Goal: Task Accomplishment & Management: Manage account settings

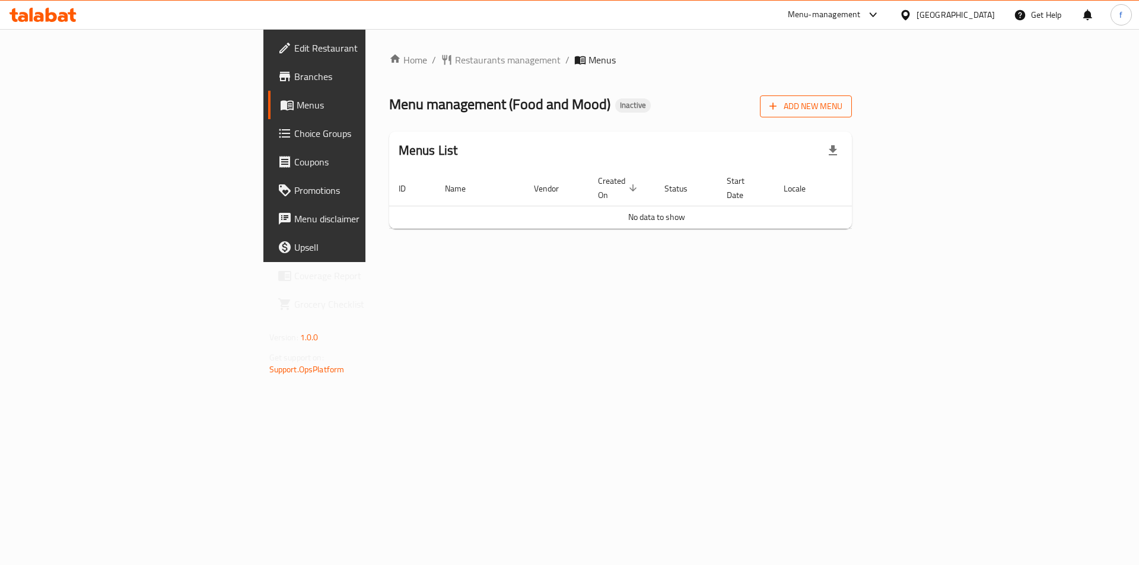
click at [842, 104] on span "Add New Menu" at bounding box center [806, 106] width 73 height 15
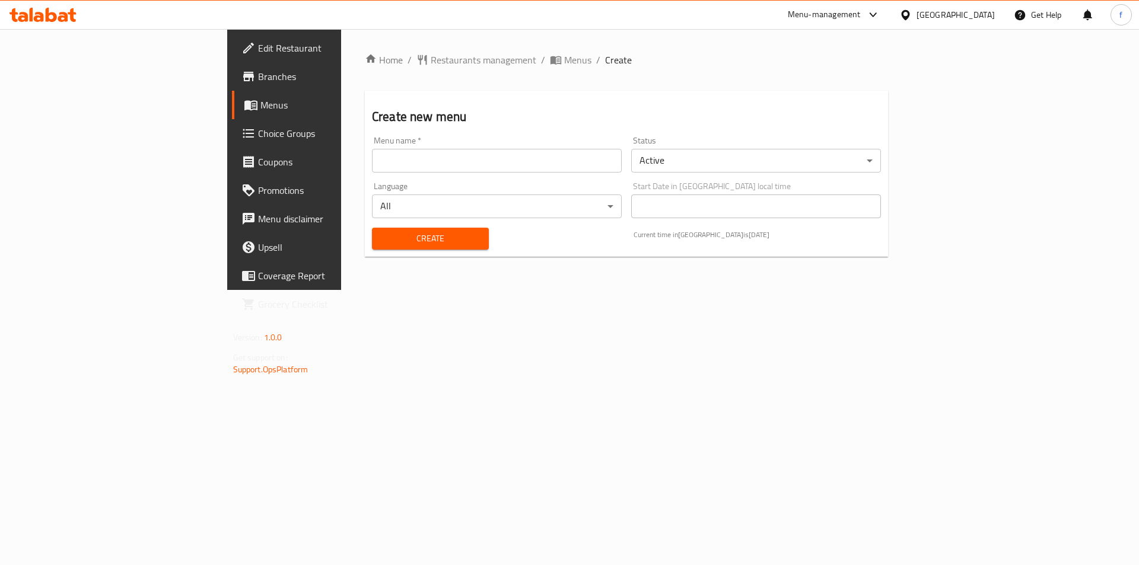
drag, startPoint x: 285, startPoint y: 150, endPoint x: 287, endPoint y: 157, distance: 6.8
click at [372, 150] on input "text" at bounding box center [497, 161] width 250 height 24
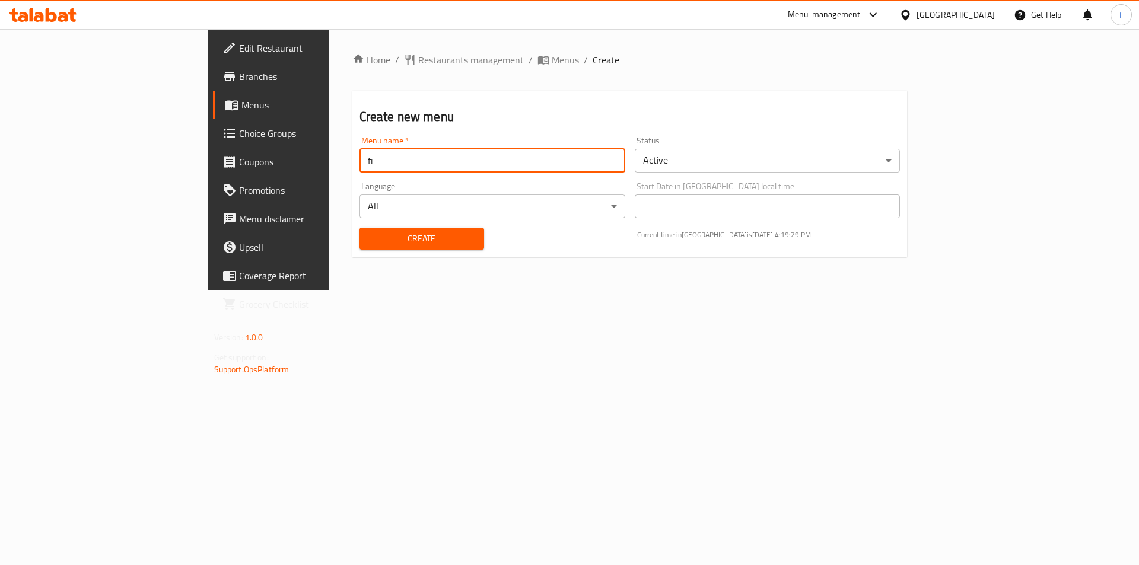
type input "first menu"
click at [369, 236] on span "Create" at bounding box center [422, 238] width 106 height 15
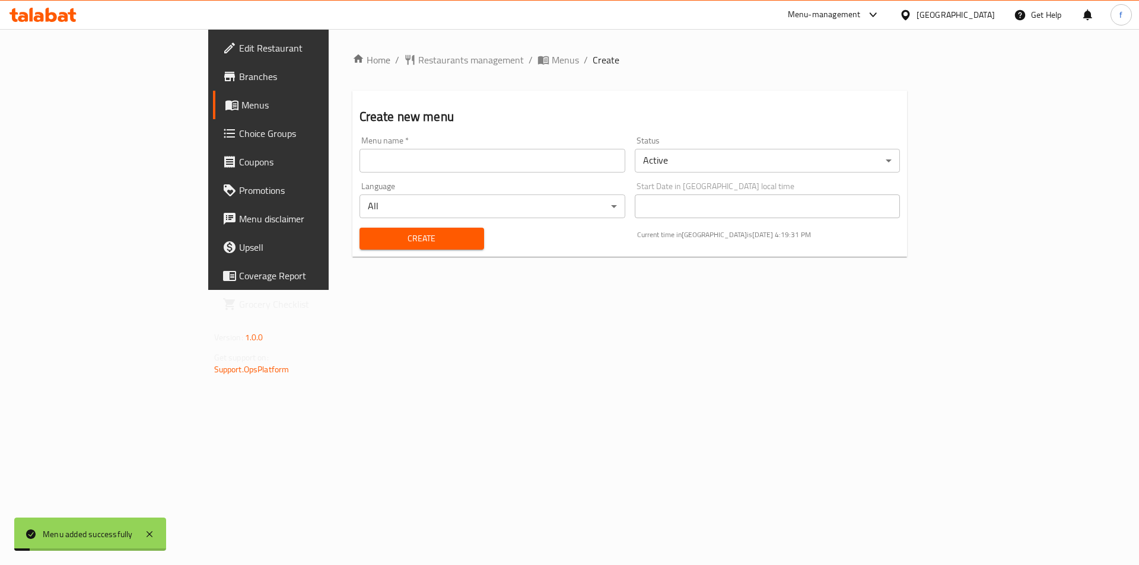
click at [241, 106] on span "Menus" at bounding box center [315, 105] width 148 height 14
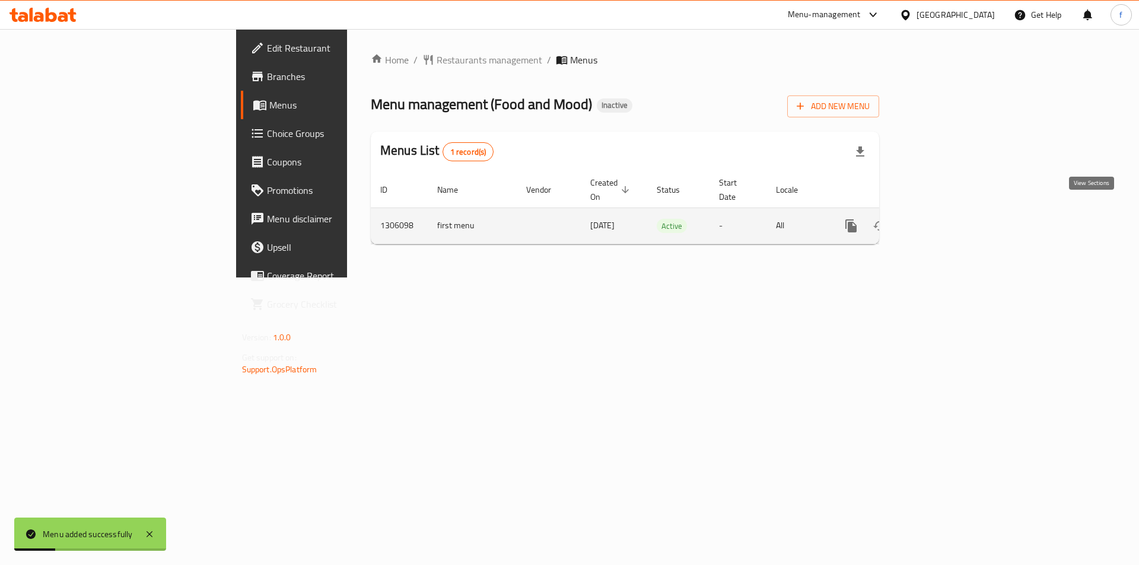
click at [951, 212] on link "enhanced table" at bounding box center [937, 226] width 28 height 28
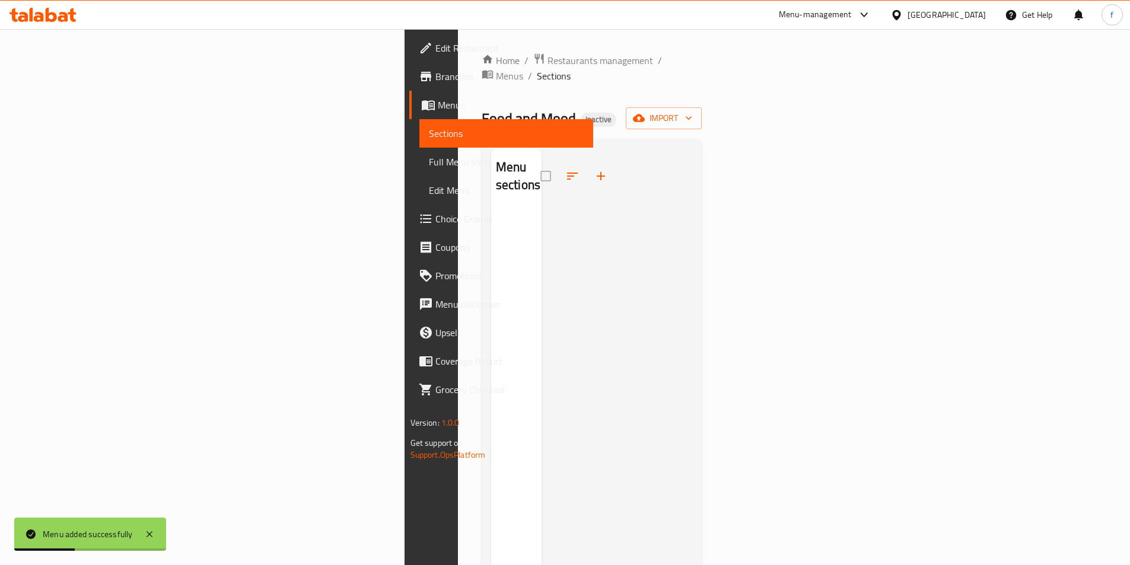
click at [702, 107] on div "Food and Mood Inactive import" at bounding box center [592, 118] width 221 height 22
click at [692, 111] on span "import" at bounding box center [663, 118] width 57 height 15
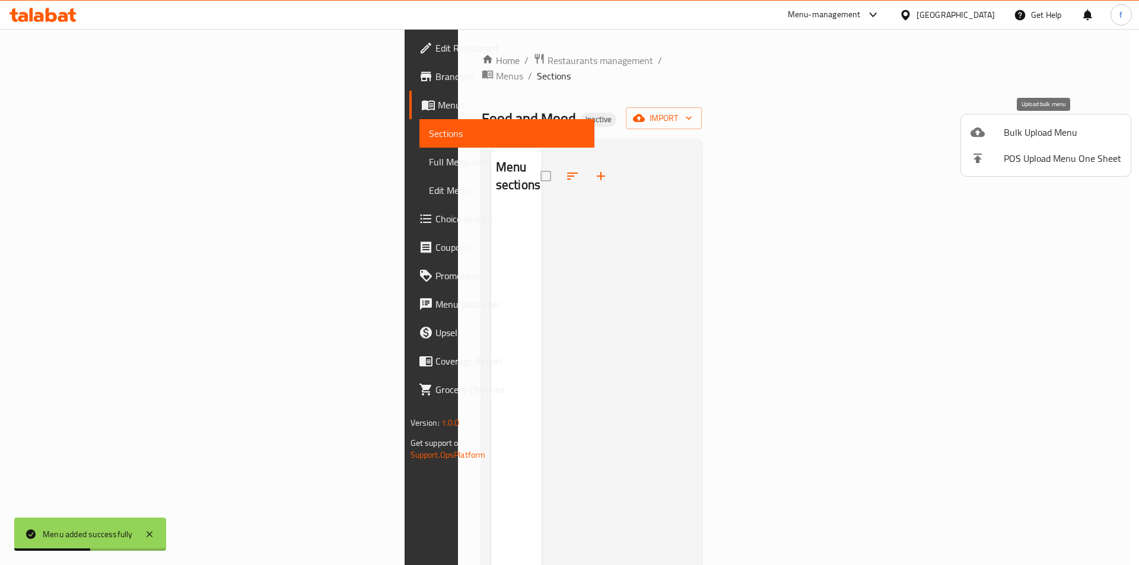
click at [1015, 125] on span "Bulk Upload Menu" at bounding box center [1062, 132] width 117 height 14
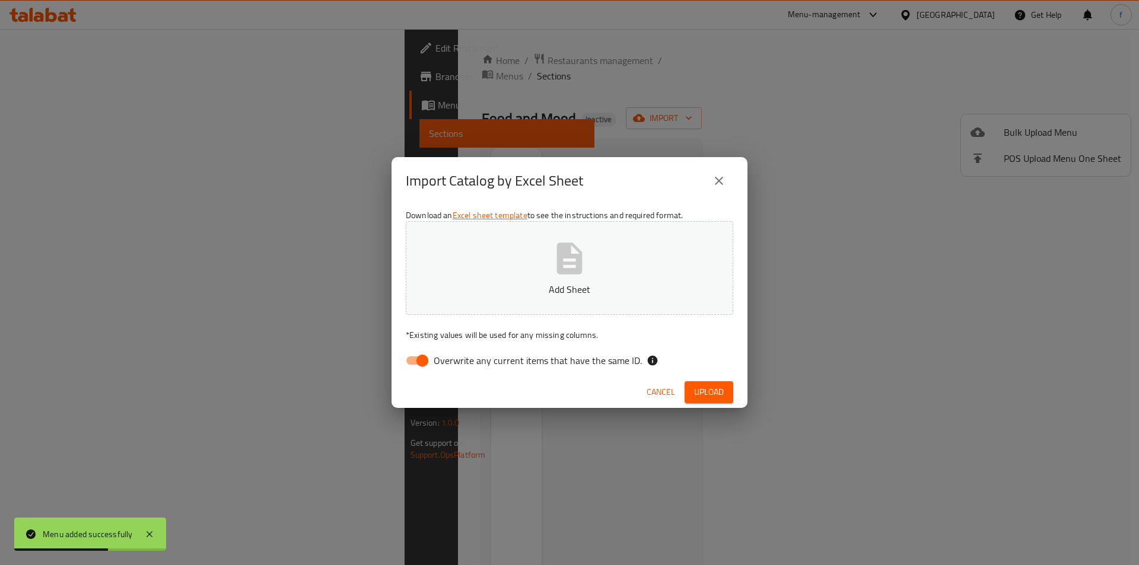
click at [428, 360] on input "Overwrite any current items that have the same ID." at bounding box center [423, 360] width 68 height 23
checkbox input "false"
click at [716, 399] on span "Upload" at bounding box center [709, 392] width 30 height 15
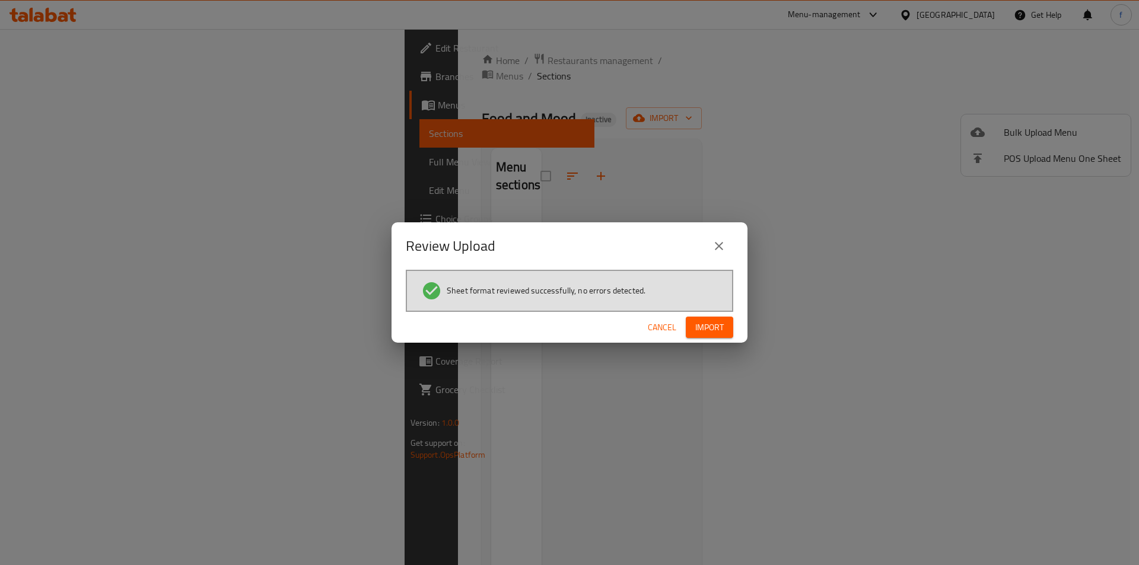
click at [694, 323] on button "Import" at bounding box center [709, 328] width 47 height 22
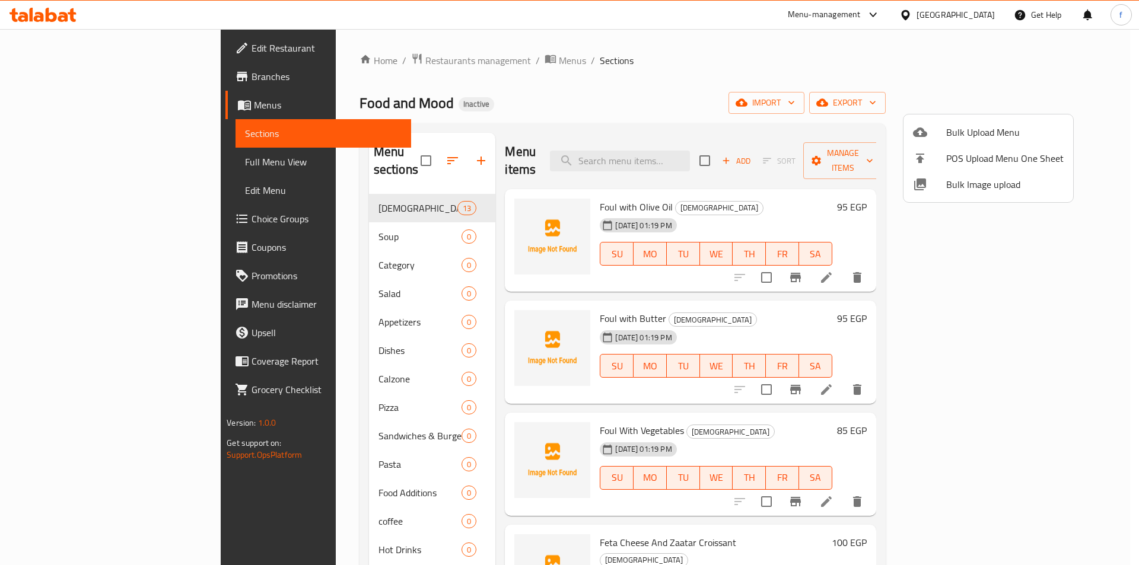
click at [1032, 252] on div at bounding box center [569, 282] width 1139 height 565
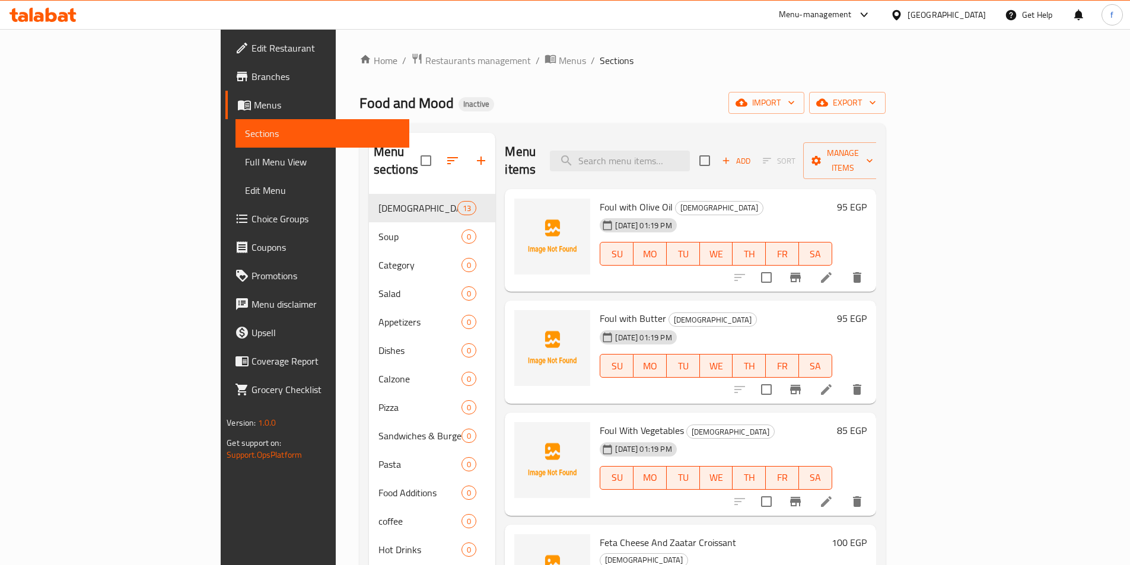
click at [834, 271] on icon at bounding box center [826, 278] width 14 height 14
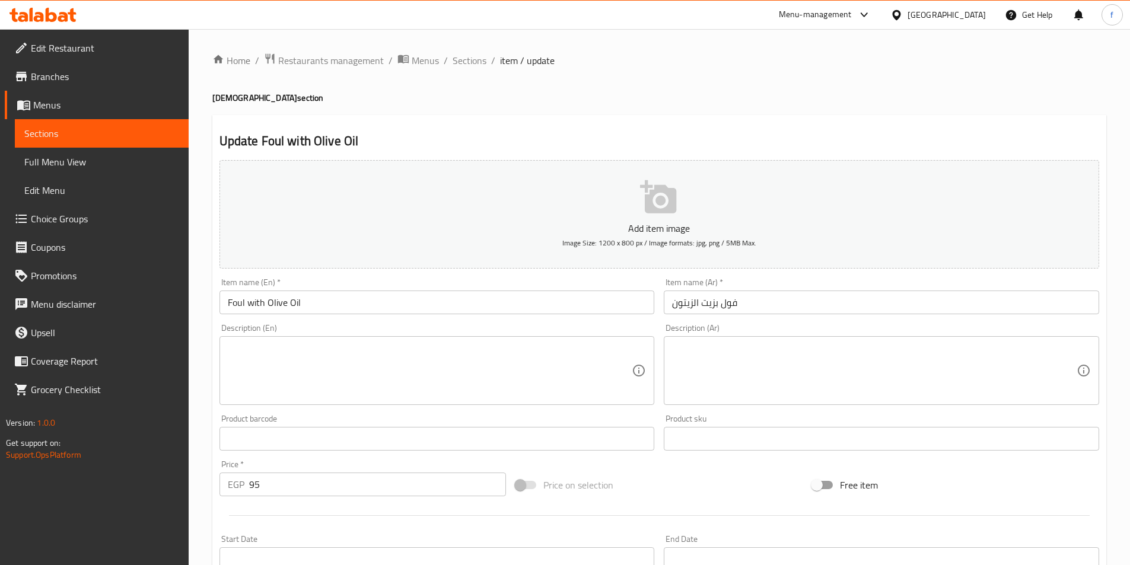
click at [308, 303] on input "Foul with Olive Oil" at bounding box center [437, 303] width 435 height 24
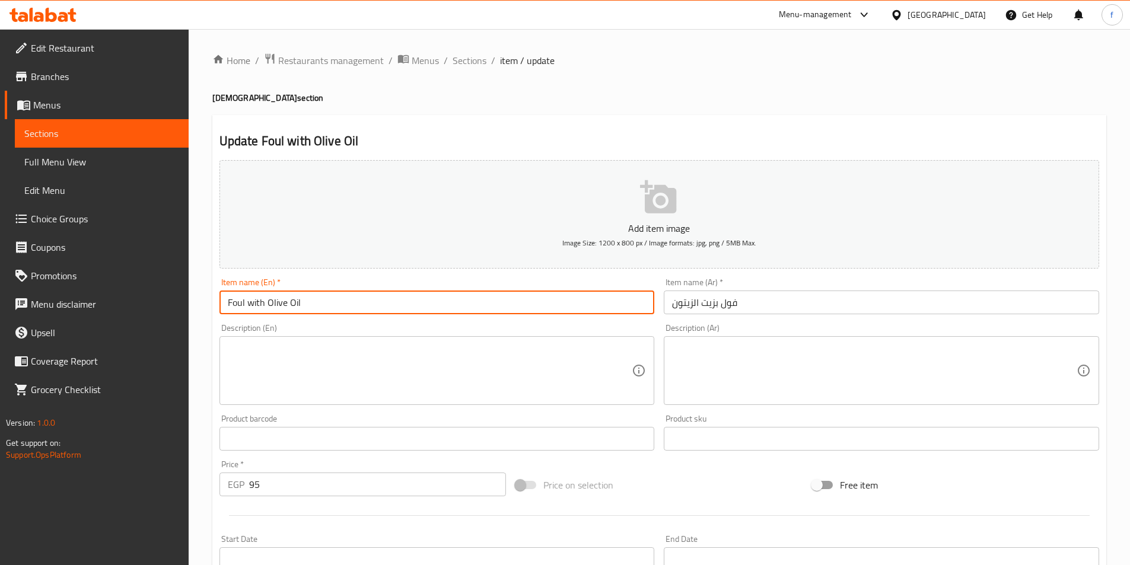
click at [399, 357] on textarea at bounding box center [430, 371] width 405 height 56
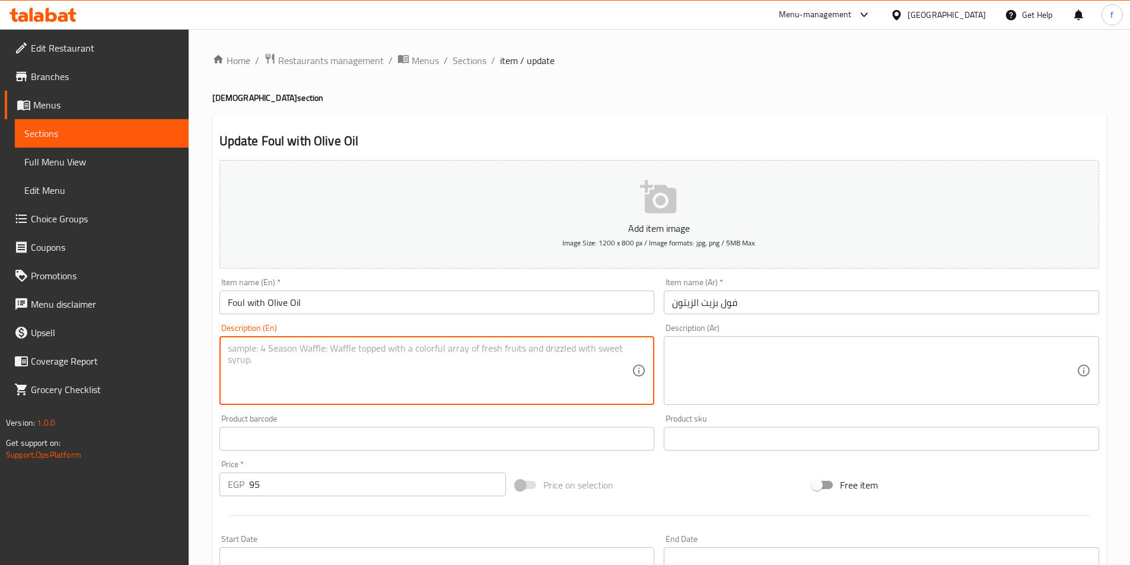
click at [399, 357] on textarea at bounding box center [430, 371] width 405 height 56
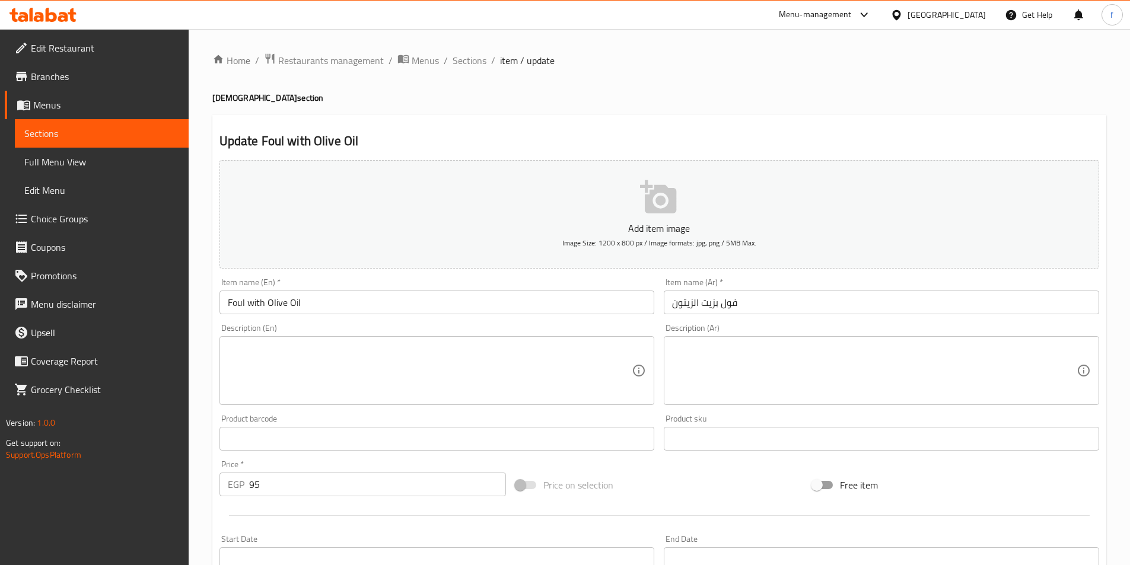
click at [771, 403] on div "Description (Ar)" at bounding box center [881, 370] width 435 height 69
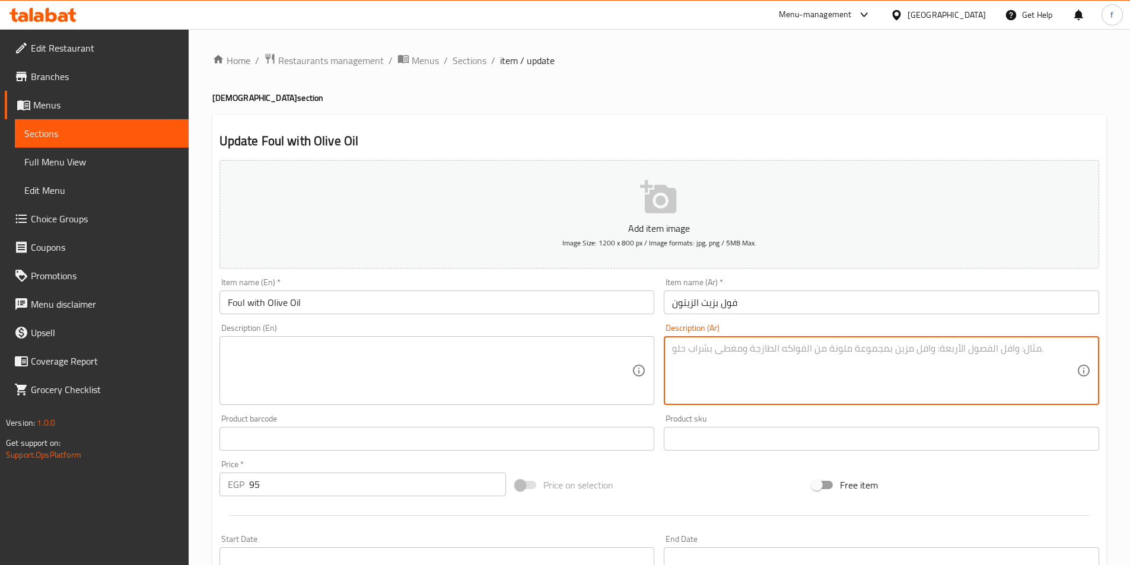
click at [746, 367] on textarea at bounding box center [874, 371] width 405 height 56
paste textarea "هو طبق كالسيكي يتكون من حبوب الفول المدمس المهروسة أو الصحيحة، والتي ُ"
click at [710, 349] on textarea "هو طبق كالسيكي يتكون من حبوب الفول المدمس المهروسة أو الصحيحة، والتي ُ" at bounding box center [874, 371] width 405 height 56
click at [729, 346] on textarea "هو طبق كالسيكي يتكون من حبوب الفول المدمس المهروسة أو الصحيحة، والتي ُ" at bounding box center [874, 371] width 405 height 56
click at [753, 352] on textarea "هو طبق كالسيكي يتكون من حبوب الفول المدمس المهروسة أو الصحيحة، والتي ُ" at bounding box center [874, 371] width 405 height 56
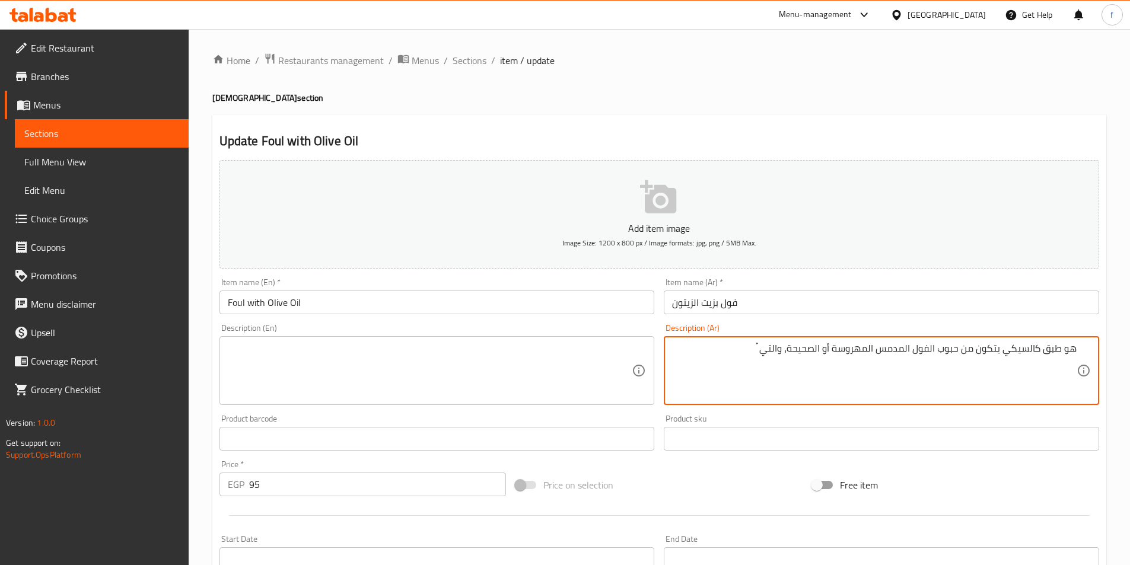
click at [729, 355] on textarea "هو طبق كالسيكي يتكون من حبوب الفول المدمس المهروسة أو الصحيحة، والتي ُ" at bounding box center [874, 371] width 405 height 56
click at [743, 349] on textarea "هو طبق كالسيكي يتكون من حبوب الفول المدمس المهروسة أو الصحيحة، والتي ُ" at bounding box center [874, 371] width 405 height 56
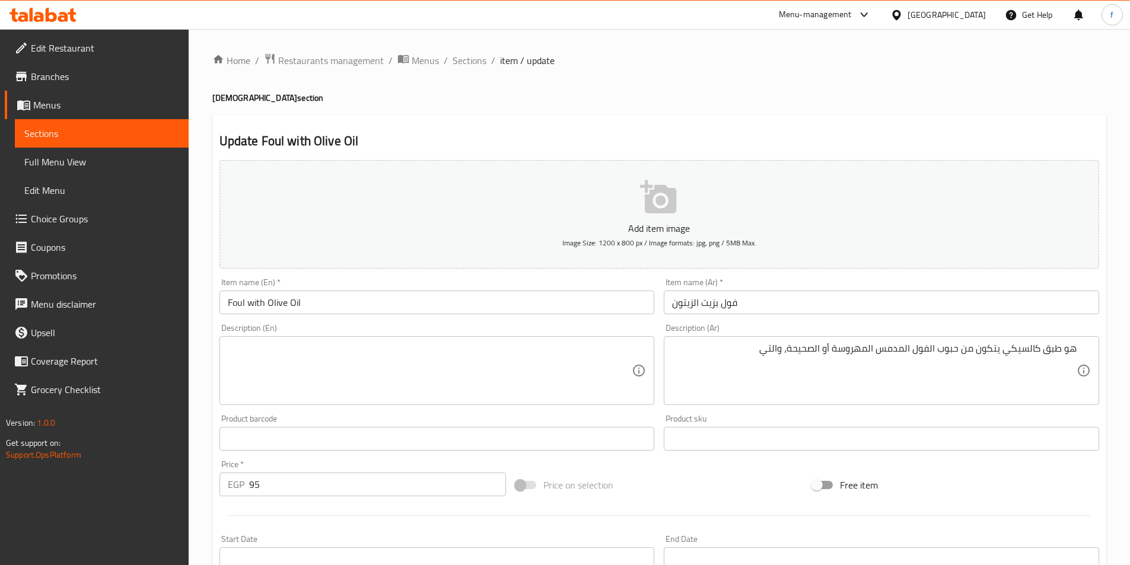
click at [745, 353] on textarea "هو طبق كالسيكي يتكون من حبوب الفول المدمس المهروسة أو الصحيحة، والتي" at bounding box center [874, 371] width 405 height 56
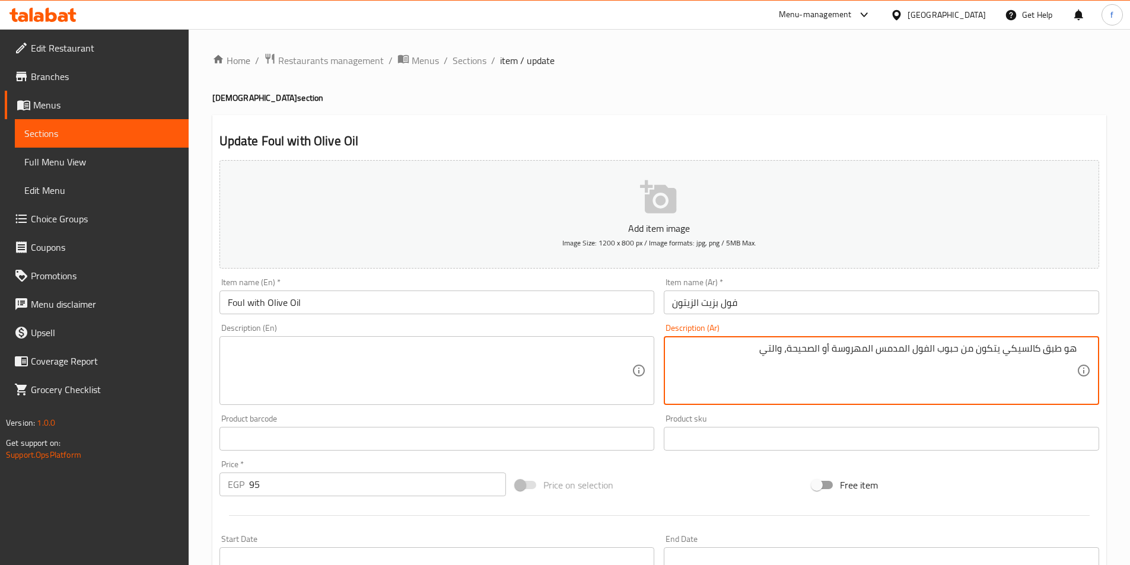
paste textarea "تتبل بالكمون والملح وعصير الليمون،"
click at [759, 361] on textarea "هو طبق كالسيكي يتكون من حبوب الفول المدمس المهروسة أو الصحيحة، والتي تتبل بالكم…" at bounding box center [874, 371] width 405 height 56
click at [992, 358] on textarea "هو طبق كالسيكي يتكون من حبوب الفول المدمس المهروسة أو الصحيحة، والتي تتبل بالكم…" at bounding box center [874, 371] width 405 height 56
paste textarea "تزين بكمية"
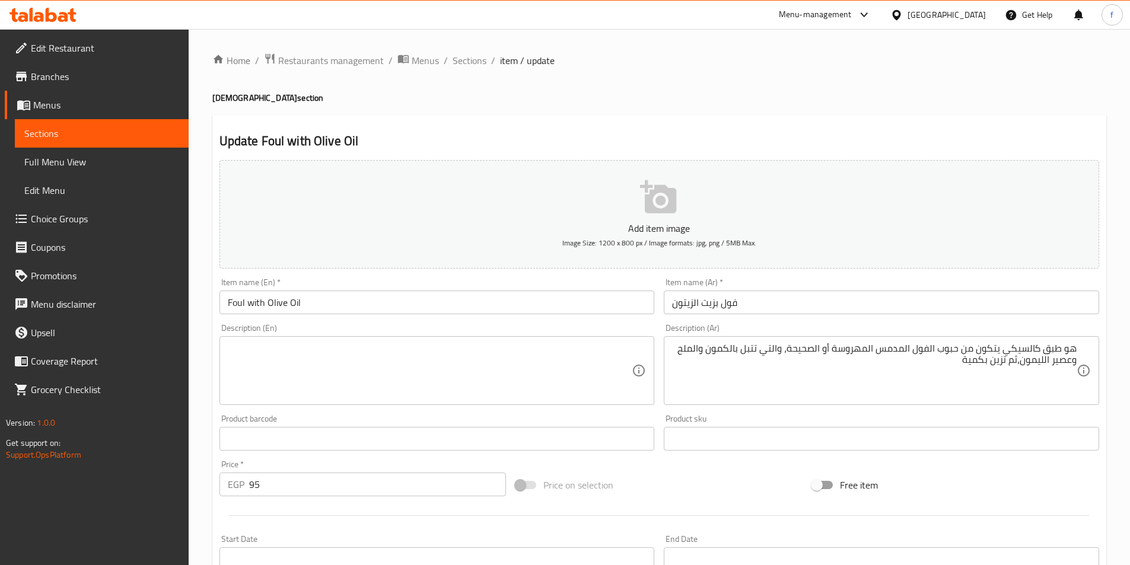
click at [929, 373] on textarea "هو طبق كالسيكي يتكون من حبوب الفول المدمس المهروسة أو الصحيحة، والتي تتبل بالكم…" at bounding box center [874, 371] width 405 height 56
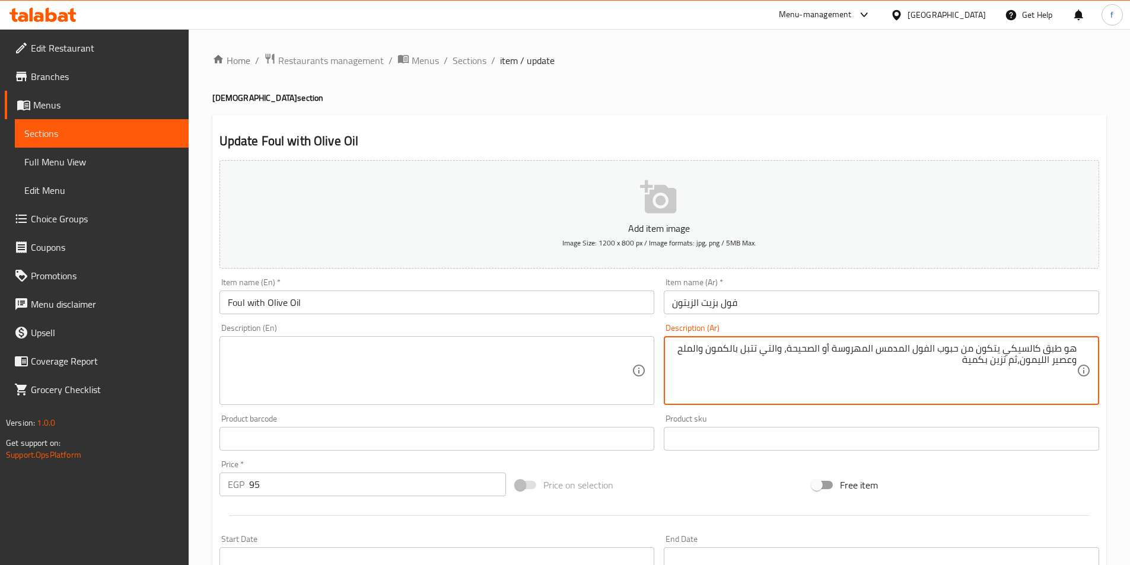
click at [942, 363] on textarea "هو طبق كالسيكي يتكون من حبوب الفول المدمس المهروسة أو الصحيحة، والتي تتبل بالكم…" at bounding box center [874, 371] width 405 height 56
paste textarea "وفيرة من زيت الزيتون البكر الممتاز، وُيقدم غالًبا مع الخبز الطازج"
click at [937, 360] on textarea "هو طبق كالسيكي يتكون من حبوب الفول المدمس المهروسة أو الصحيحة، والتي تتبل بالكم…" at bounding box center [874, 371] width 405 height 56
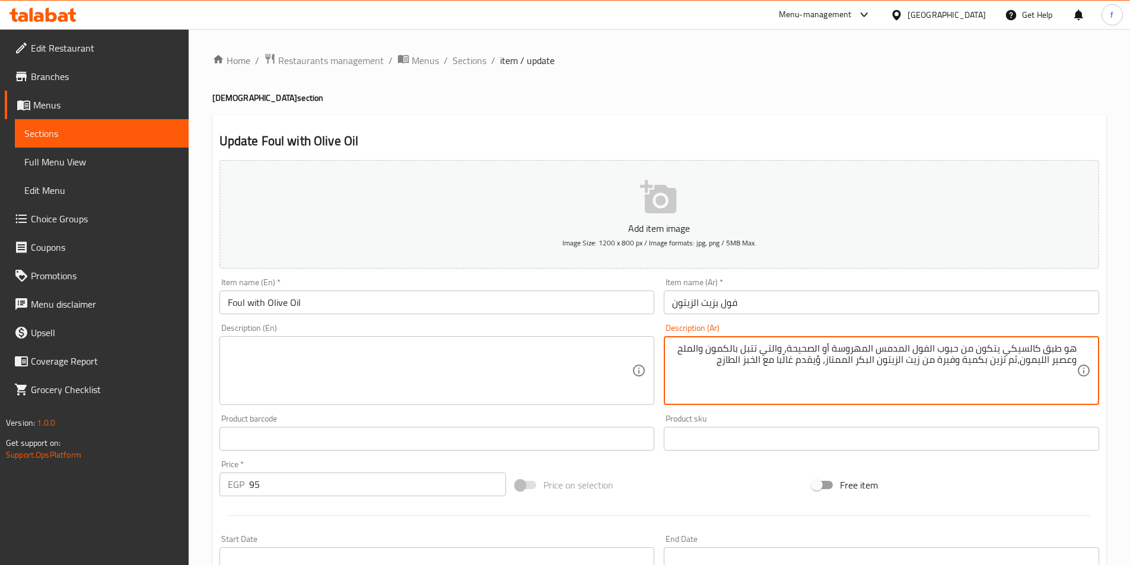
click at [937, 360] on textarea "هو طبق كالسيكي يتكون من حبوب الفول المدمس المهروسة أو الصحيحة، والتي تتبل بالكم…" at bounding box center [874, 371] width 405 height 56
type textarea "هو طبق كالسيكي يتكون من حبوب الفول المدمس المهروسة أو الصحيحة، والتي تتبل بالكم…"
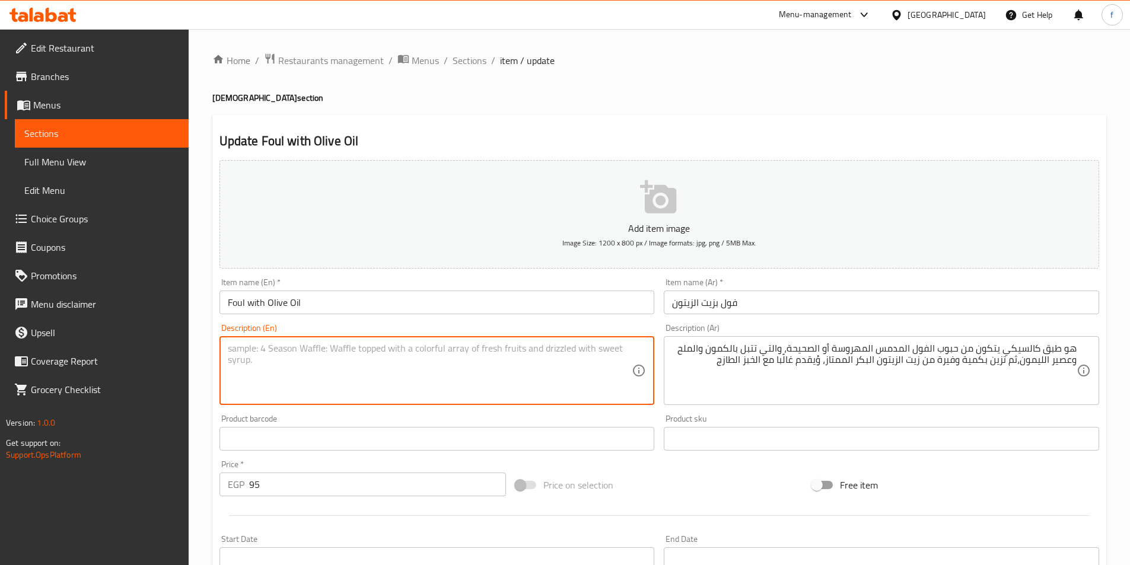
click at [536, 345] on textarea at bounding box center [430, 371] width 405 height 56
click at [298, 346] on textarea at bounding box center [430, 371] width 405 height 56
paste textarea "It is a"
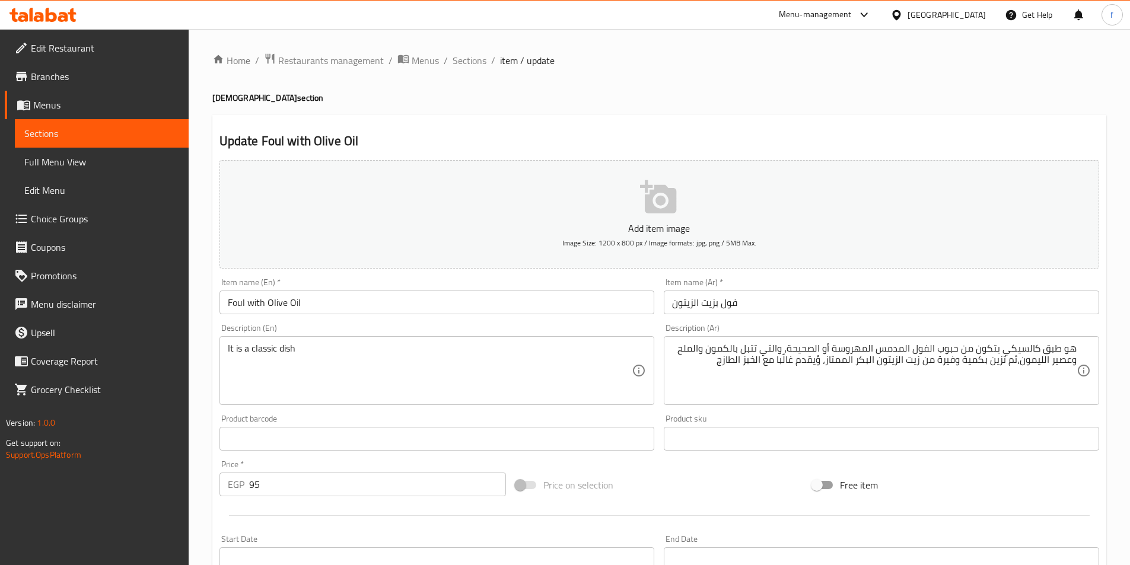
click at [350, 363] on textarea "It is a classic dish" at bounding box center [430, 371] width 405 height 56
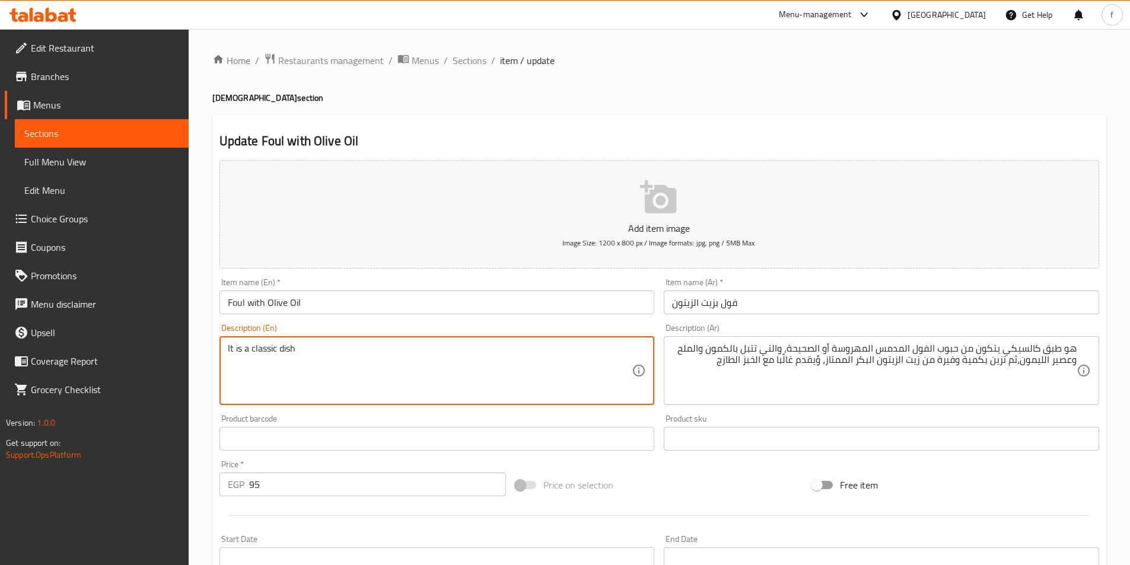
paste textarea "consist of"
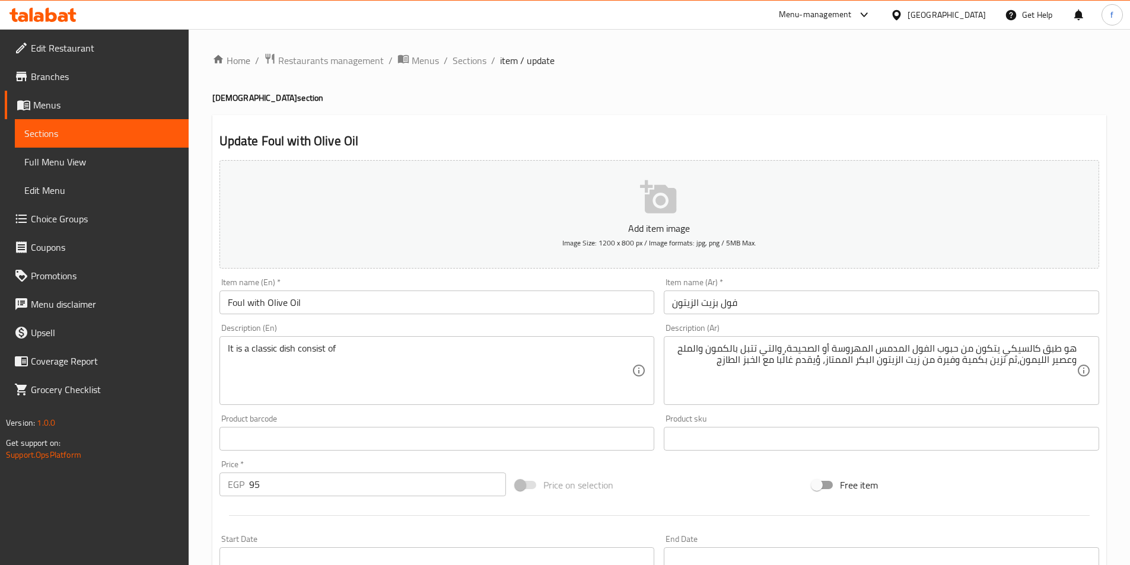
click at [336, 348] on textarea "It is a classic dish consist of" at bounding box center [430, 371] width 405 height 56
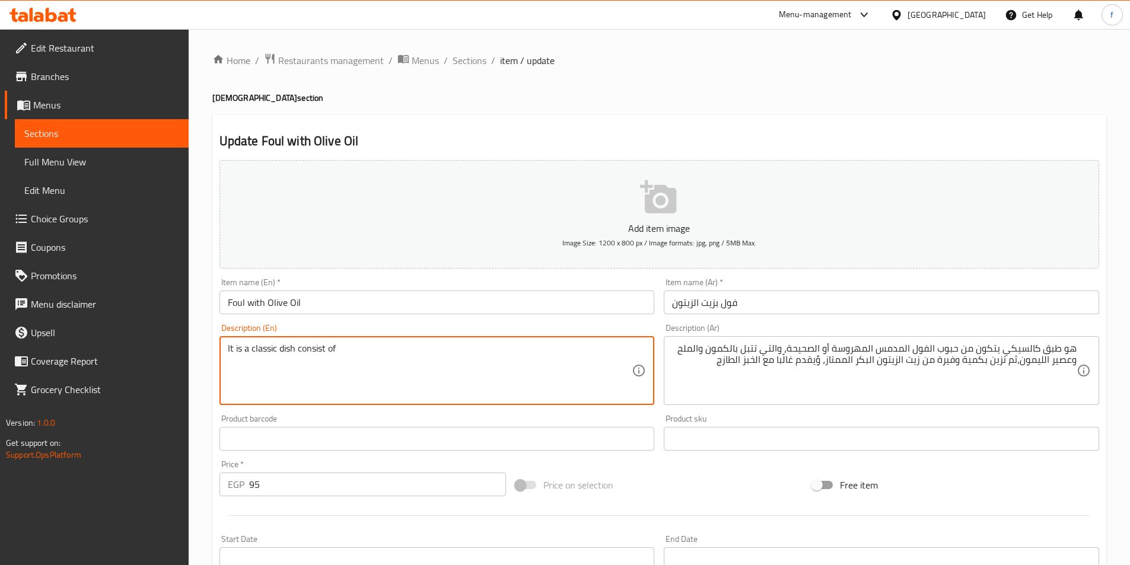
click at [435, 345] on textarea "It is a classic dish consist of" at bounding box center [430, 371] width 405 height 56
click at [395, 354] on textarea "It is a classic dish consist of" at bounding box center [430, 371] width 405 height 56
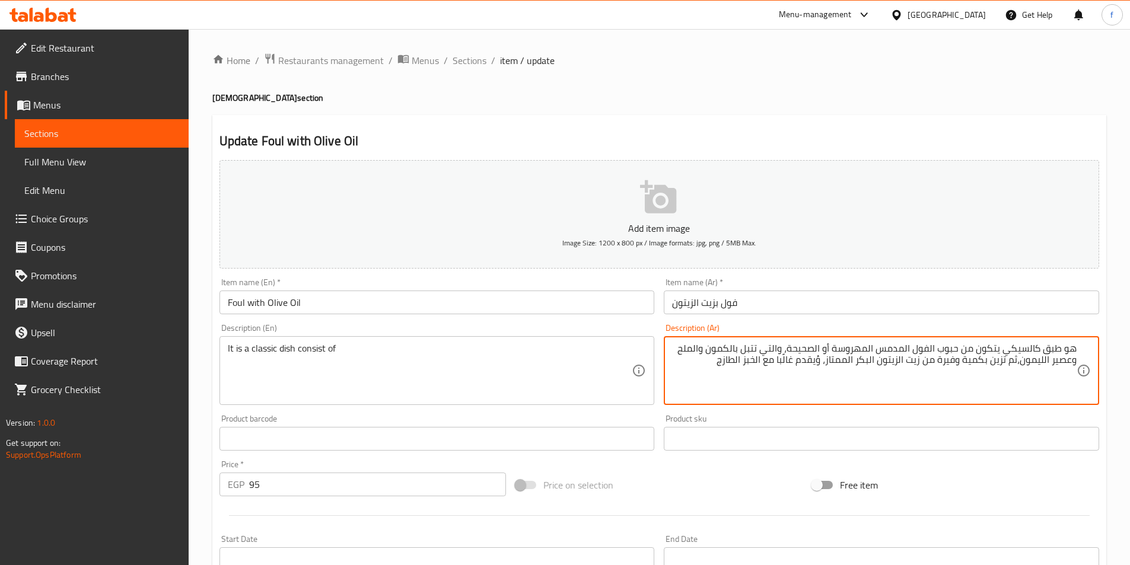
drag, startPoint x: 962, startPoint y: 348, endPoint x: 918, endPoint y: 348, distance: 43.9
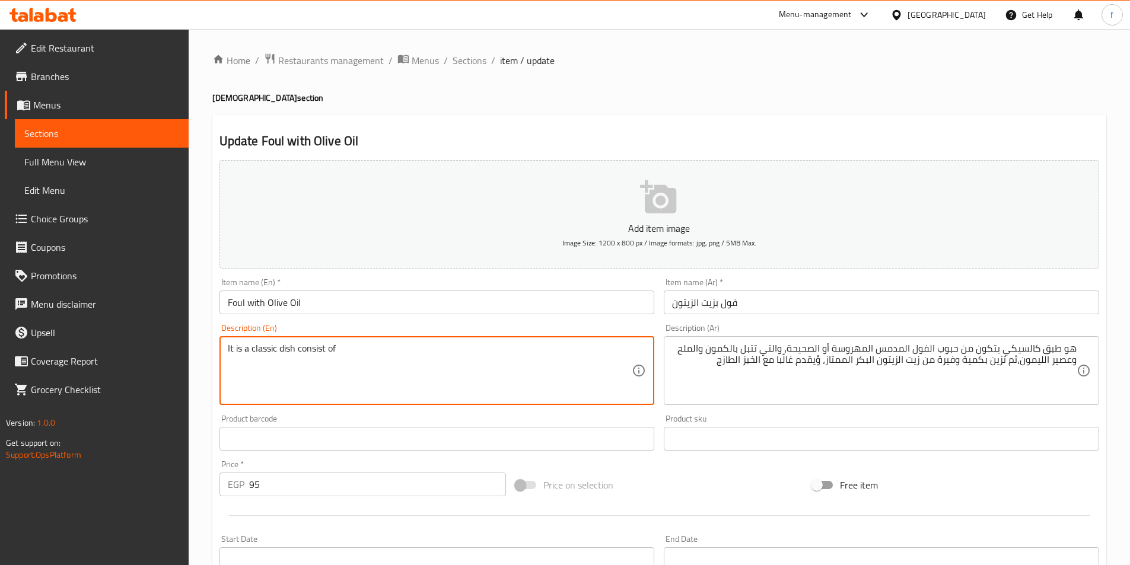
paste textarea "Seeds"
click at [337, 348] on textarea "It is a classic dish consist of Seeds" at bounding box center [430, 371] width 405 height 56
paste textarea "Fava Foul"
click at [440, 361] on textarea "It is a classic dish consist of Fava Foul Seeds" at bounding box center [430, 371] width 405 height 56
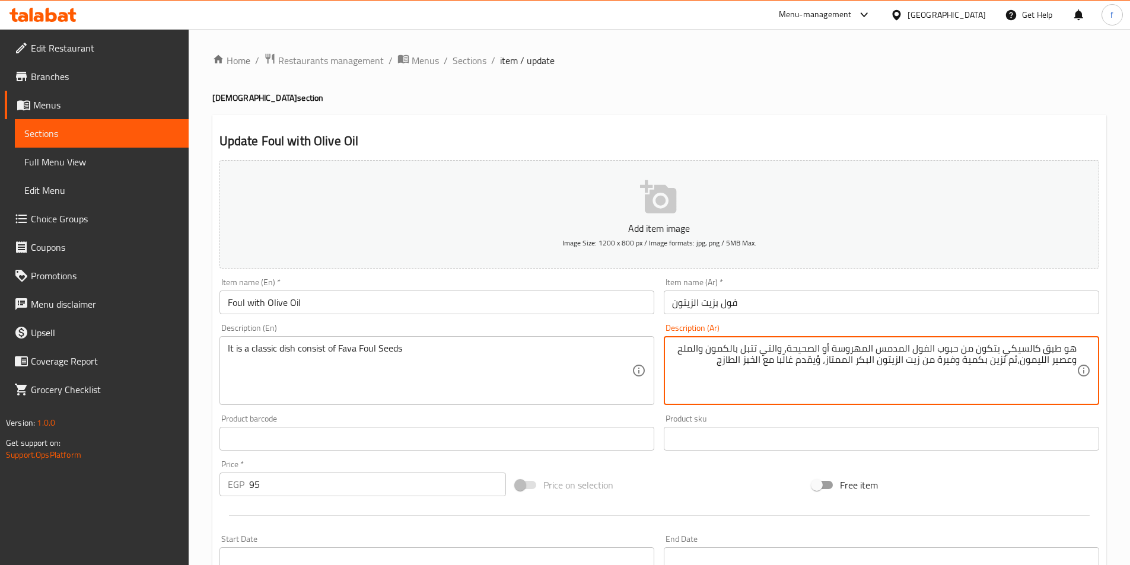
drag, startPoint x: 870, startPoint y: 350, endPoint x: 835, endPoint y: 348, distance: 35.7
click at [835, 348] on textarea "هو طبق كالسيكي يتكون من حبوب الفول المدمس المهروسة أو الصحيحة، والتي تتبل بالكم…" at bounding box center [874, 371] width 405 height 56
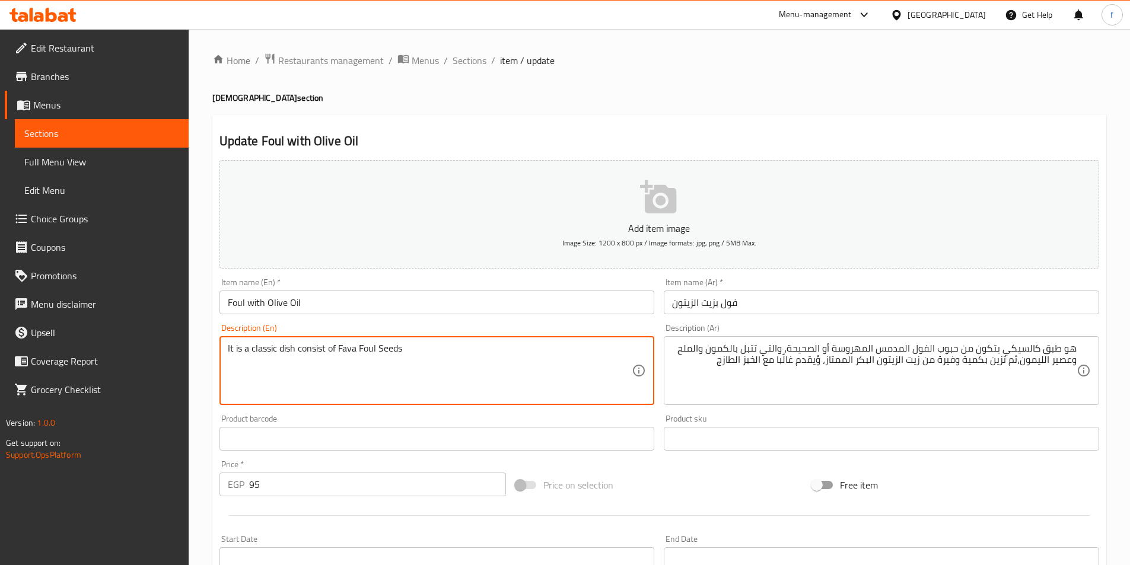
paste textarea "Mashed"
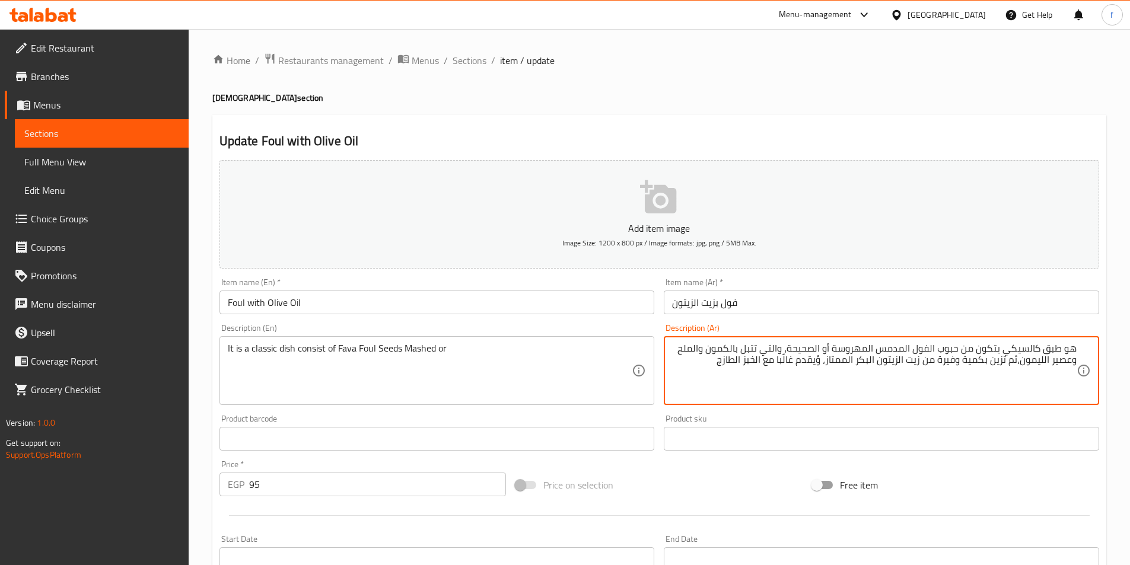
drag, startPoint x: 819, startPoint y: 349, endPoint x: 791, endPoint y: 341, distance: 28.9
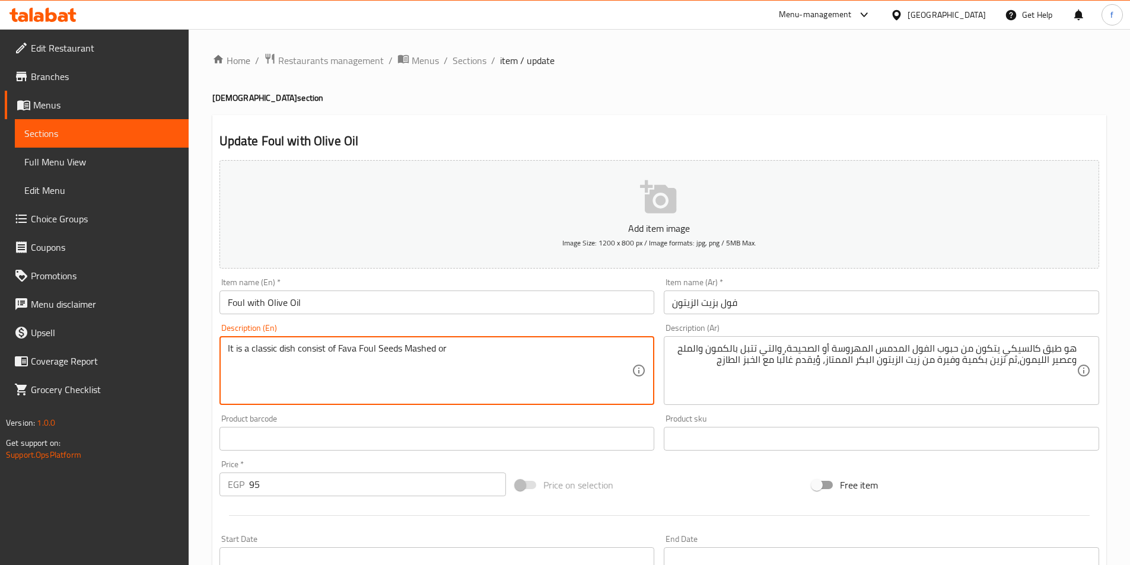
click at [470, 358] on textarea "It is a classic dish consist of Fava Foul Seeds Mashed or" at bounding box center [430, 371] width 405 height 56
click at [452, 346] on textarea "It is a classic dish consist of Fava Foul Seeds Mashed or [DEMOGRAPHIC_DATA]" at bounding box center [430, 371] width 405 height 56
click at [505, 345] on textarea "It is a classic dish consist of Fava Foul Seeds Mashed or [DEMOGRAPHIC_DATA]" at bounding box center [430, 371] width 405 height 56
drag, startPoint x: 338, startPoint y: 346, endPoint x: 402, endPoint y: 350, distance: 64.2
click at [402, 350] on textarea "It is a classic dish consist of Fava Foul Seeds Mashed or [DEMOGRAPHIC_DATA]" at bounding box center [430, 371] width 405 height 56
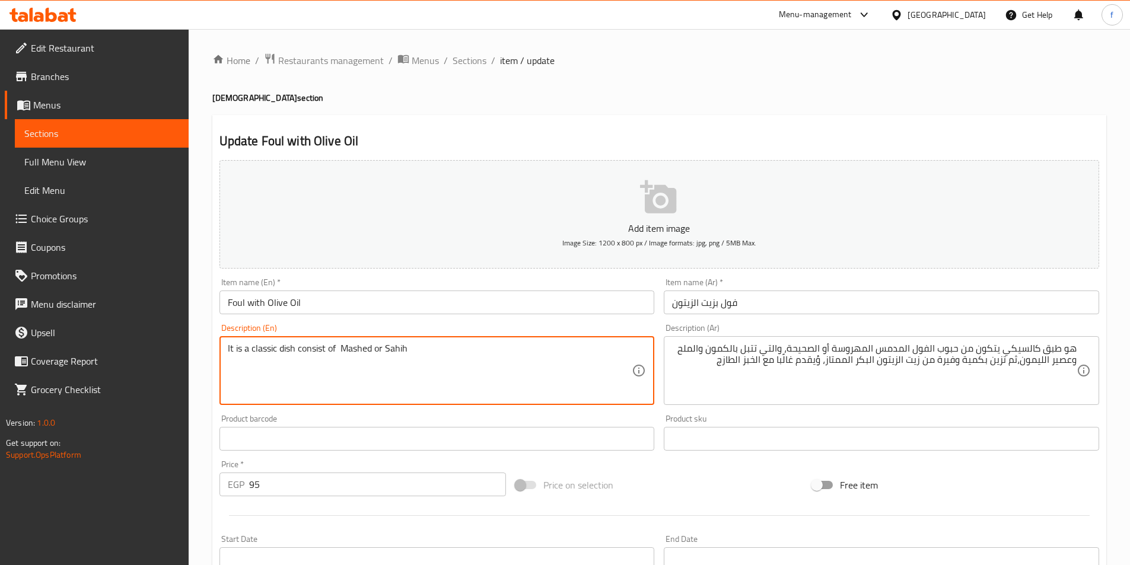
paste textarea "Fava Foul Seeds"
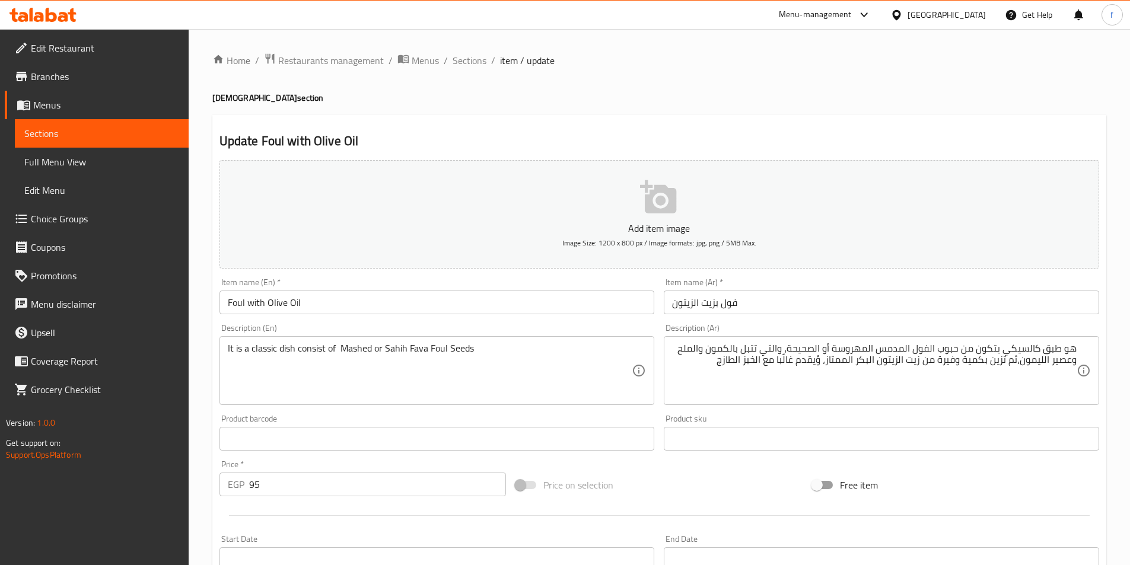
click at [524, 338] on div "It is a classic dish consist of Mashed or Sahih Fava Foul Seeds Description (En)" at bounding box center [437, 370] width 435 height 69
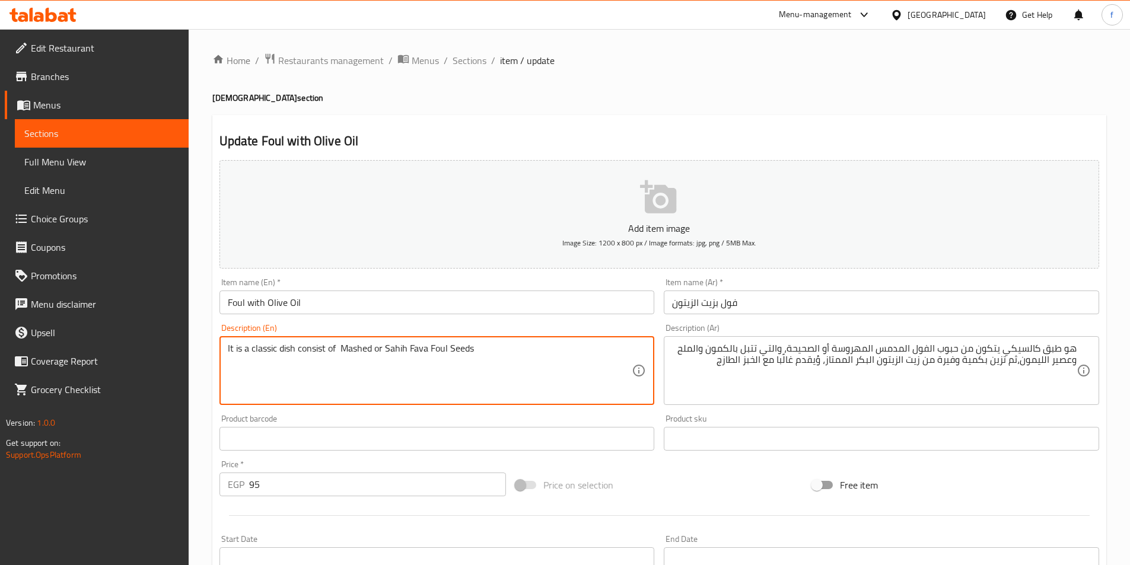
click at [523, 349] on textarea "It is a classic dish consist of Mashed or Sahih Fava Foul Seeds" at bounding box center [430, 371] width 405 height 56
paste textarea "seasoned with cumin"
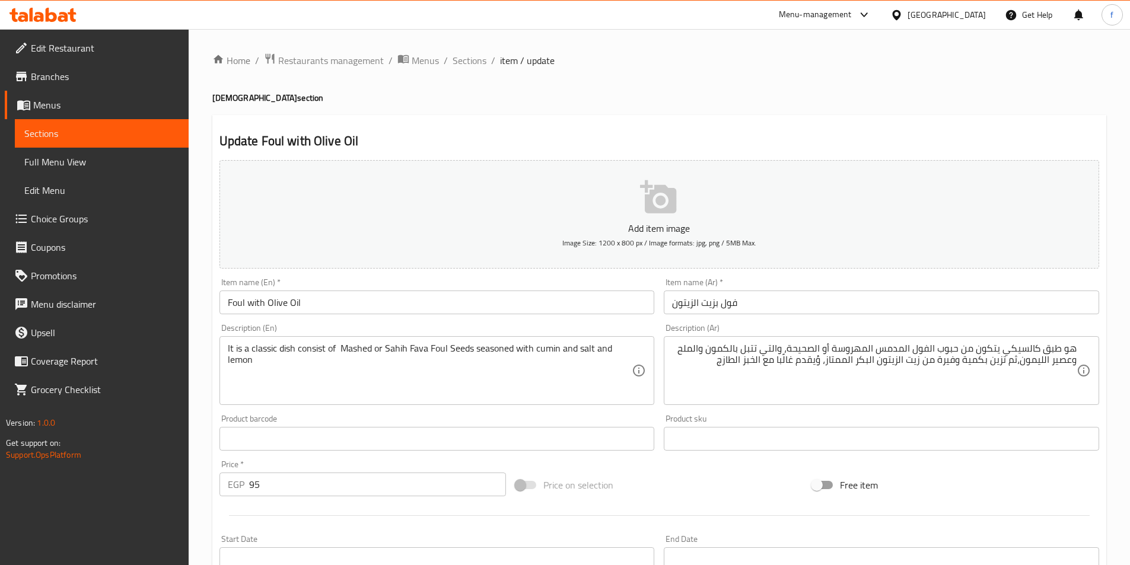
click at [330, 368] on textarea "It is a classic dish consist of Mashed or Sahih Fava Foul Seeds seasoned with c…" at bounding box center [430, 371] width 405 height 56
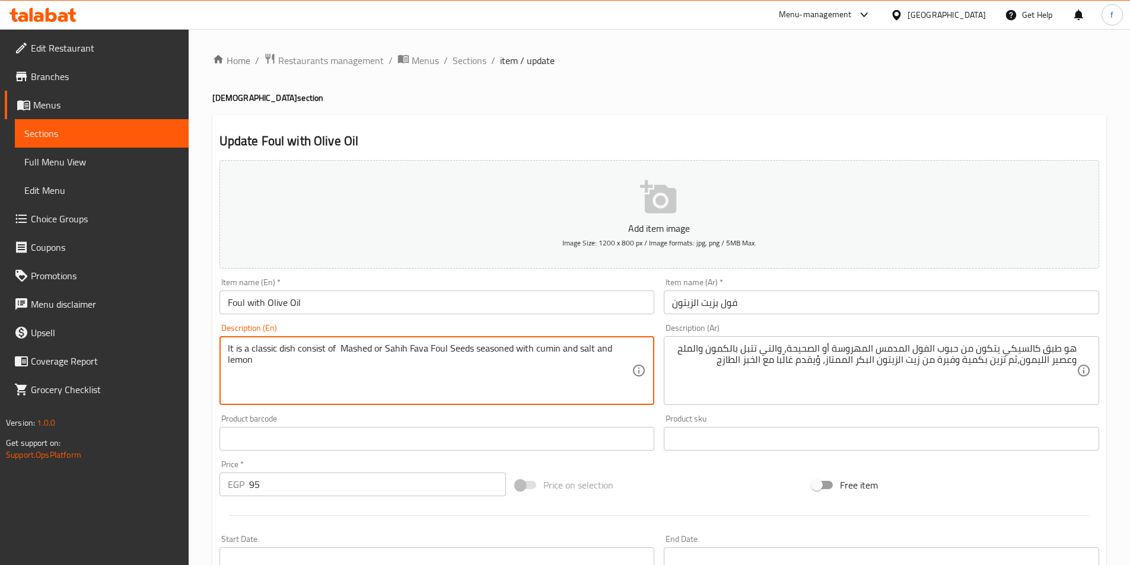
paste textarea "juice"
click at [485, 371] on textarea "It is a classic dish consist of Mashed or Sahih Fava Foul Seeds seasoned with c…" at bounding box center [430, 371] width 405 height 56
paste textarea "then garnished"
click at [387, 361] on textarea "It is a classic dish consist of Mashed or Sahih Fava Foul Seeds seasoned with c…" at bounding box center [430, 371] width 405 height 56
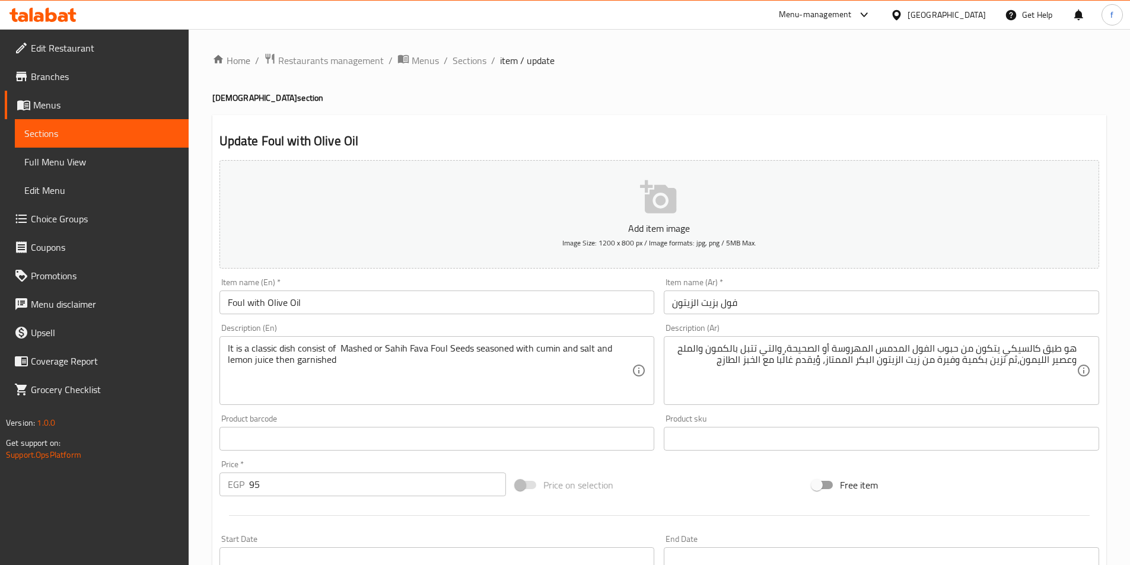
click at [361, 366] on textarea "It is a classic dish consist of Mashed or Sahih Fava Foul Seeds seasoned with c…" at bounding box center [430, 371] width 405 height 56
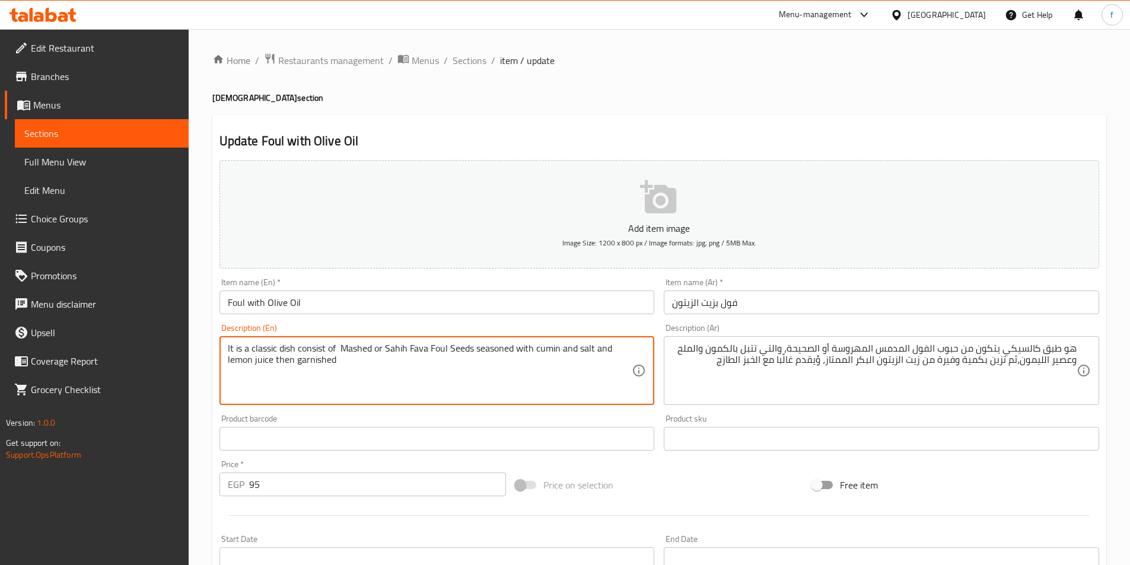
paste textarea "with a generous amount"
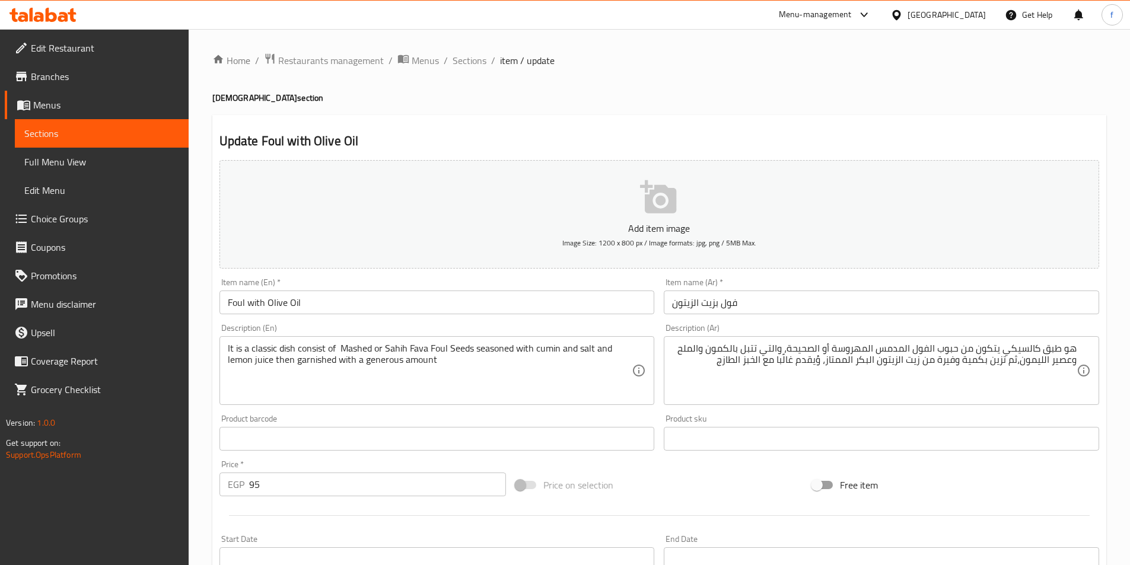
click at [463, 367] on textarea "It is a classic dish consist of Mashed or Sahih Fava Foul Seeds seasoned with c…" at bounding box center [430, 371] width 405 height 56
click at [487, 367] on textarea "It is a classic dish consist of Mashed or Sahih Fava Foul Seeds seasoned with c…" at bounding box center [430, 371] width 405 height 56
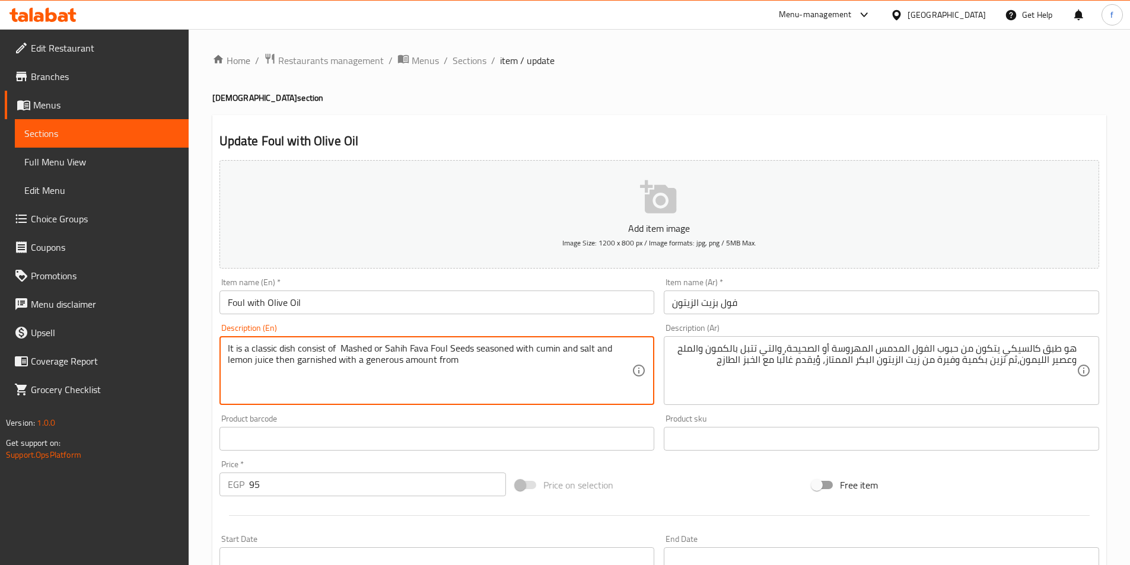
paste textarea "virgin olive"
type textarea "It is a classic dish consist of Mashed or Sahih Fava Foul Seeds seasoned with c…"
click at [502, 364] on textarea "It is a classic dish consist of Mashed or Sahih Fava Foul Seeds seasoned with c…" at bounding box center [430, 371] width 405 height 56
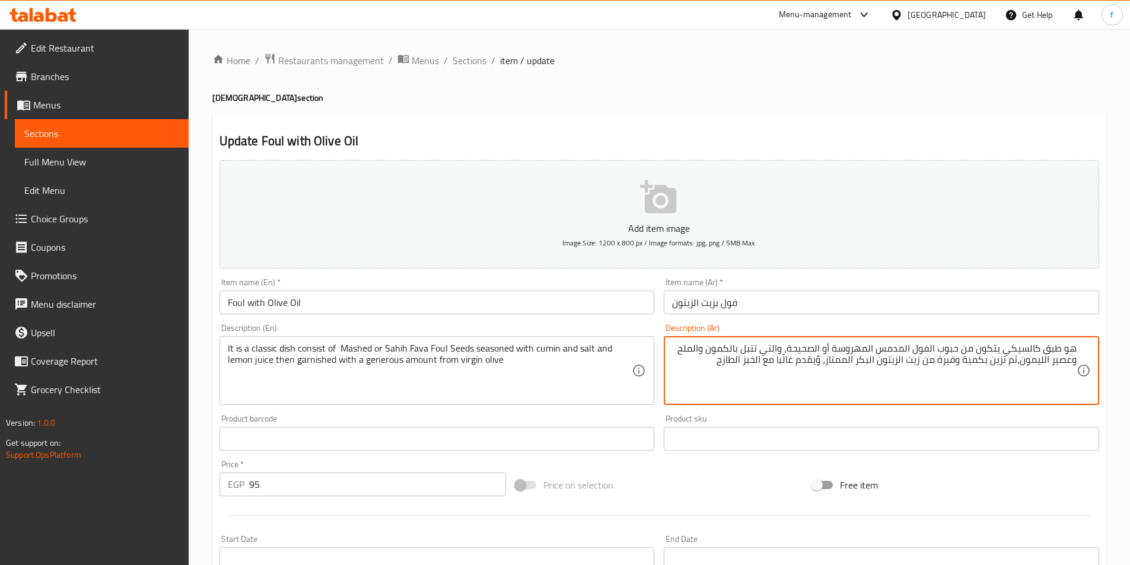
click at [769, 359] on textarea "هو طبق كالسيكي يتكون من حبوب الفول المدمس المهروسة أو الصحيحة، والتي تتبل بالكم…" at bounding box center [874, 371] width 405 height 56
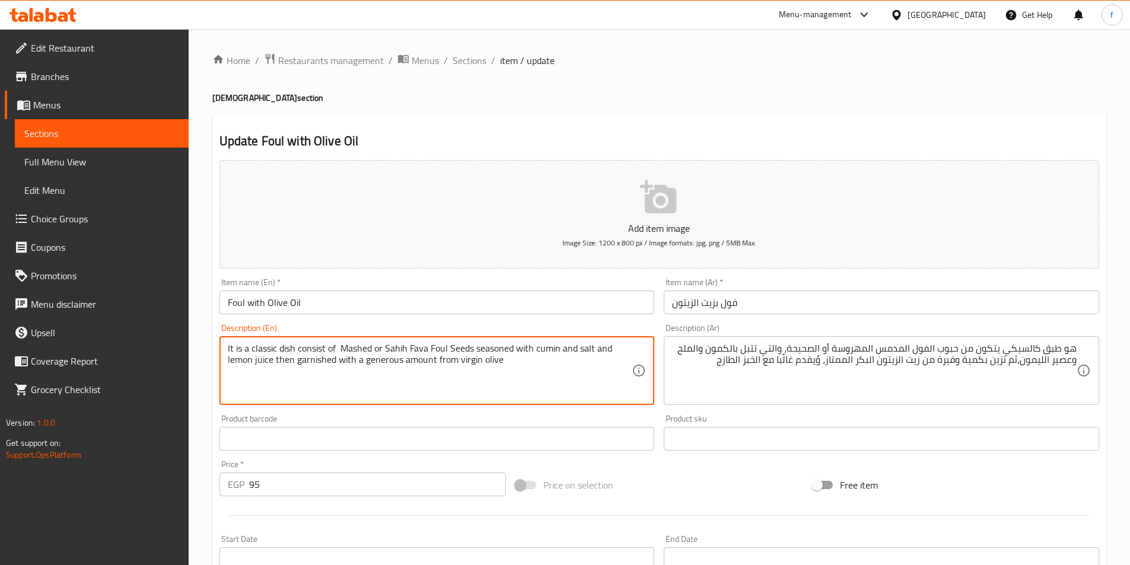
click at [421, 359] on textarea "It is a classic dish consist of Mashed or Sahih Fava Foul Seeds seasoned with c…" at bounding box center [430, 371] width 405 height 56
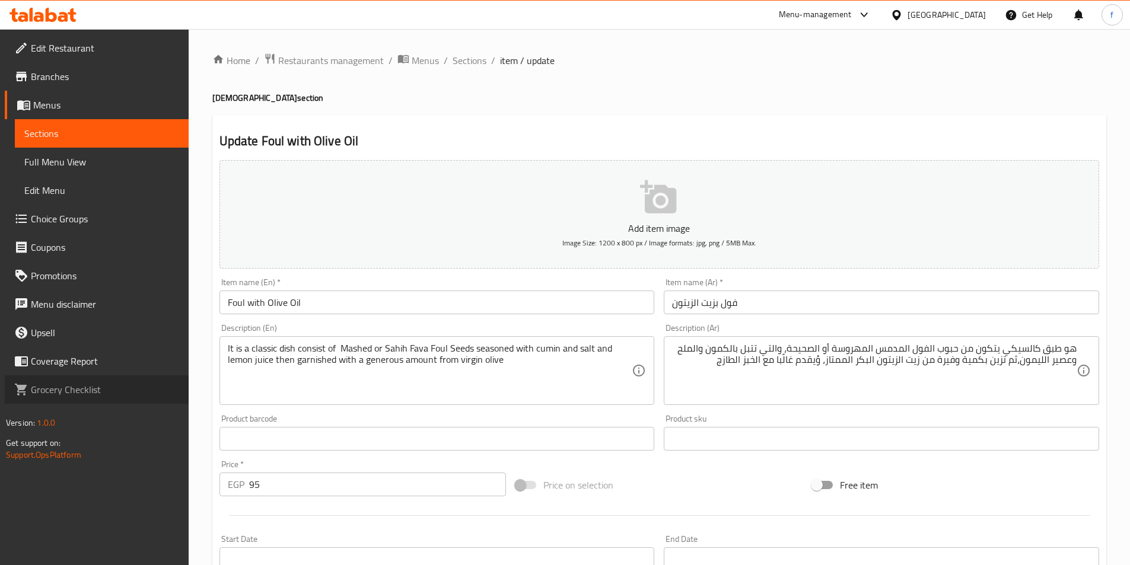
click at [141, 377] on link "Grocery Checklist" at bounding box center [97, 390] width 184 height 28
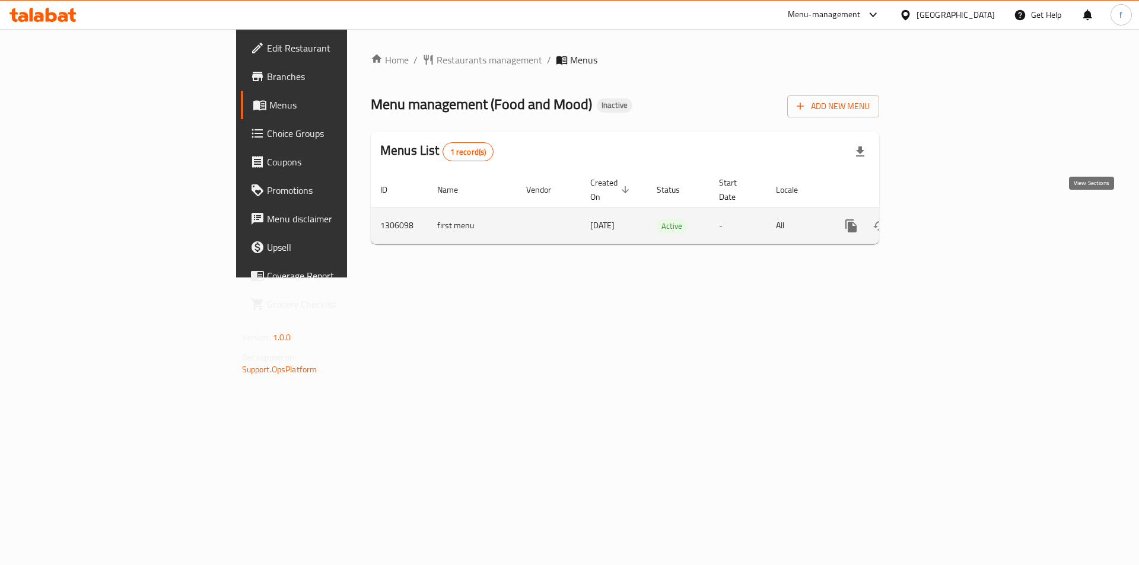
click at [944, 220] on icon "enhanced table" at bounding box center [937, 226] width 14 height 14
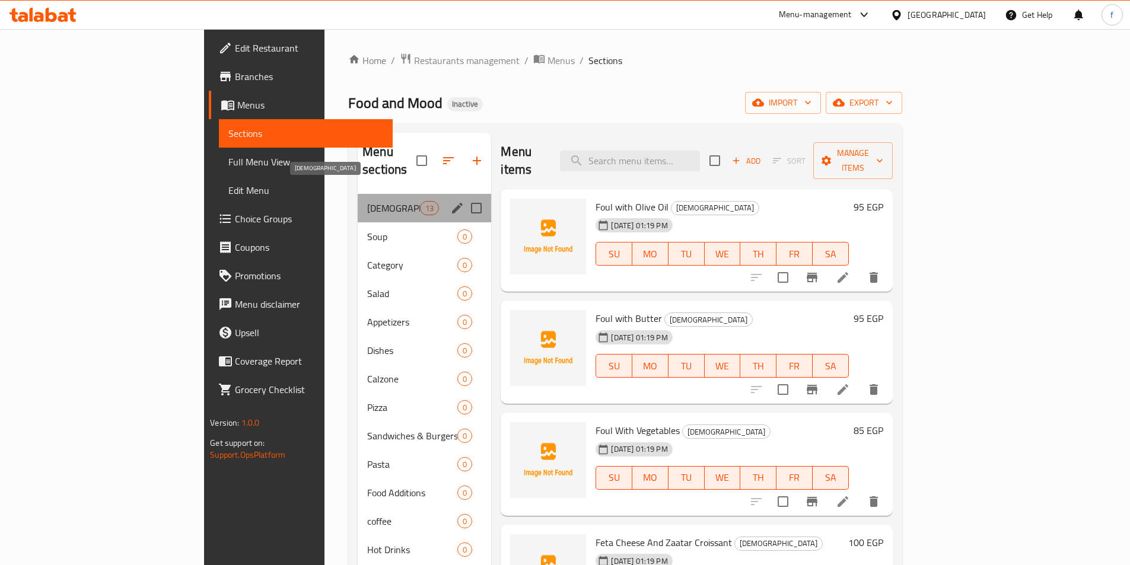
click at [367, 201] on span "[DEMOGRAPHIC_DATA]" at bounding box center [393, 208] width 53 height 14
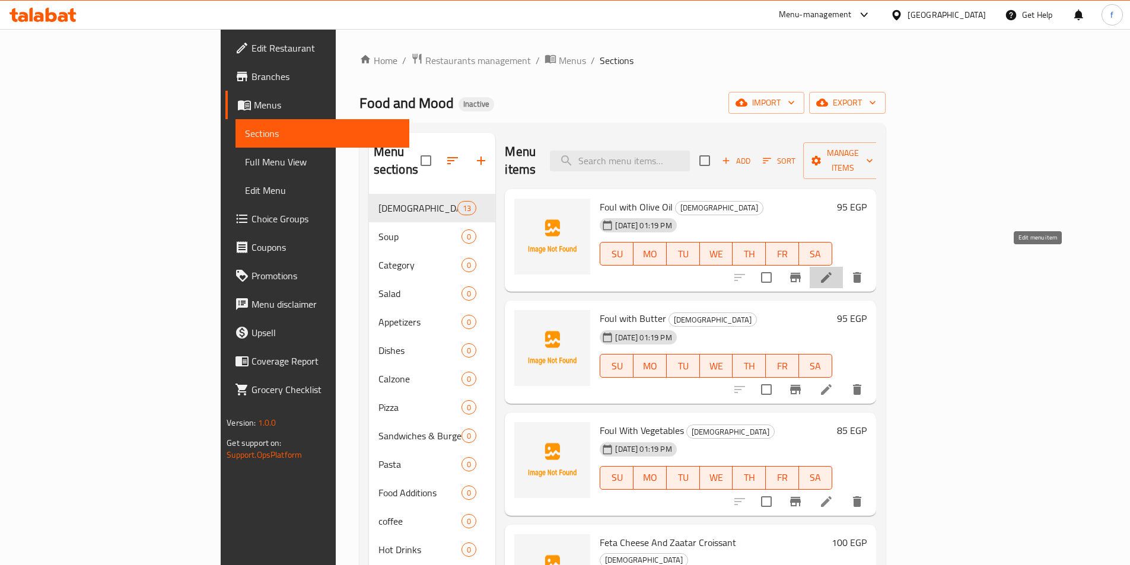
click at [834, 271] on icon at bounding box center [826, 278] width 14 height 14
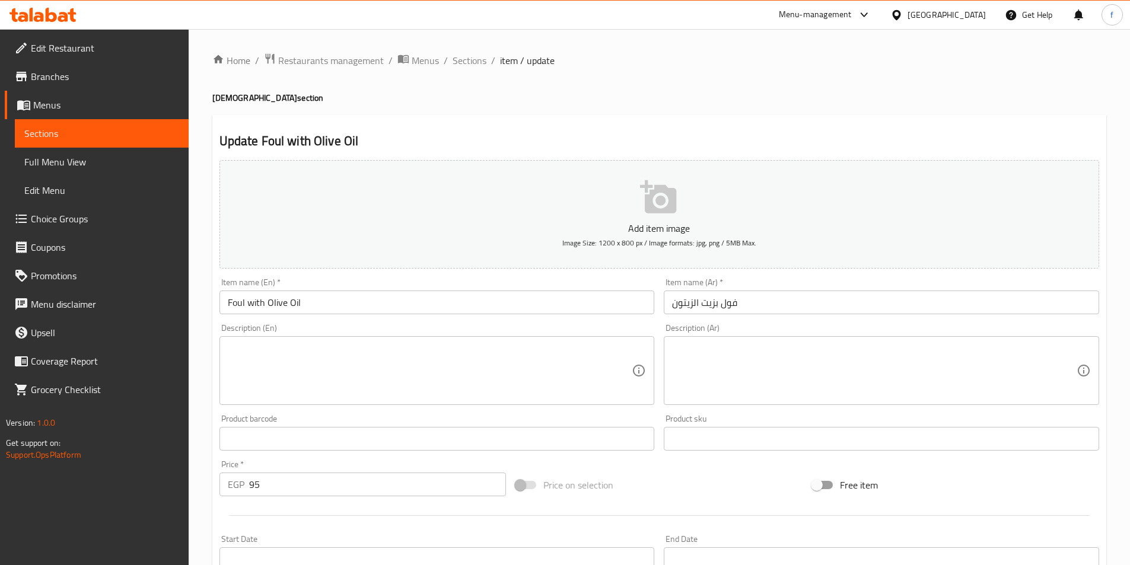
click at [250, 310] on input "Foul with Olive Oil" at bounding box center [437, 303] width 435 height 24
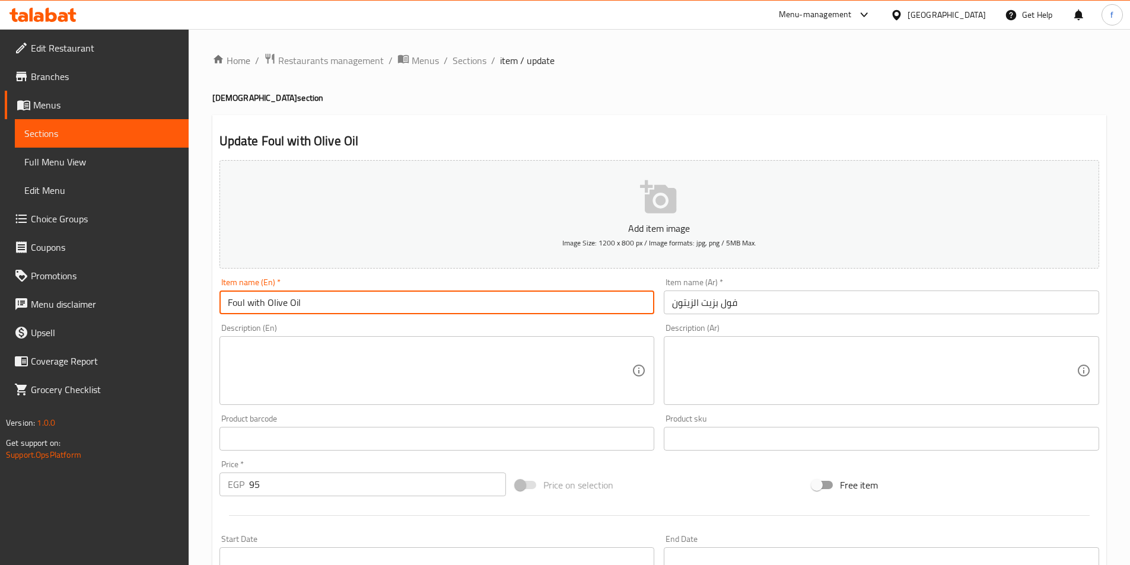
click at [250, 310] on input "Foul with Olive Oil" at bounding box center [437, 303] width 435 height 24
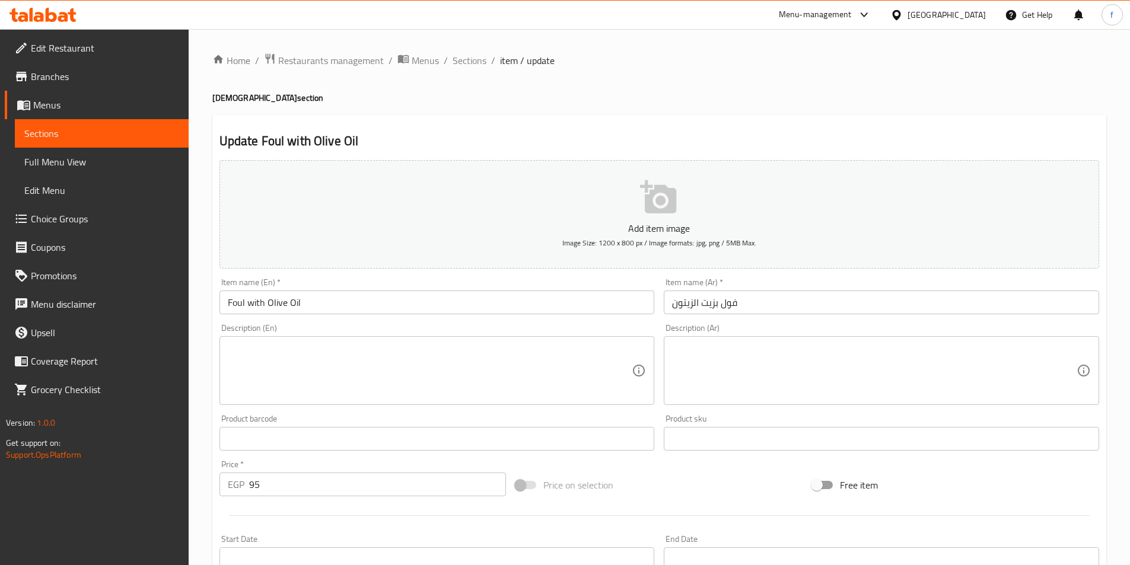
scroll to position [273, 0]
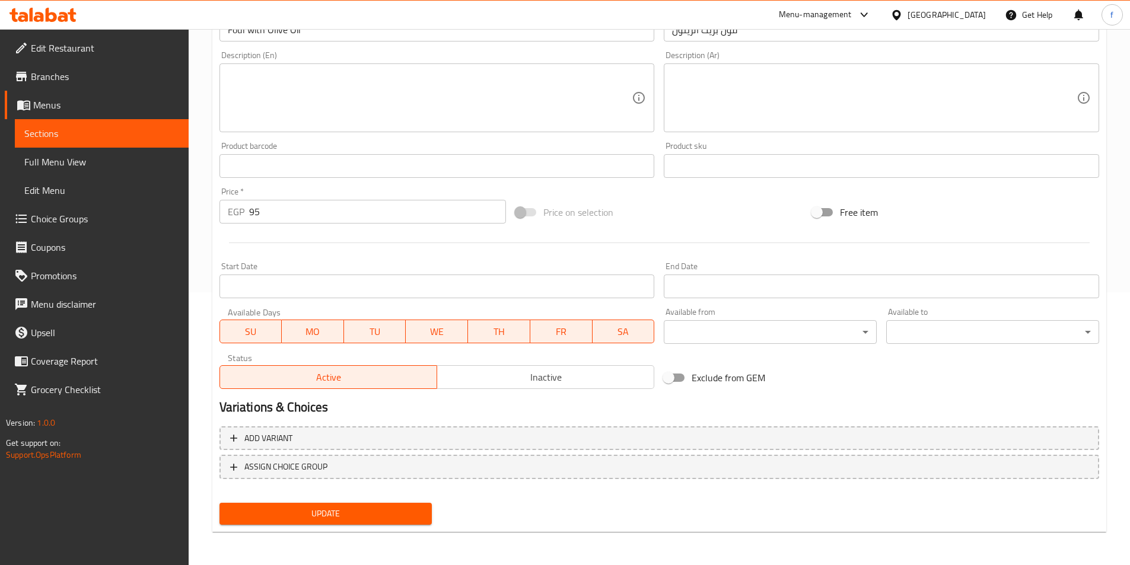
drag, startPoint x: 299, startPoint y: 511, endPoint x: 306, endPoint y: 501, distance: 11.9
click at [299, 511] on span "Update" at bounding box center [326, 514] width 194 height 15
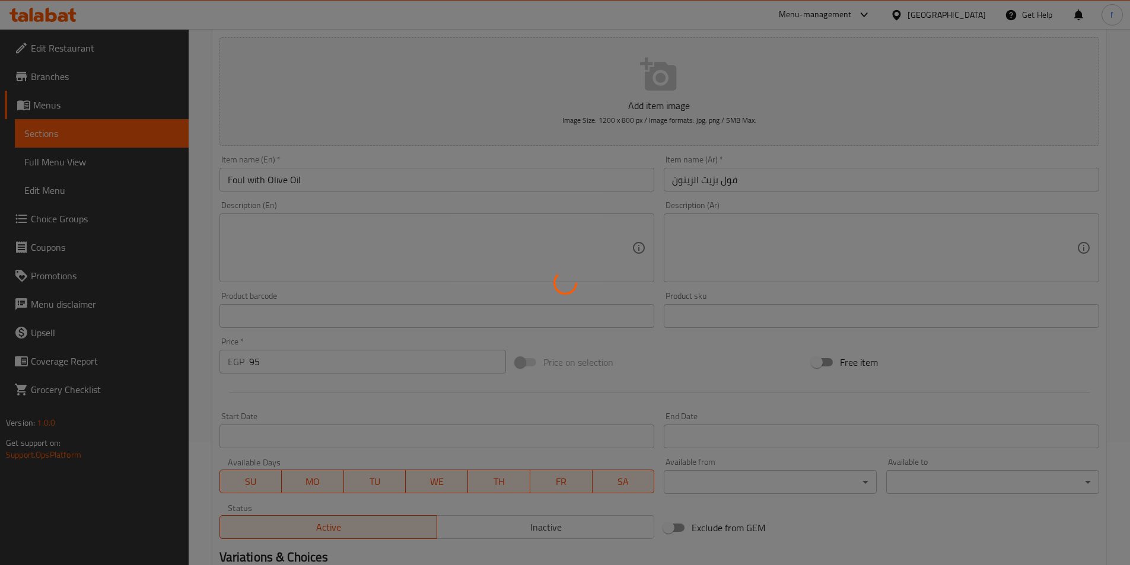
scroll to position [0, 0]
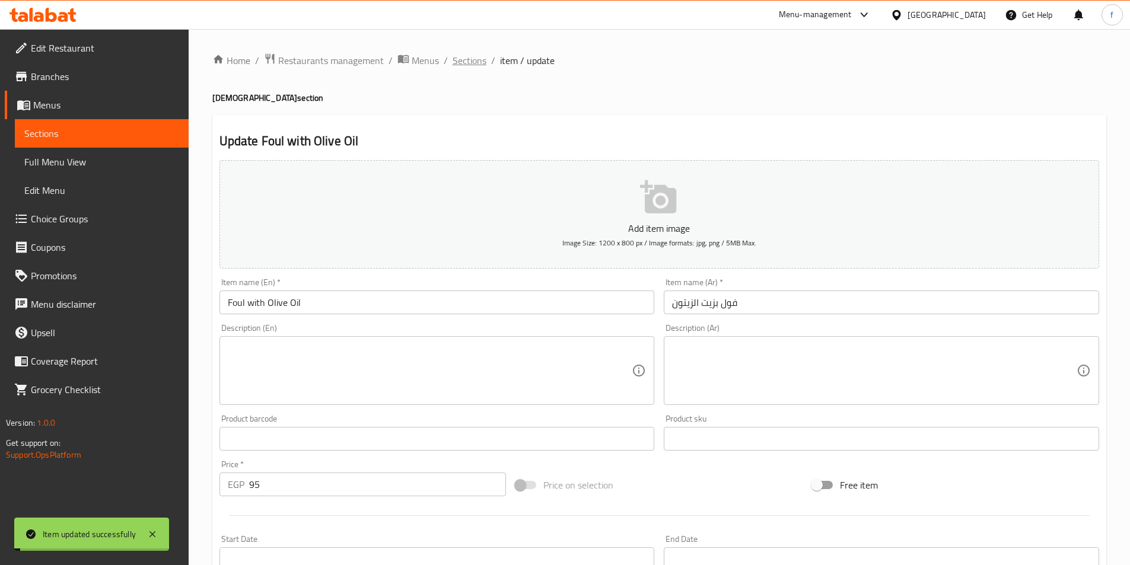
click at [478, 59] on span "Sections" at bounding box center [470, 60] width 34 height 14
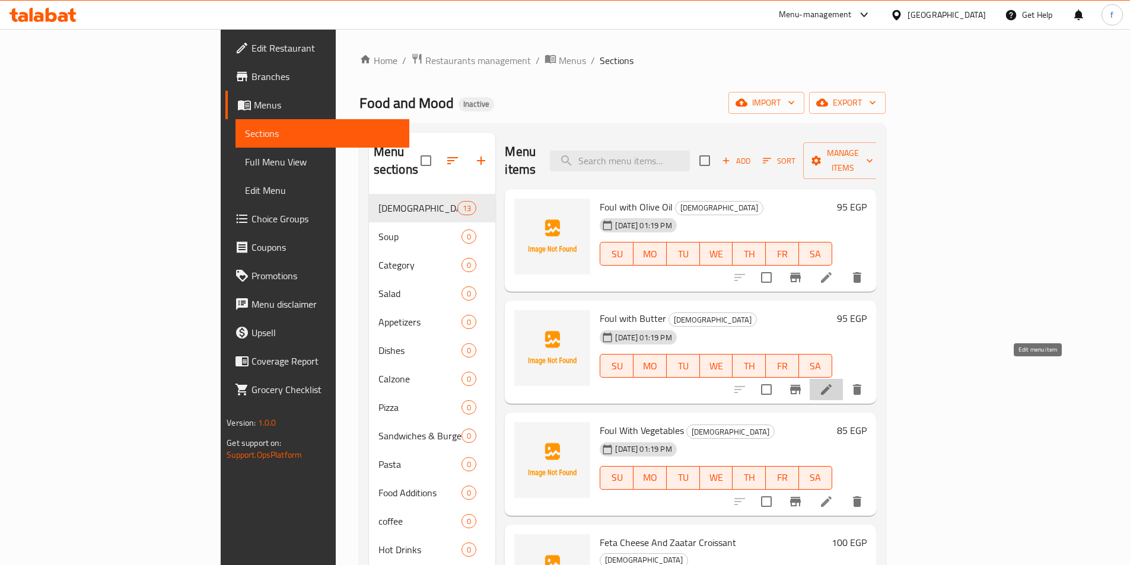
click at [832, 384] on icon at bounding box center [826, 389] width 11 height 11
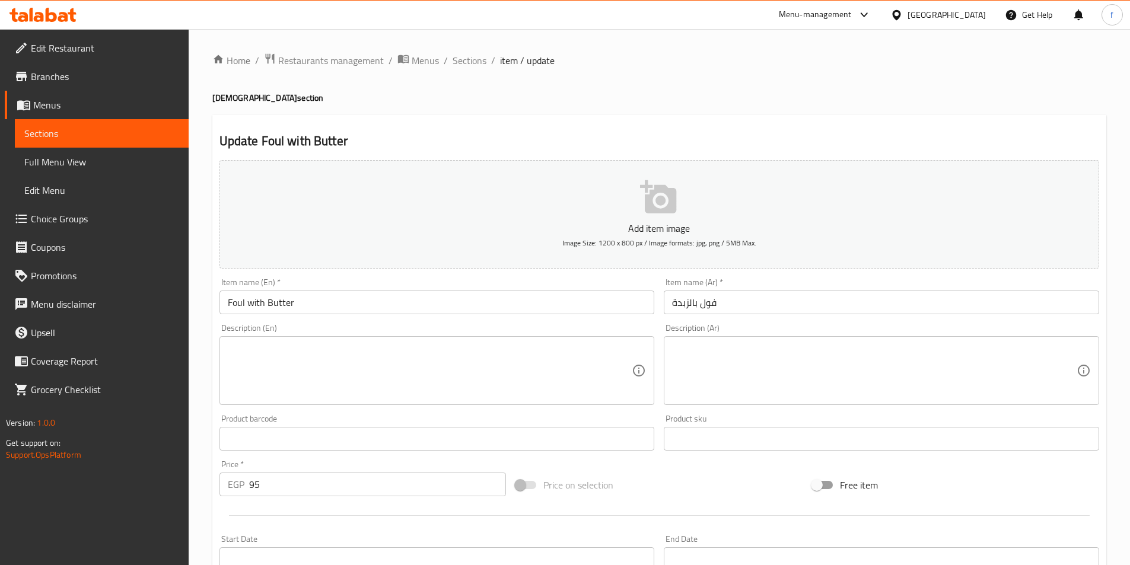
click at [354, 328] on div "Description (En) Description (En)" at bounding box center [437, 364] width 435 height 81
click at [379, 339] on div "Description (En)" at bounding box center [437, 370] width 435 height 69
click at [737, 382] on textarea at bounding box center [874, 371] width 405 height 56
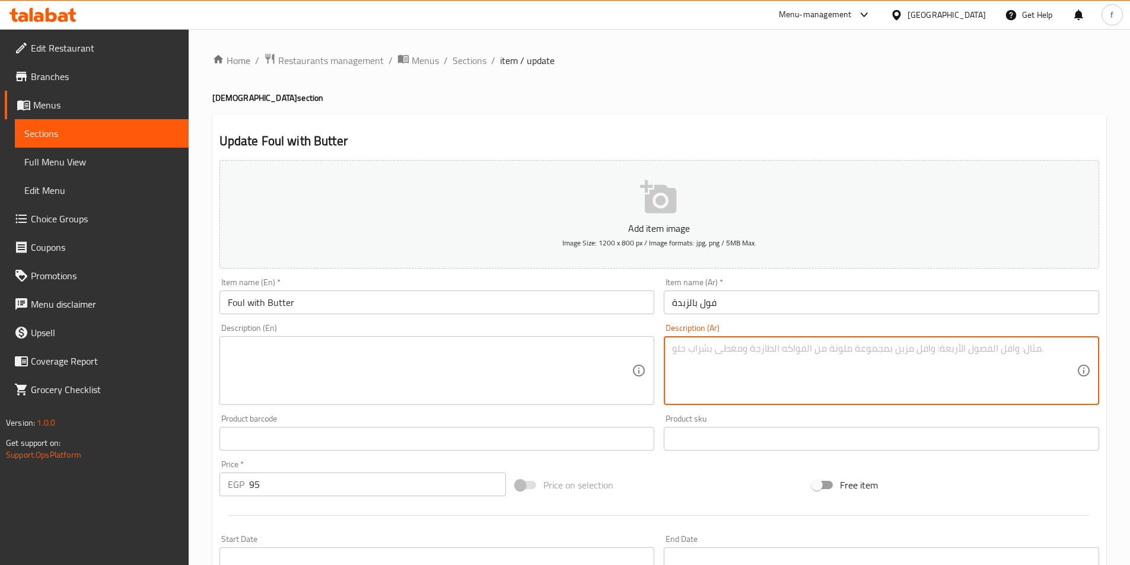
paste textarea "يقدم الفول هنا بطريقة دسمة وغنية، حيث ضاف ت إليه قطعة من الزبدة السائلة، مما يم…"
type textarea "يقدم الفول هنا بطريقة دسمة وغنية، حيث ضاف ت إليه قطعة من الزبدة السائلة، مما يم…"
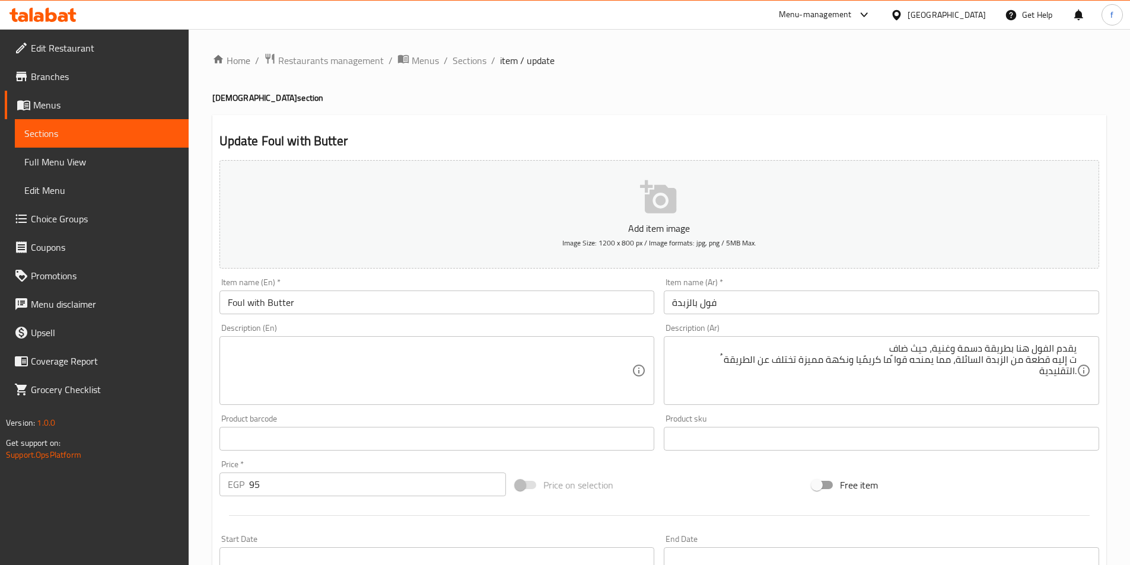
click at [327, 362] on textarea at bounding box center [430, 371] width 405 height 56
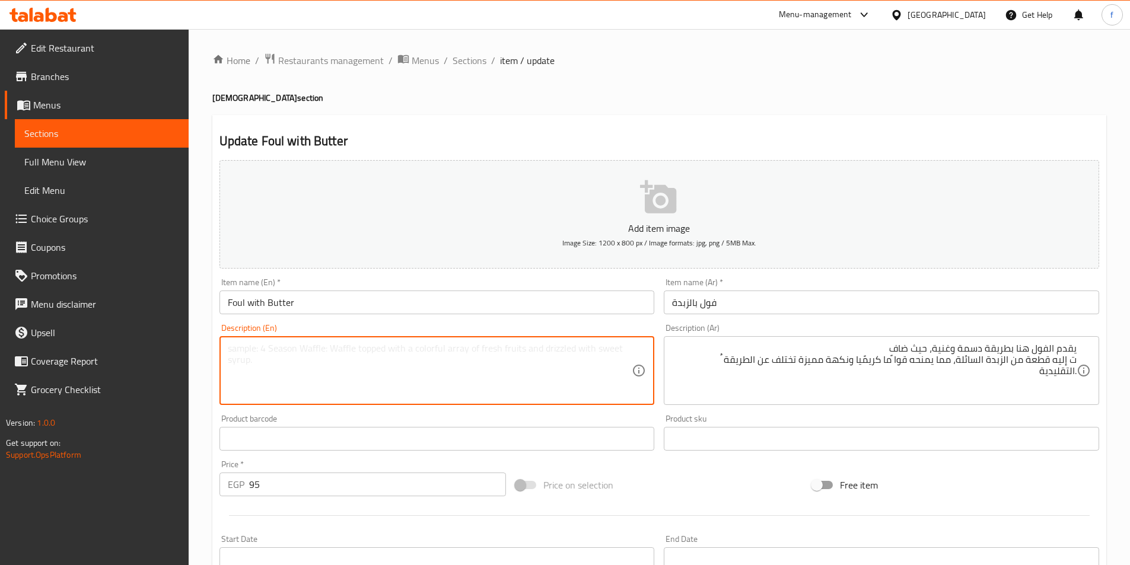
paste textarea "Beans are served here"
type textarea "Beans are served here"
click at [412, 369] on textarea "Beans are served here" at bounding box center [430, 371] width 405 height 56
drag, startPoint x: 1077, startPoint y: 358, endPoint x: 1117, endPoint y: 360, distance: 39.2
click at [1077, 359] on div "يقدم الفول هنا بطريقة دسمة وغنية، حيث ضاف ت إليه قطعة من الزبدة السائلة، مما يم…" at bounding box center [881, 370] width 435 height 69
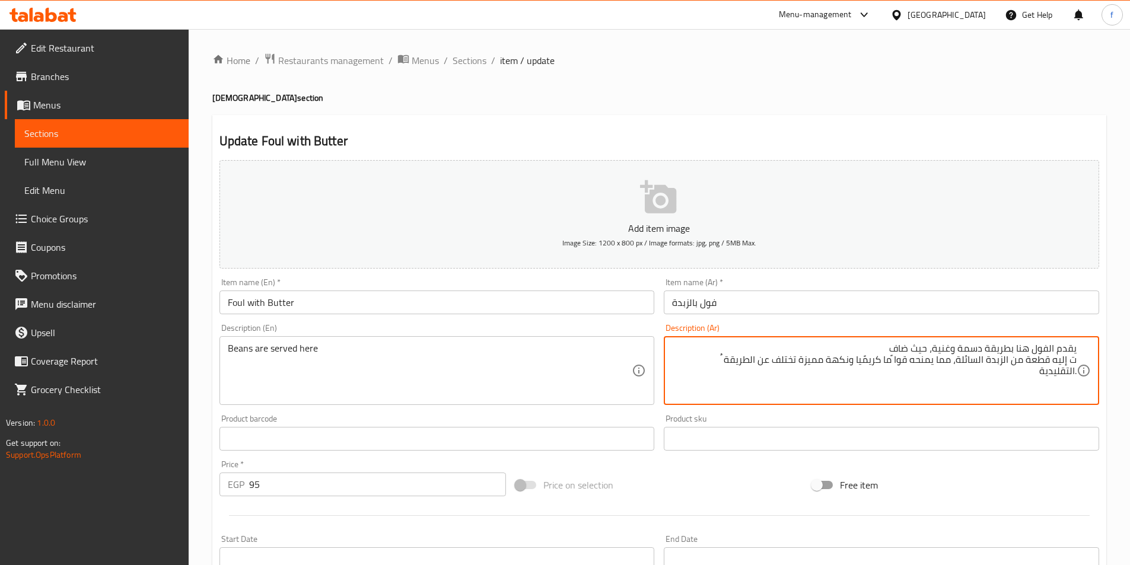
click at [1063, 361] on textarea "يقدم الفول هنا بطريقة دسمة وغنية، حيث ضاف ت إليه قطعة من الزبدة السائلة، مما يم…" at bounding box center [874, 371] width 405 height 56
click at [936, 375] on textarea "يقدم الفول هنا بطريقة دسمة وغنية، حيث ضافت إليه قطعة من الزبدة السائلة، مما يمن…" at bounding box center [874, 371] width 405 height 56
type textarea "يقدم الفول هنا بطريقة دسمة وغنية، حيث ضافت إليه قطعة من الزبدة السائلة، مما يمن…"
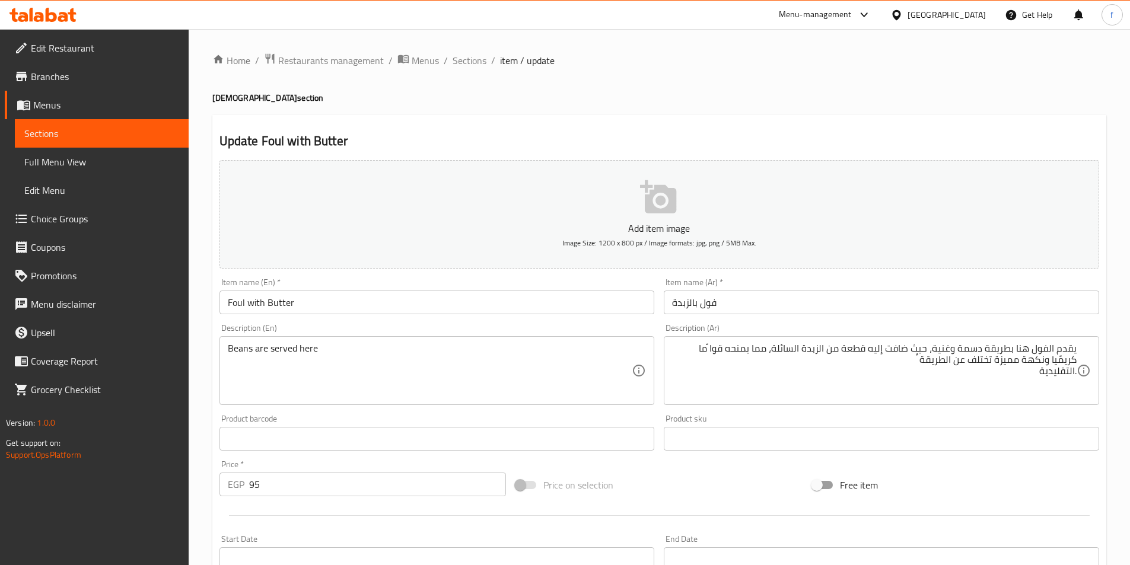
click at [366, 353] on textarea "Beans are served here" at bounding box center [430, 371] width 405 height 56
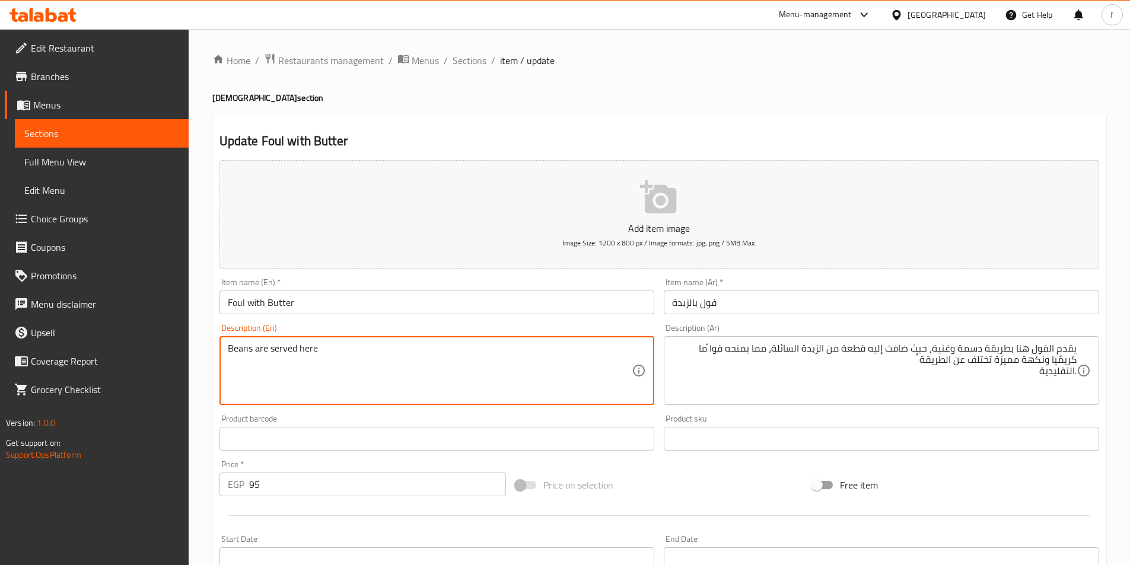
click at [364, 351] on textarea "Beans are served here" at bounding box center [430, 371] width 405 height 56
paste textarea "hearty and rich way"
click at [449, 352] on textarea "Beans are served here hearty and rich way" at bounding box center [430, 371] width 405 height 56
paste textarea "as it is added"
click at [510, 361] on textarea "Beans are served here hearty and rich way as it is added" at bounding box center [430, 371] width 405 height 56
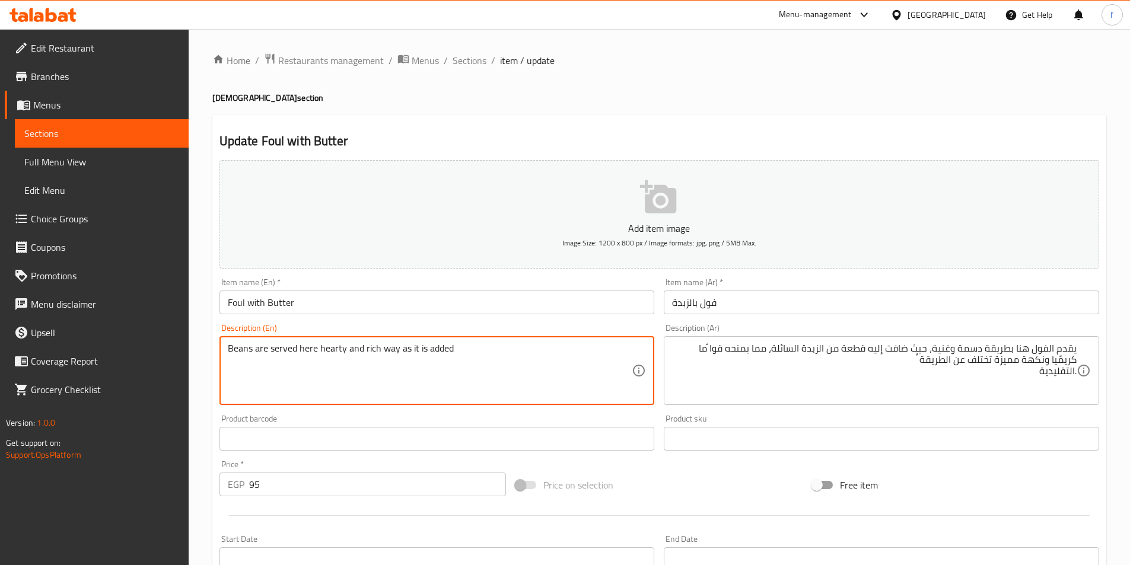
paste textarea "t contains a piece of liquid butter"
click at [452, 348] on textarea "Beans are served here hearty and rich way as it is added t contains a piece of …" at bounding box center [430, 371] width 405 height 56
type textarea "Beans are served here hearty and rich way as it is added it contains a piece of…"
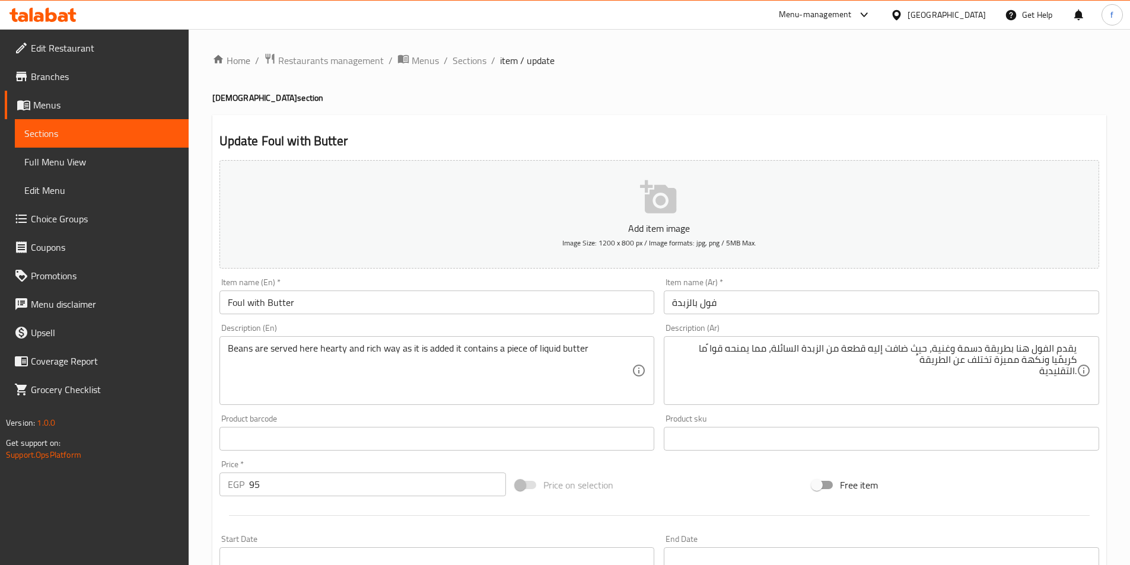
click at [604, 342] on div "Beans are served here hearty and rich way as it is added it contains a piece of…" at bounding box center [437, 370] width 435 height 69
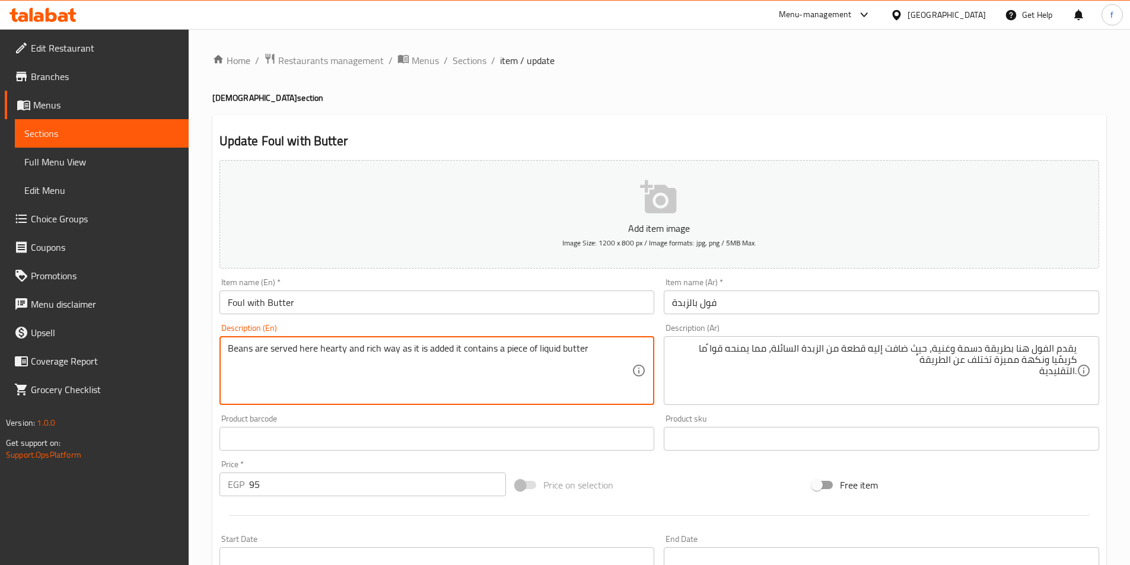
click at [606, 343] on textarea "Beans are served here hearty and rich way as it is added it contains a piece of…" at bounding box center [430, 371] width 405 height 56
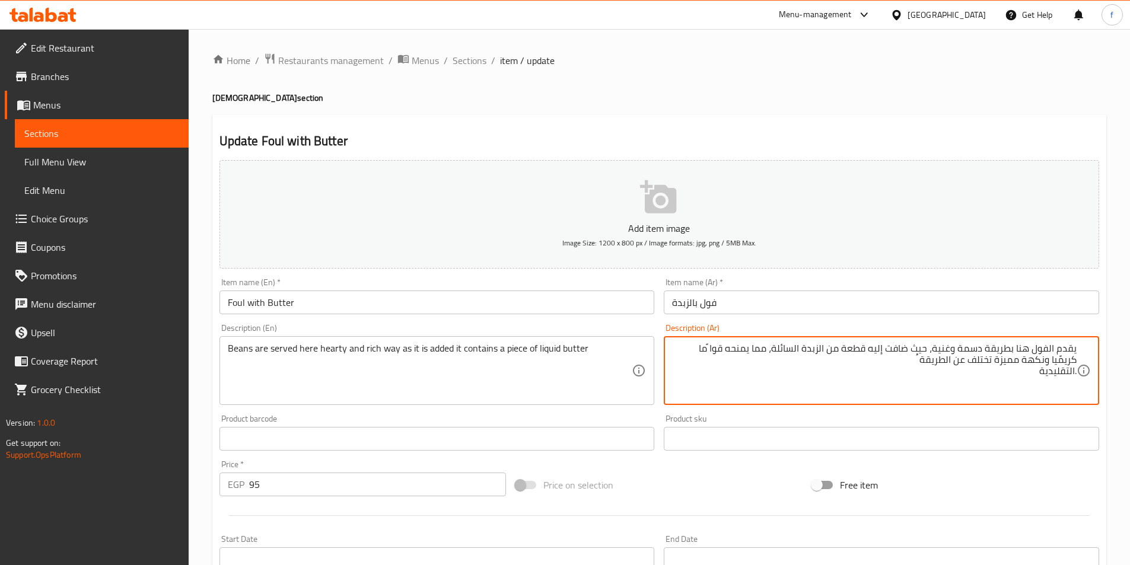
drag, startPoint x: 800, startPoint y: 349, endPoint x: 775, endPoint y: 342, distance: 25.2
click at [775, 343] on textarea "يقدم الفول هنا بطريقة دسمة وغنية، حيث ضافت إليه قطعة من الزبدة السائلة، مما يمن…" at bounding box center [874, 371] width 405 height 56
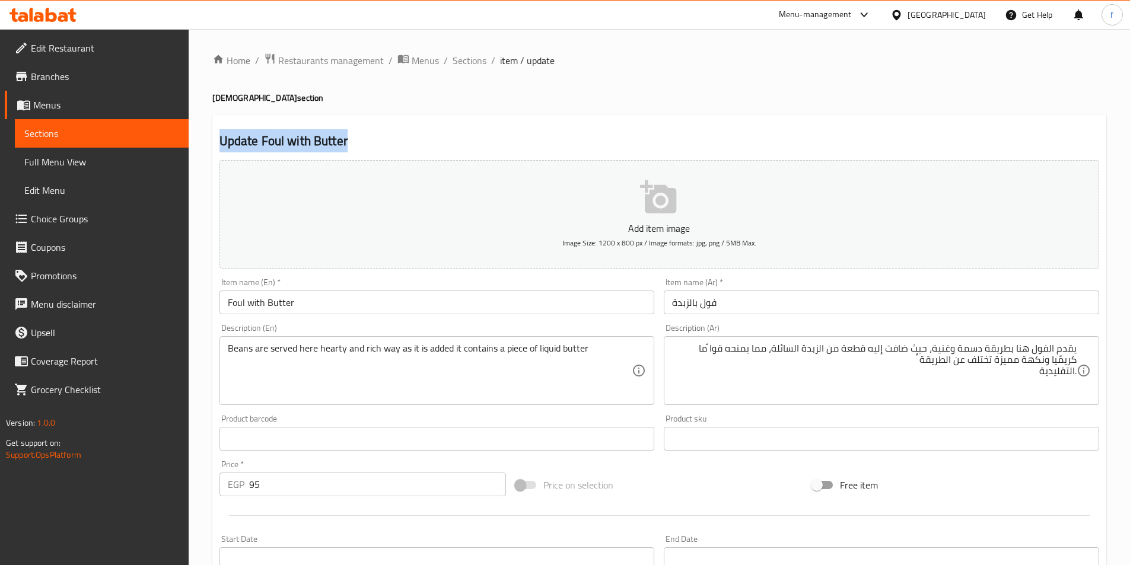
drag, startPoint x: 220, startPoint y: 139, endPoint x: 346, endPoint y: 141, distance: 127.0
click at [346, 141] on h2 "Update Foul with Butter" at bounding box center [660, 141] width 880 height 18
click at [347, 141] on h2 "Update Foul with Butter" at bounding box center [660, 141] width 880 height 18
drag, startPoint x: 220, startPoint y: 139, endPoint x: 364, endPoint y: 139, distance: 143.6
click at [364, 139] on h2 "Update Foul with Butter" at bounding box center [660, 141] width 880 height 18
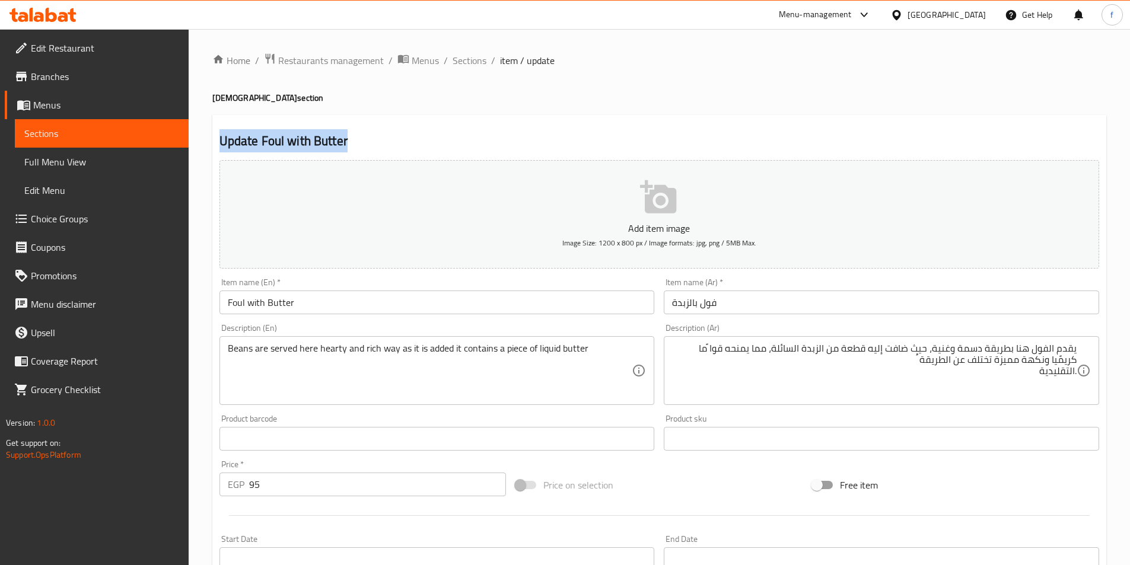
click at [364, 139] on h2 "Update Foul with Butter" at bounding box center [660, 141] width 880 height 18
drag, startPoint x: 223, startPoint y: 138, endPoint x: 346, endPoint y: 140, distance: 122.8
click at [346, 140] on h2 "Update Foul with Butter" at bounding box center [660, 141] width 880 height 18
click at [346, 141] on h2 "Update Foul with Butter" at bounding box center [660, 141] width 880 height 18
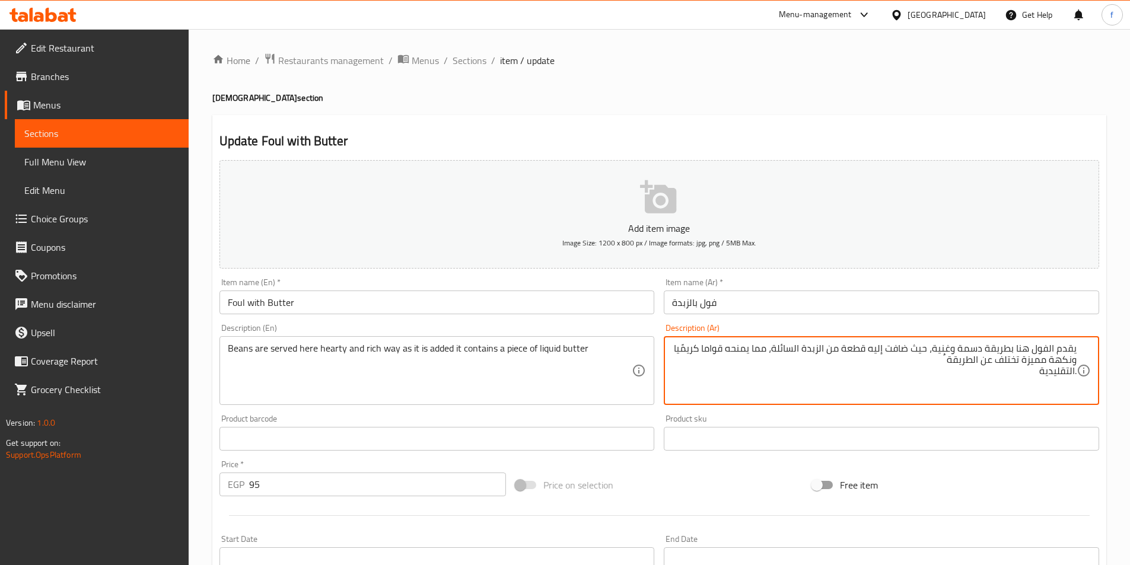
click at [947, 363] on textarea "يقدم الفول هنا بطريقة دسمة وغنية، حيث ضافت إليه قطعة من الزبدة السائلة، مما يمن…" at bounding box center [874, 371] width 405 height 56
click at [760, 348] on textarea "يقدم الفول هنا بطريقة دسمة وغنية، حيث ضافت إليه قطعة من الزبدة السائلة، مما يمن…" at bounding box center [874, 371] width 405 height 56
type textarea "يقدم الفول هنا بطريقة دسمة وغنية، حيث ضافت إليه قطعة من الزبدة السائلة، مما يمن…"
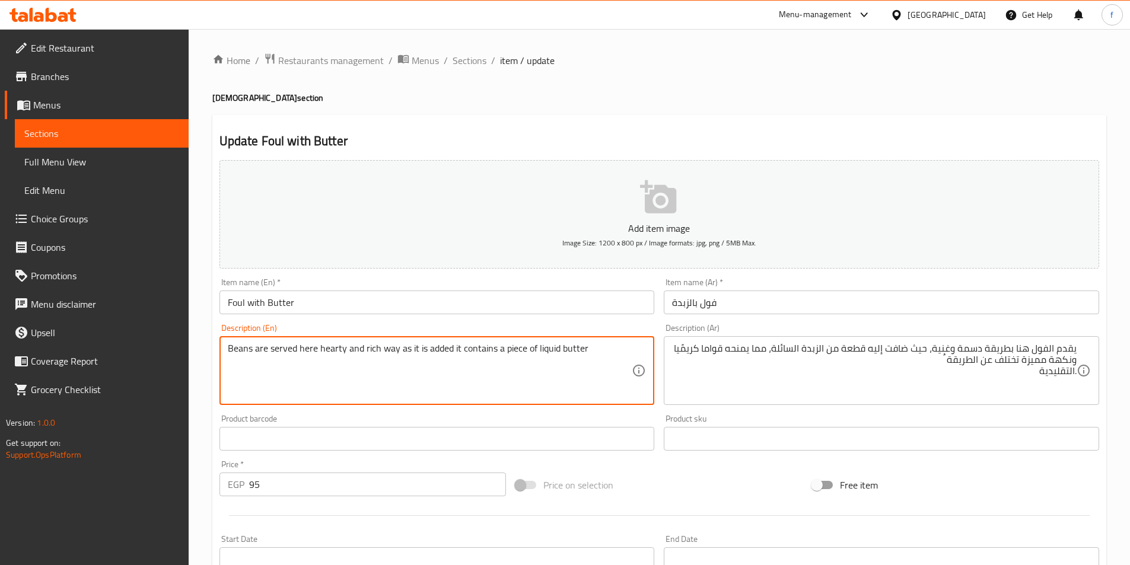
paste textarea "which gives it creamy"
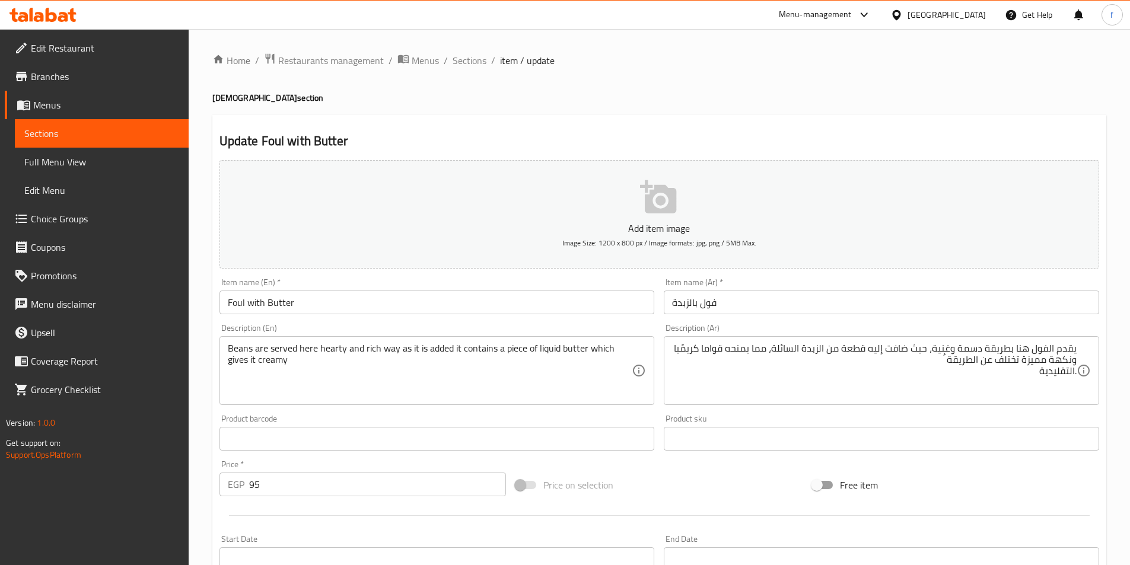
drag, startPoint x: 236, startPoint y: 356, endPoint x: 253, endPoint y: 357, distance: 16.6
click at [236, 356] on textarea "Beans are served here hearty and rich way as it is added it contains a piece of…" at bounding box center [430, 371] width 405 height 56
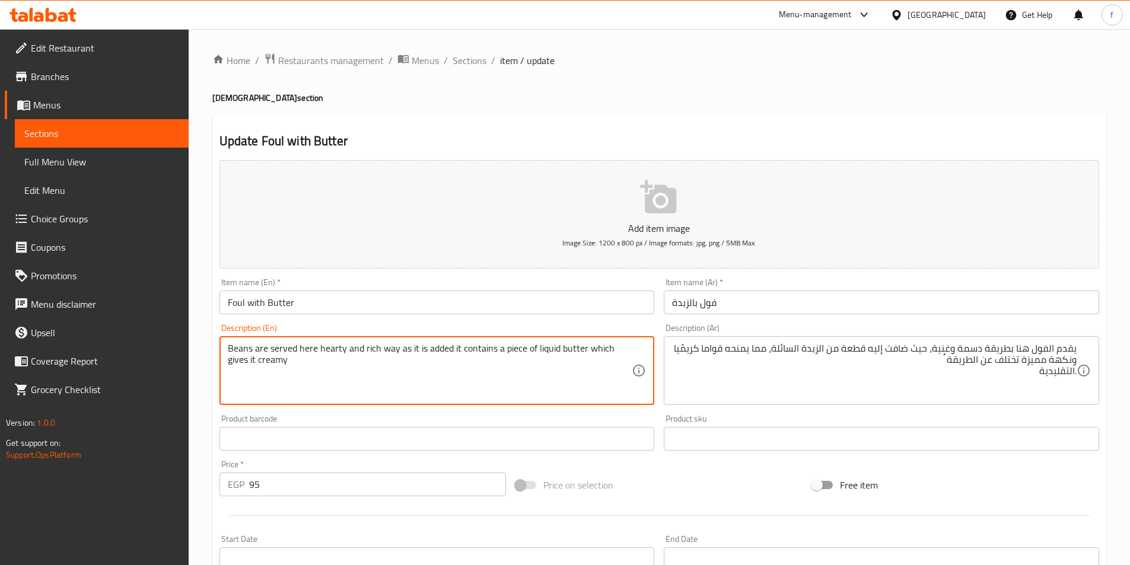
click at [236, 358] on textarea "Beans are served here hearty and rich way as it is added it contains a piece of…" at bounding box center [430, 371] width 405 height 56
paste textarea "texture"
click at [314, 367] on textarea "Beans are served here hearty and rich way as it is added it contains a piece of…" at bounding box center [430, 371] width 405 height 56
click at [253, 358] on textarea "Beans are served here hearty and rich way as it is added it contains a piece of…" at bounding box center [430, 371] width 405 height 56
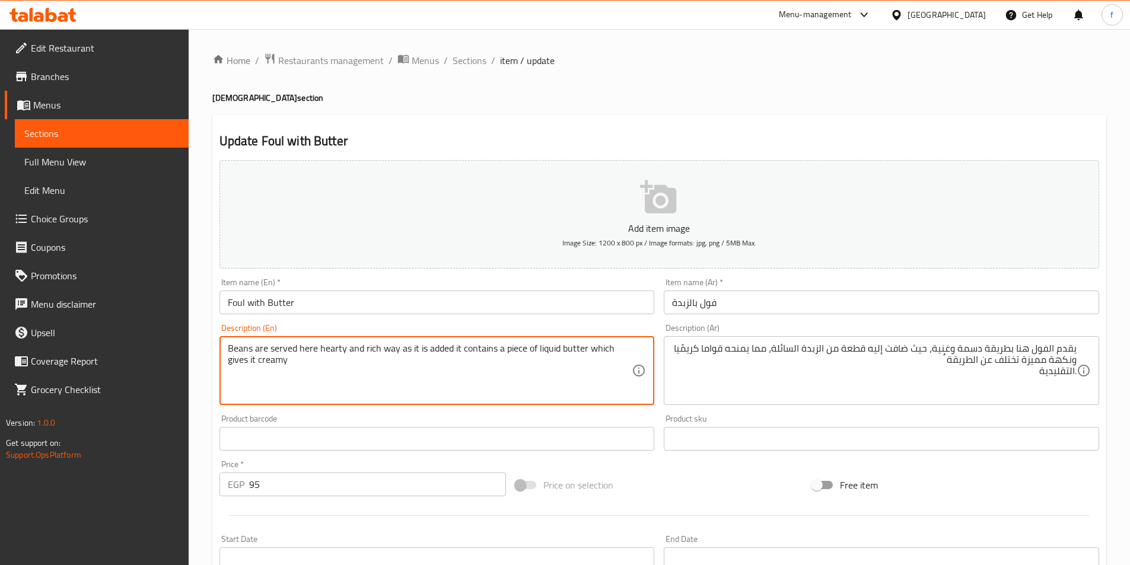
paste textarea "texture"
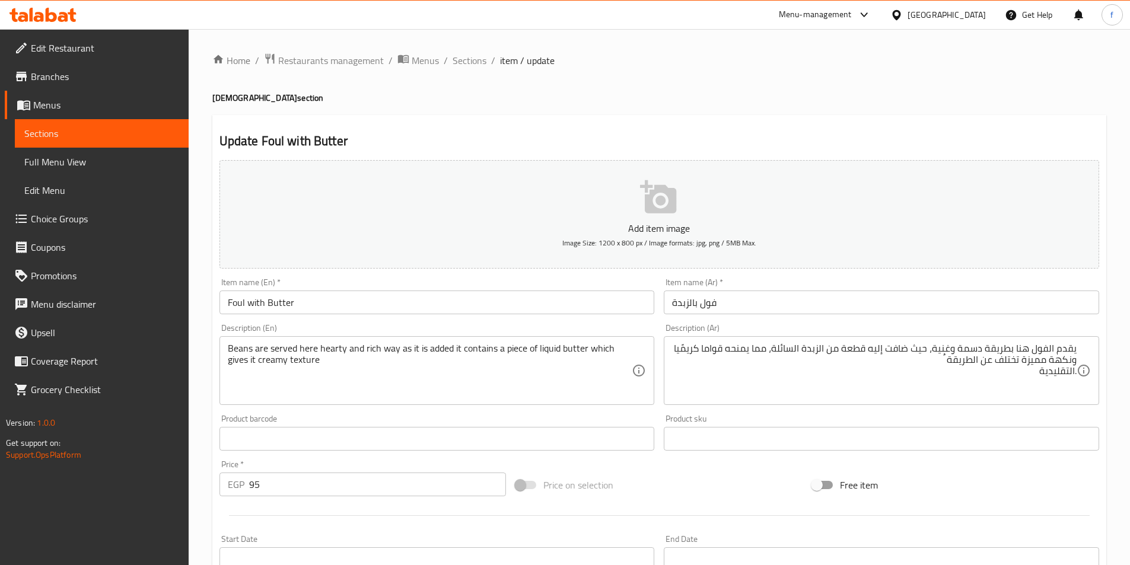
click at [325, 363] on textarea "Beans are served here hearty and rich way as it is added it contains a piece of…" at bounding box center [430, 371] width 405 height 56
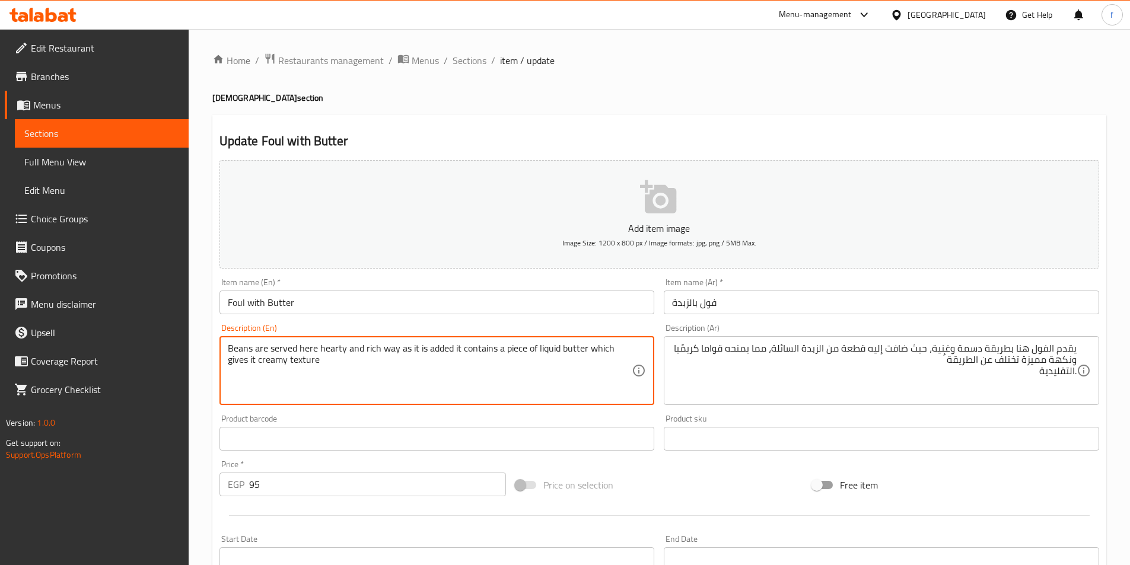
paste textarea "distinctive flavor"
click at [383, 360] on textarea "Beans are served here hearty and rich way as it is added it contains a piece of…" at bounding box center [430, 371] width 405 height 56
paste textarea "It differs from the traditional method"
click at [535, 376] on textarea "Beans are served here hearty and rich way as it is added it contains a piece of…" at bounding box center [430, 371] width 405 height 56
type textarea "Beans are served here hearty and rich way as it is added it contains a piece of…"
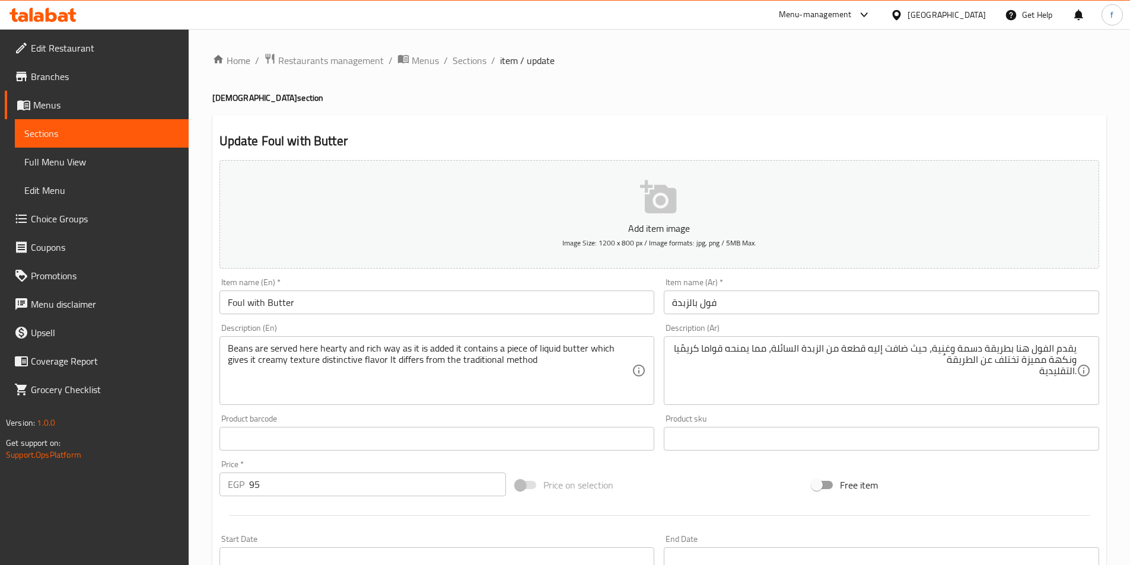
scroll to position [273, 0]
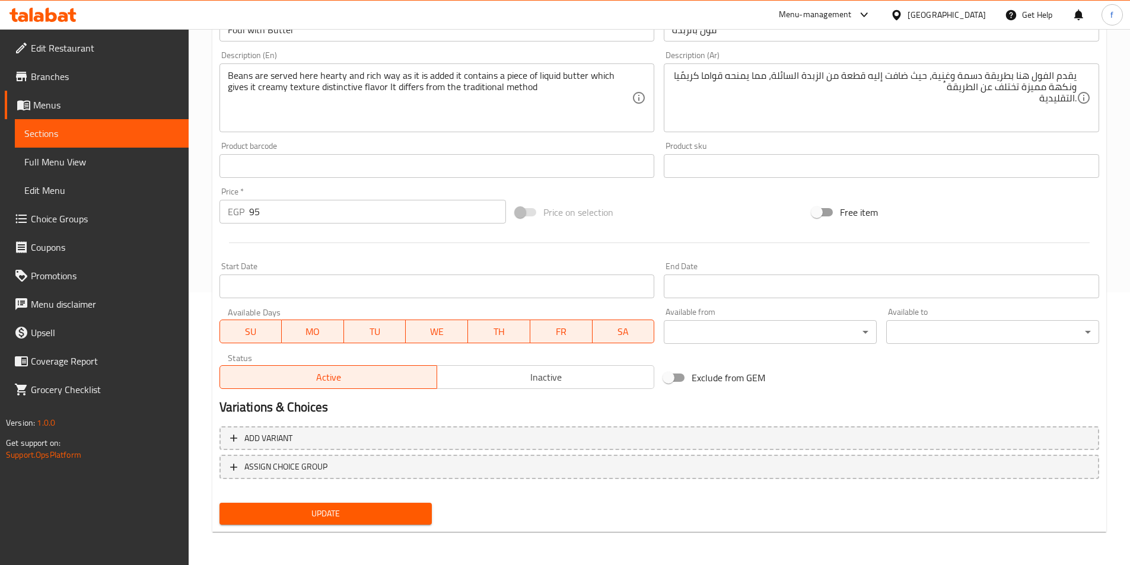
click at [319, 512] on span "Update" at bounding box center [326, 514] width 194 height 15
click at [380, 506] on button "Update" at bounding box center [326, 514] width 213 height 22
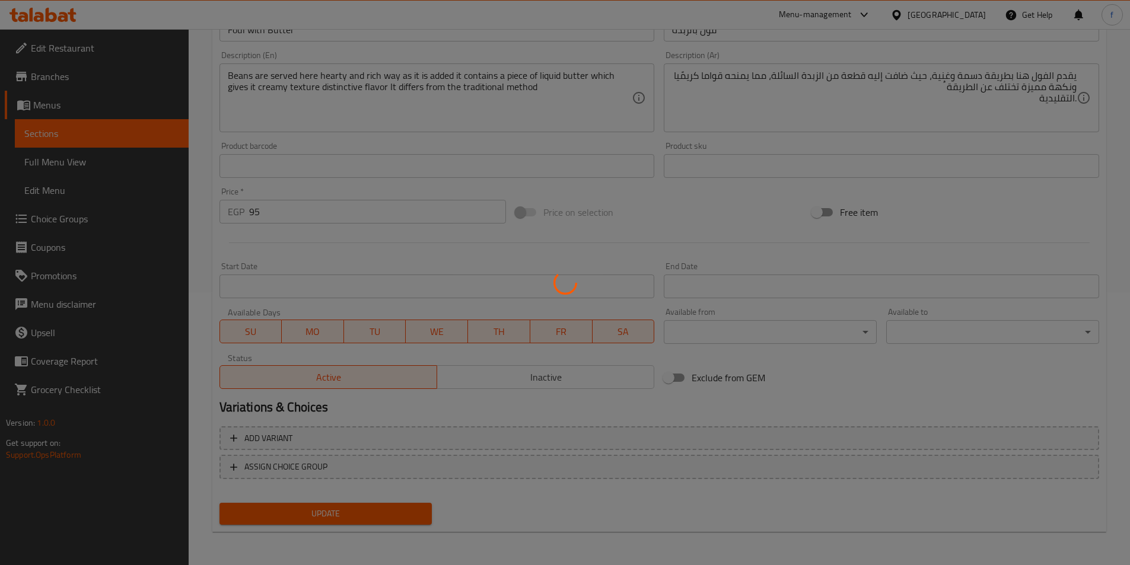
scroll to position [0, 0]
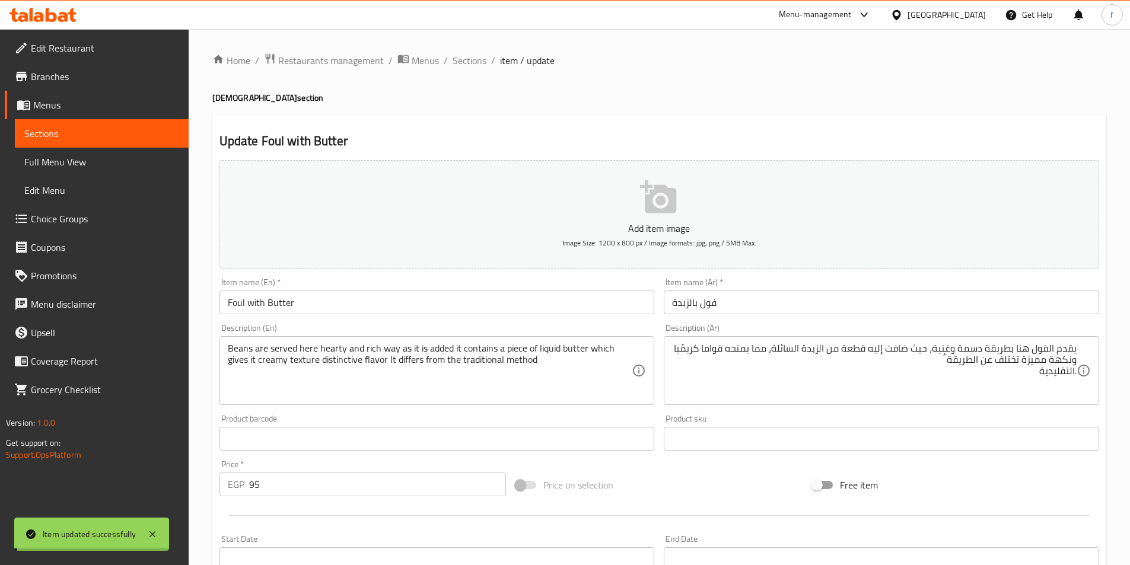
click at [466, 63] on span "Sections" at bounding box center [470, 60] width 34 height 14
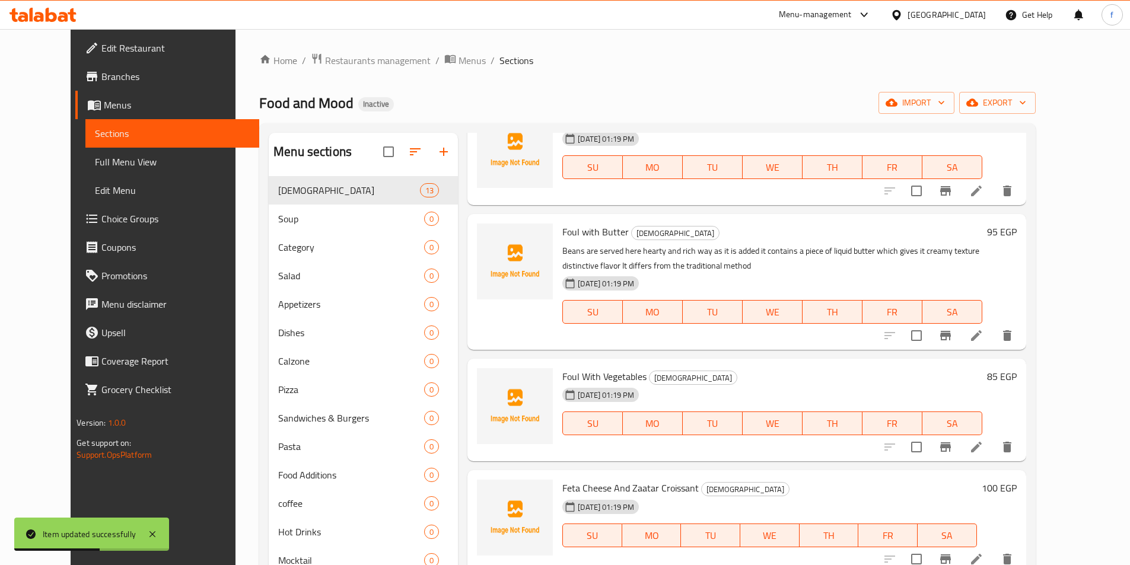
scroll to position [237, 0]
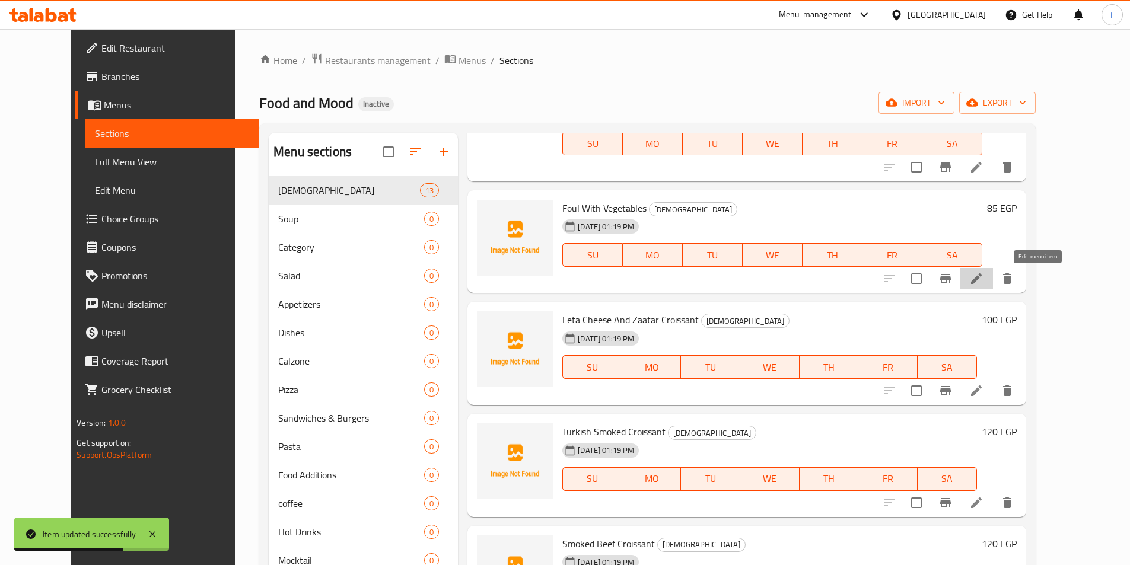
click at [984, 284] on icon at bounding box center [976, 279] width 14 height 14
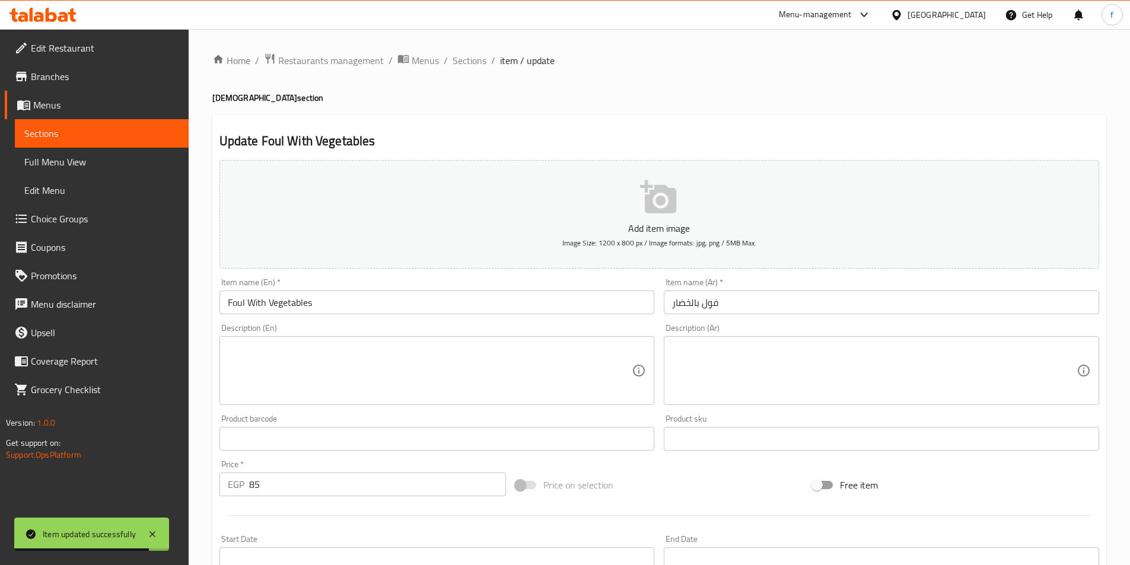
click at [363, 363] on textarea at bounding box center [430, 371] width 405 height 56
click at [857, 396] on textarea at bounding box center [874, 371] width 405 height 56
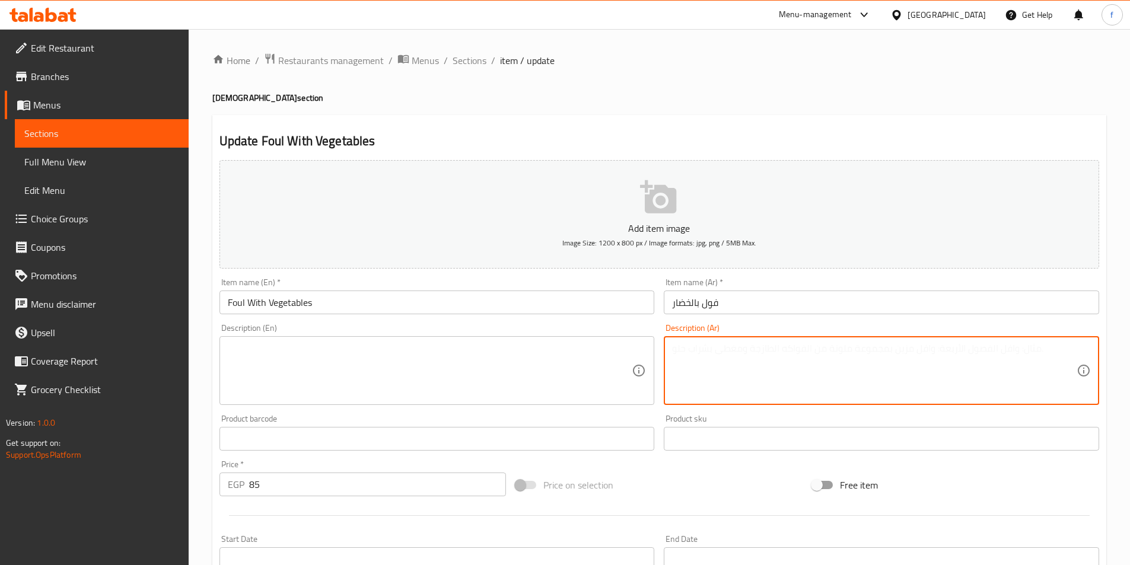
paste textarea "يعد هذا الطبق خيا ًرا صحًيا ا، ولذيذ حيث ُيخلط الفول المدمس مع مكعبات صغيرة من …"
click at [930, 345] on textarea "يعد هذا الطبق خيا ًرا صحًيا ا، ولذيذ حيث ُيخلط الفول المدمس مع مكعبات صغيرة من …" at bounding box center [874, 371] width 405 height 56
click at [1089, 357] on div "يعد هذا الطبق خيا ًرا صحًيا ا، ولذيذ حيث ُيخلط الفول المدمس مع مكعبات صغيرة من …" at bounding box center [881, 370] width 435 height 69
click at [1086, 360] on div "يعد هذا الطبق خيا ًرا صحًيا ا، ولذيذ حيث ُيخلط الفول المدمس مع مكعبات صغيرة من …" at bounding box center [881, 370] width 435 height 69
click at [1080, 359] on div "يعد هذا الطبق خيا ًرا صحًيا ا، ولذيذ حيث ُيخلط الفول المدمس مع مكعبات صغيرة من …" at bounding box center [881, 370] width 435 height 69
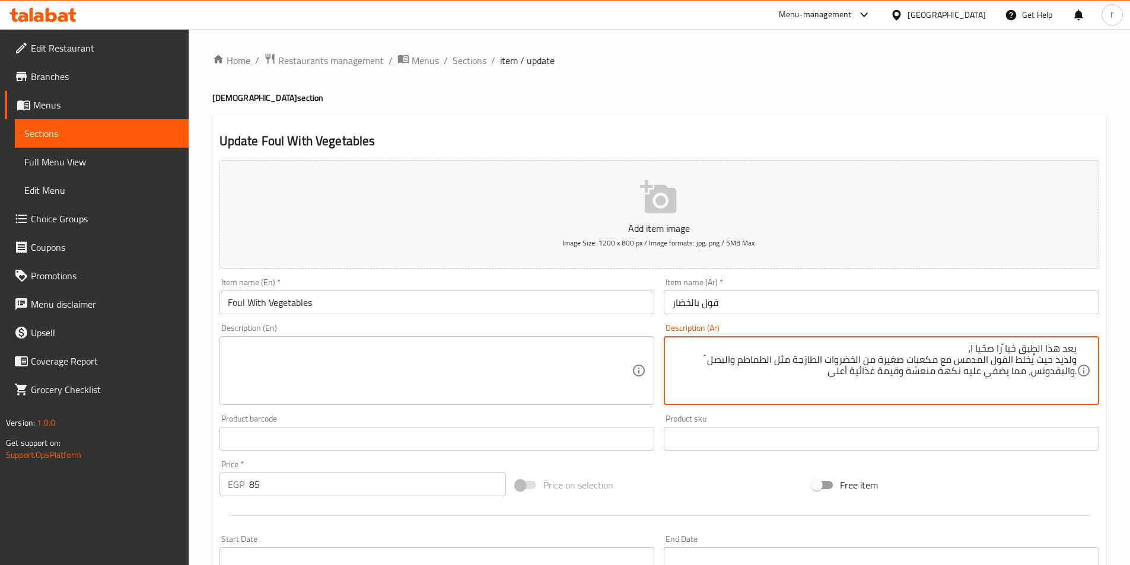
click at [1073, 359] on textarea "يعد هذا الطبق خيا ًرا صحًيا ا، ولذيذ حيث ُيخلط الفول المدمس مع مكعبات صغيرة من …" at bounding box center [874, 371] width 405 height 56
click at [1005, 349] on textarea "يعد هذا الطبق خيا ًرا صحًيا ا،ولذيذ حيث ُيخلط الفول المدمس مع مكعبات صغيرة من ا…" at bounding box center [874, 371] width 405 height 56
click at [974, 346] on textarea "يعد هذا الطبق خيارا صحًيا ا،ولذيذ حيث ُيخلط الفول المدمس مع مكعبات صغيرة من الخ…" at bounding box center [874, 371] width 405 height 56
click at [1066, 373] on textarea "يعد هذا الطبق خيارا صحًيا ،ولذيذ حيث ُيخلط الفول المدمس مع مكعبات صغيرة من الخض…" at bounding box center [874, 371] width 405 height 56
type textarea "يعد هذا الطبق خيارا صحًيا ،ولذيذ حيث ُيخلط الفول المدمس مع مكعبات صغيرة من الخض…"
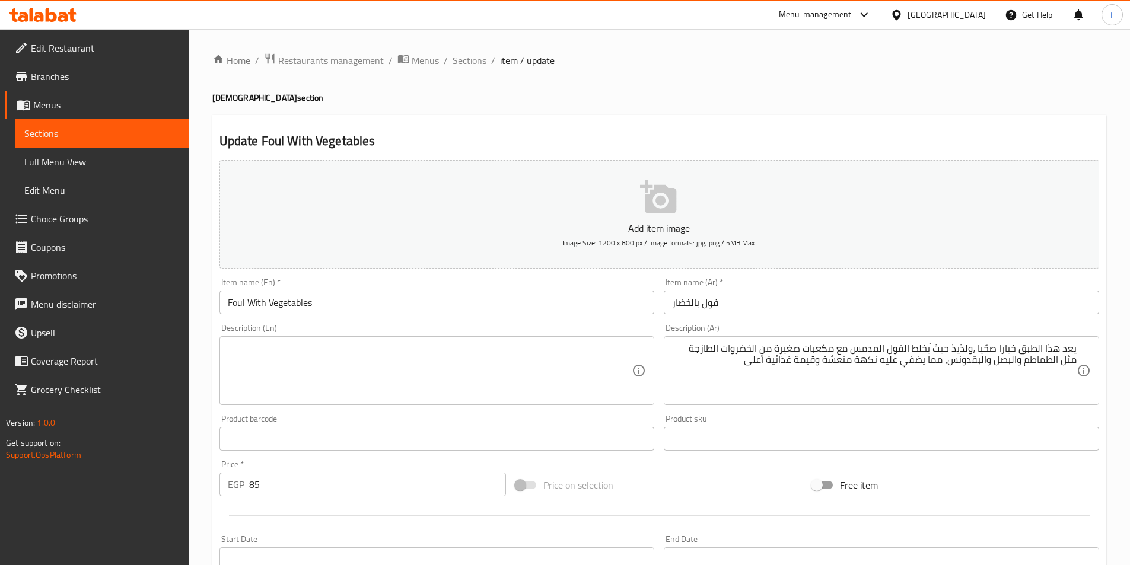
click at [247, 351] on textarea at bounding box center [430, 371] width 405 height 56
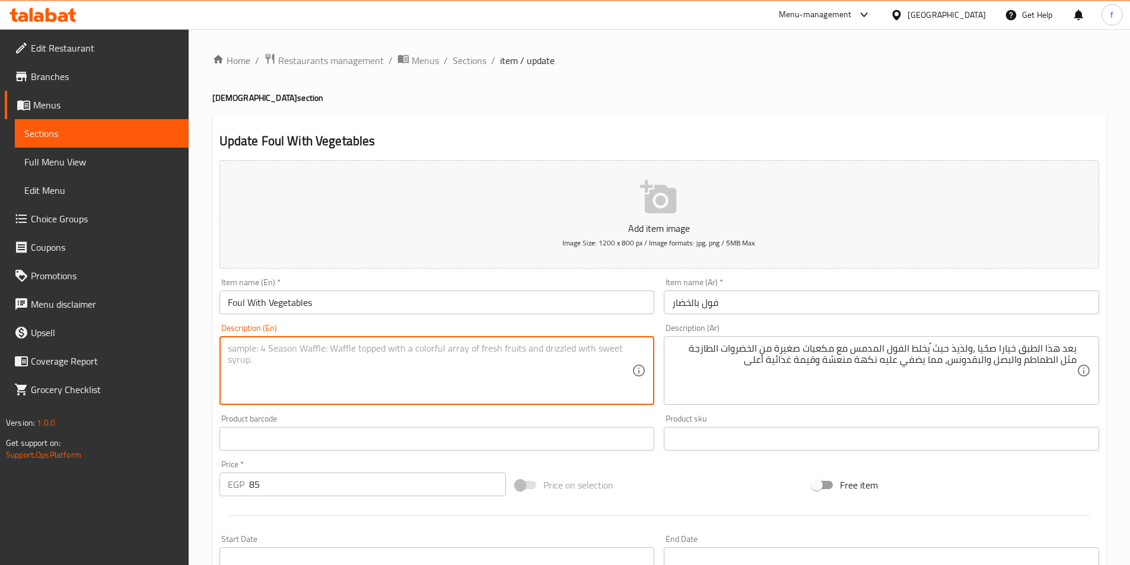
paste textarea "This dish is a healthy and delicious option"
drag, startPoint x: 247, startPoint y: 351, endPoint x: 343, endPoint y: 357, distance: 95.7
click at [422, 366] on textarea "This dish is a healthy and delicious option" at bounding box center [430, 371] width 405 height 56
drag, startPoint x: 391, startPoint y: 341, endPoint x: 402, endPoint y: 341, distance: 11.3
click at [391, 341] on div "This dish is a healthy and delicious option Description (En)" at bounding box center [437, 370] width 435 height 69
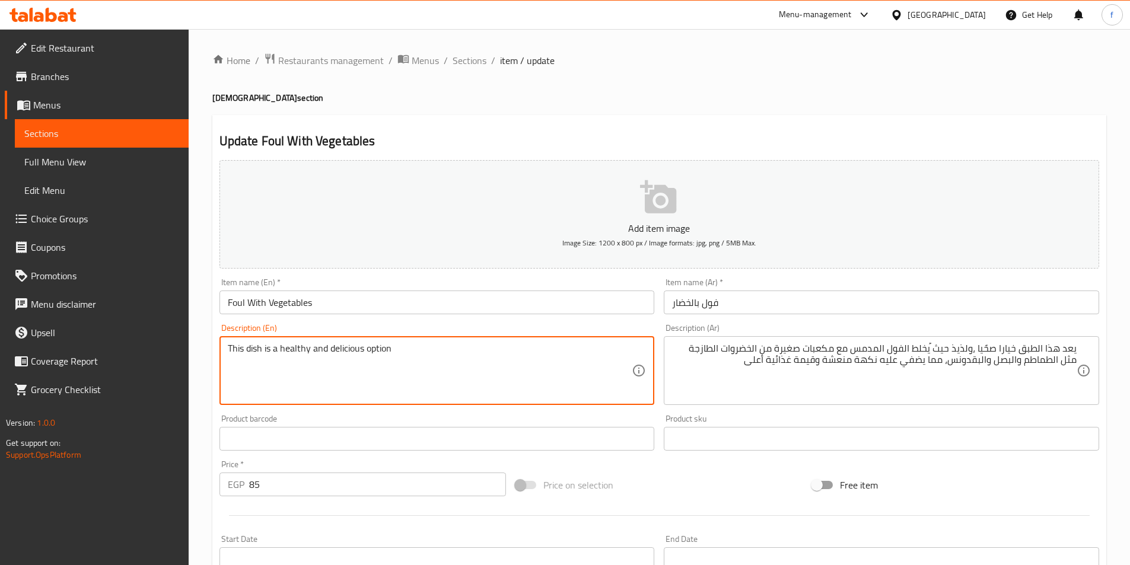
paste textarea "as fava beans"
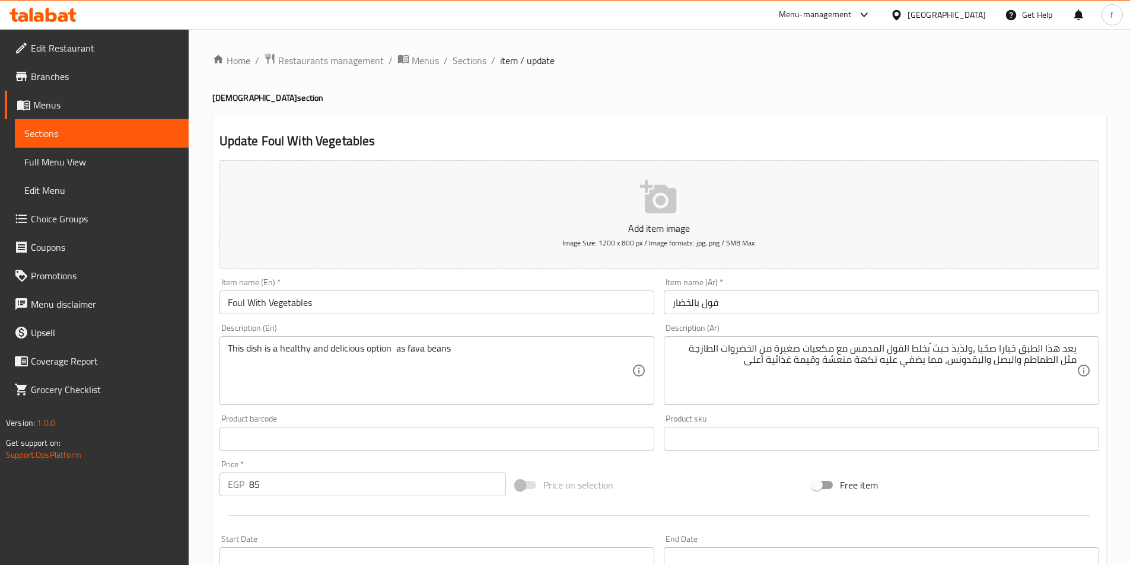
click at [521, 344] on textarea "This dish is a healthy and delicious option as fava beans" at bounding box center [430, 371] width 405 height 56
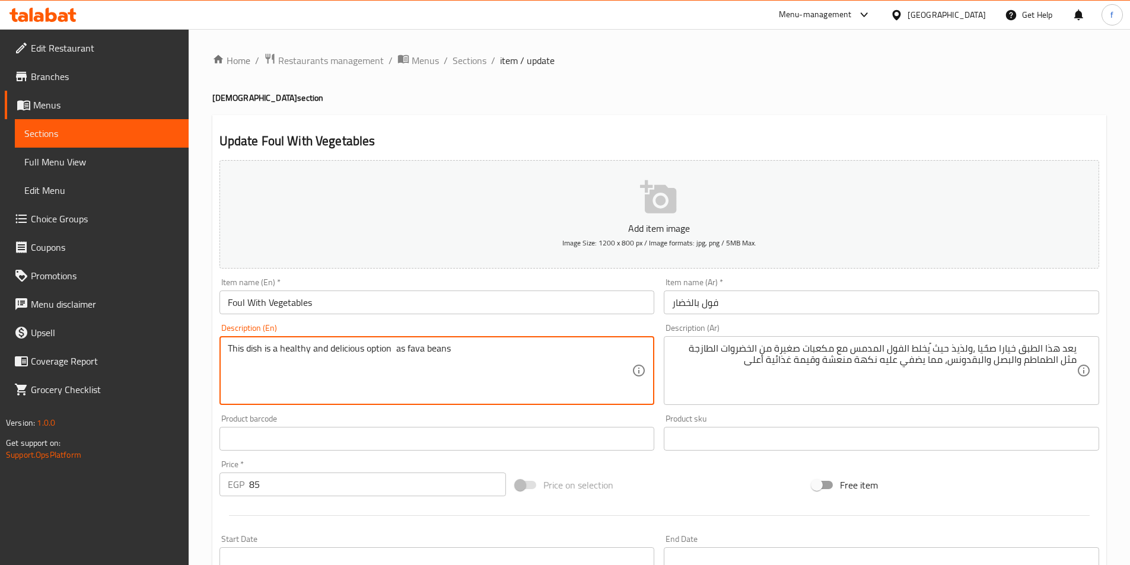
paste textarea "are mixed with small cubes of fresh vegetables"
type textarea "This dish is a healthy and delicious option as fava beans are mixed with small …"
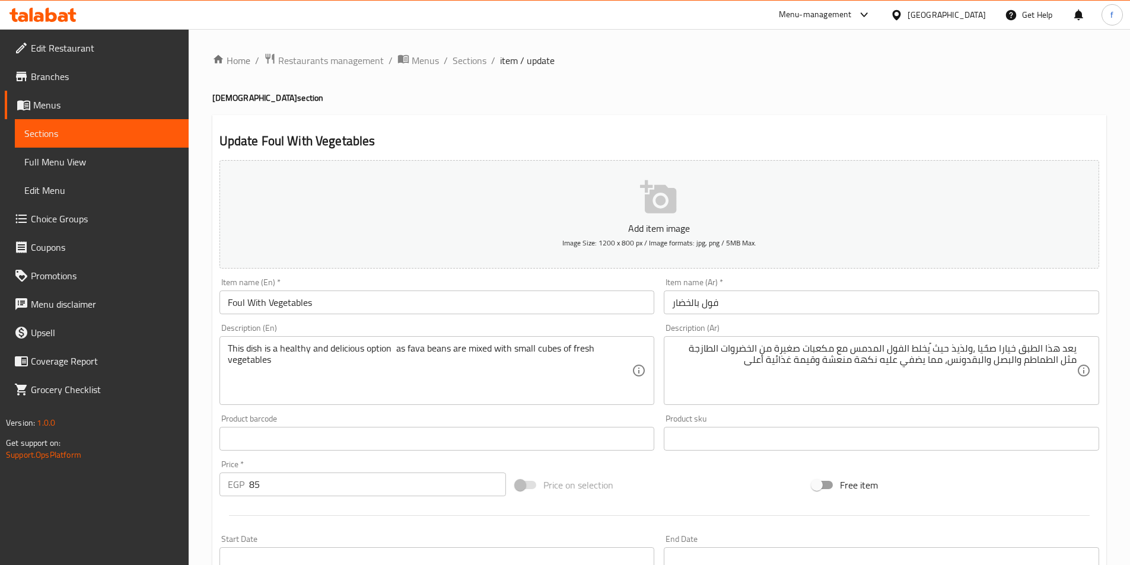
click at [298, 306] on input "Foul With Vegetables" at bounding box center [437, 303] width 435 height 24
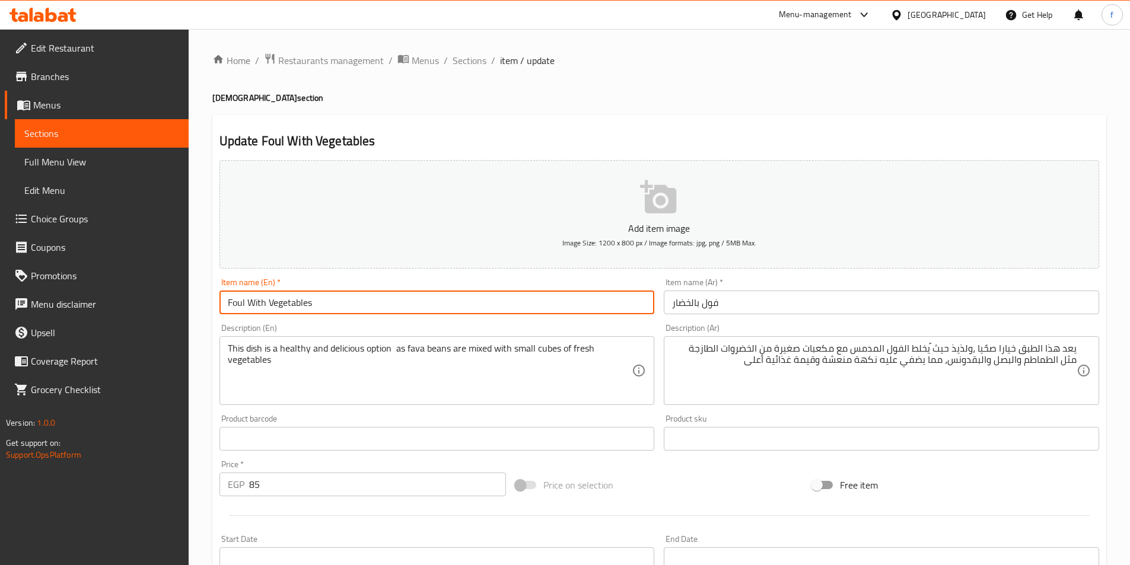
click at [298, 306] on input "Foul With Vegetables" at bounding box center [437, 303] width 435 height 24
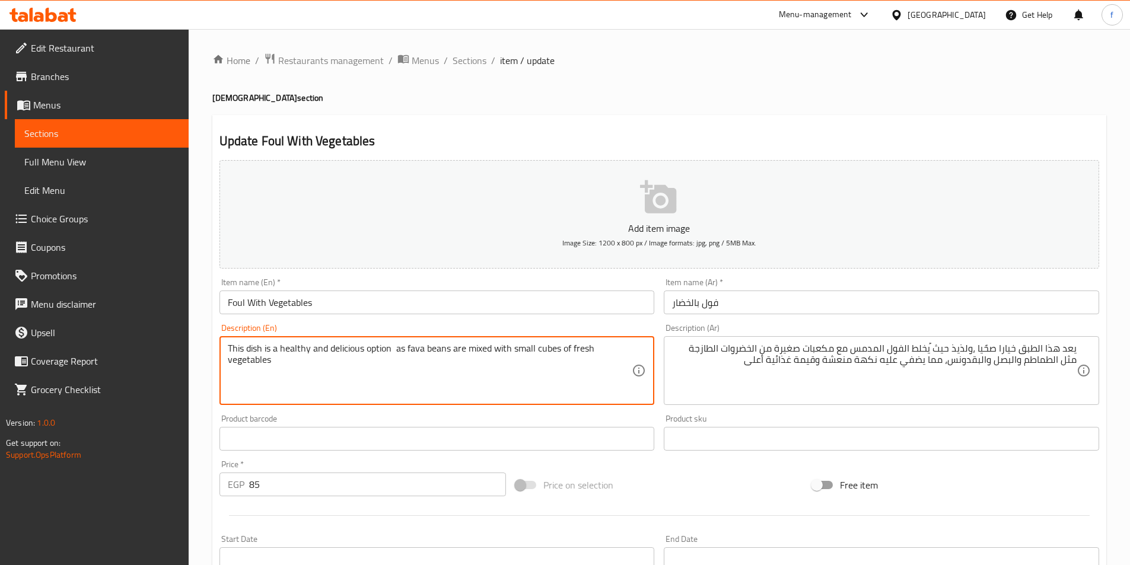
click at [482, 346] on textarea "This dish is a healthy and delicious option as fava beans are mixed with small …" at bounding box center [430, 371] width 405 height 56
click at [482, 347] on textarea "This dish is a healthy and delicious option as fava beans are mixed with small …" at bounding box center [430, 371] width 405 height 56
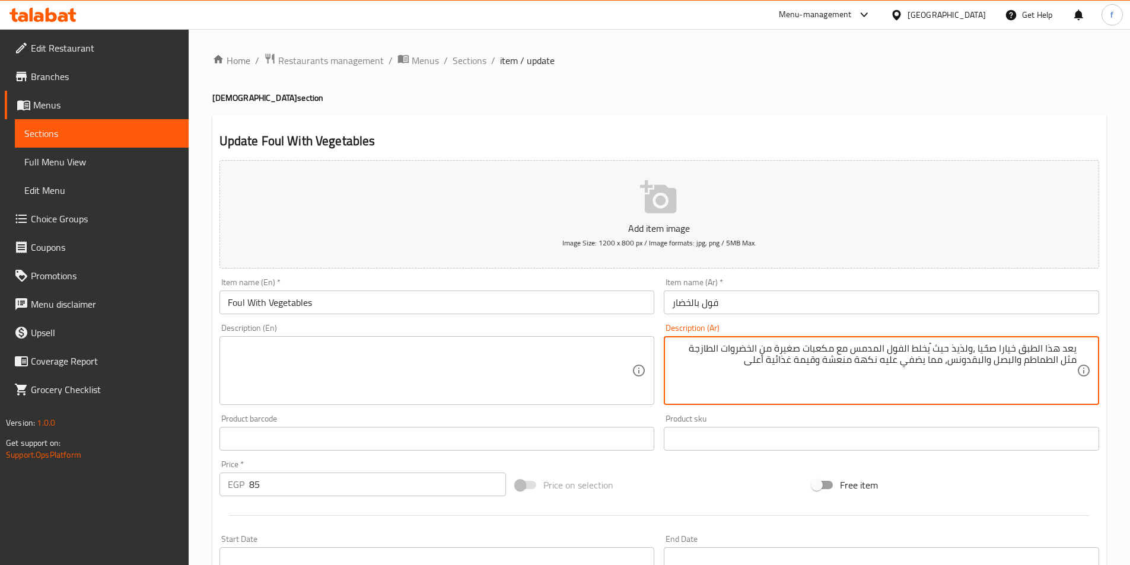
click at [823, 354] on textarea "يعد هذا الطبق خيارا صحًيا ،ولذيذ حيث ُيخلط الفول المدمس مع مكعبات صغيرة من الخض…" at bounding box center [874, 371] width 405 height 56
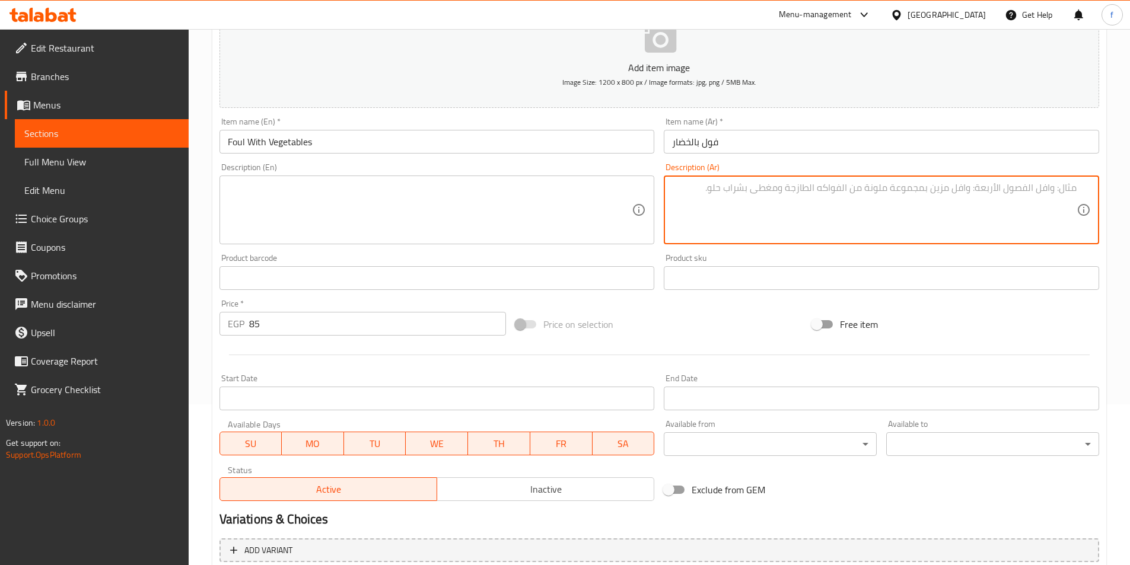
scroll to position [273, 0]
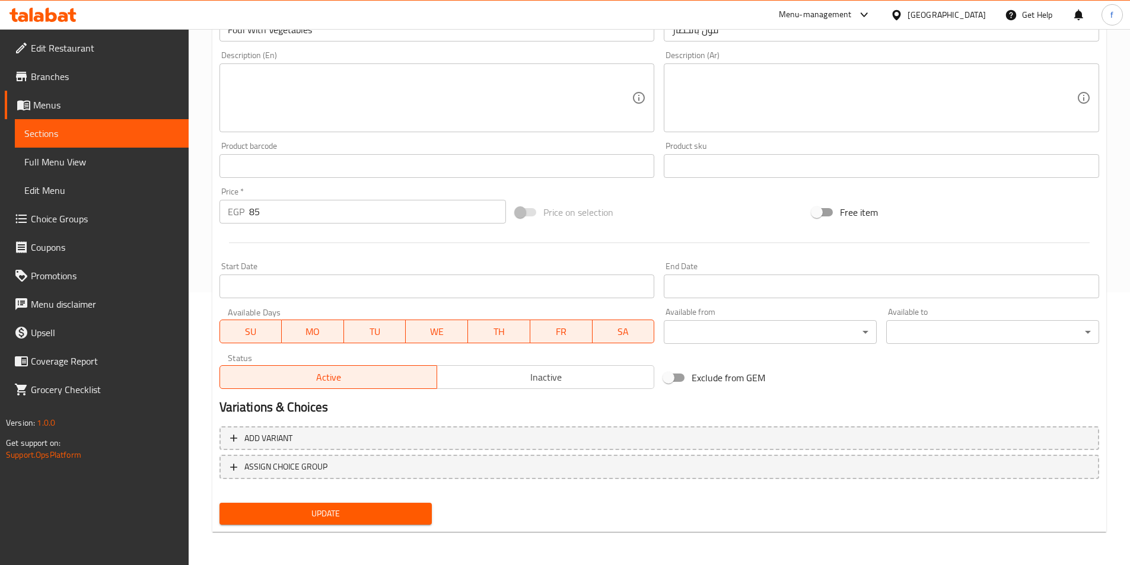
click at [370, 511] on span "Update" at bounding box center [326, 514] width 194 height 15
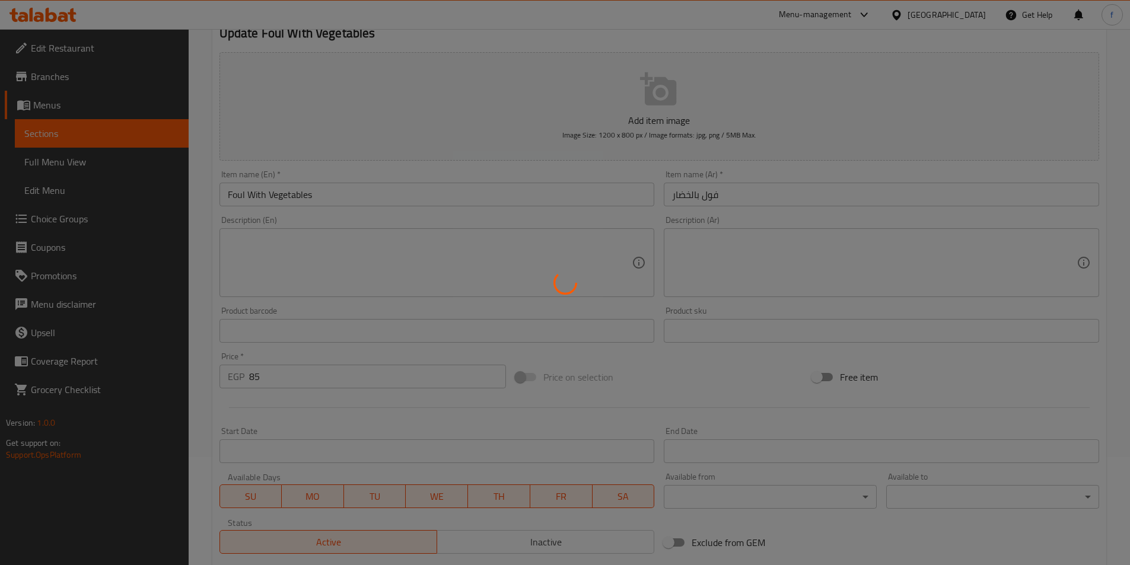
scroll to position [0, 0]
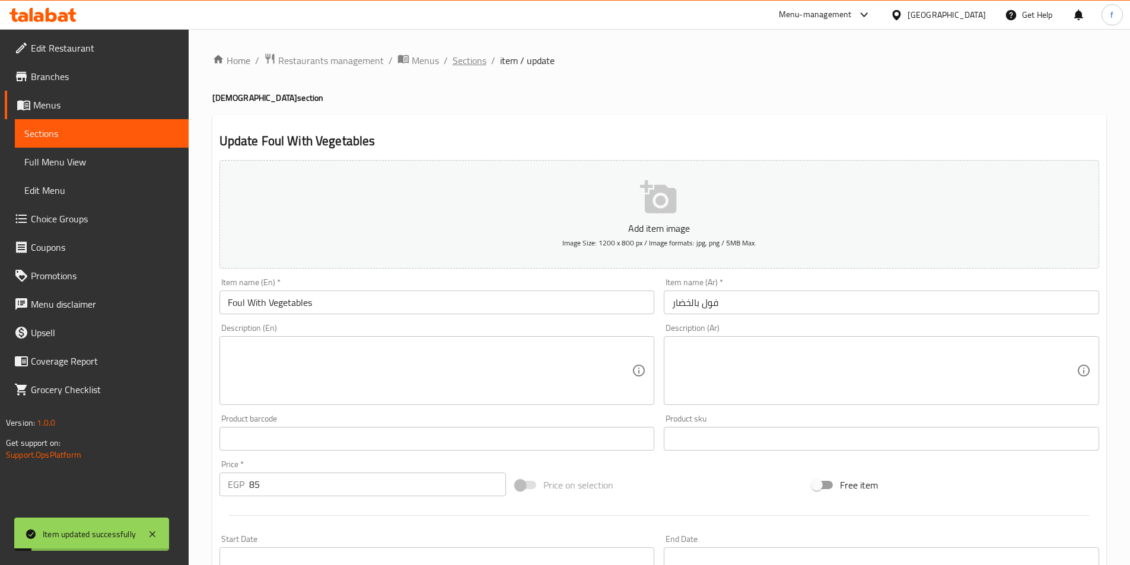
click at [459, 60] on span "Sections" at bounding box center [470, 60] width 34 height 14
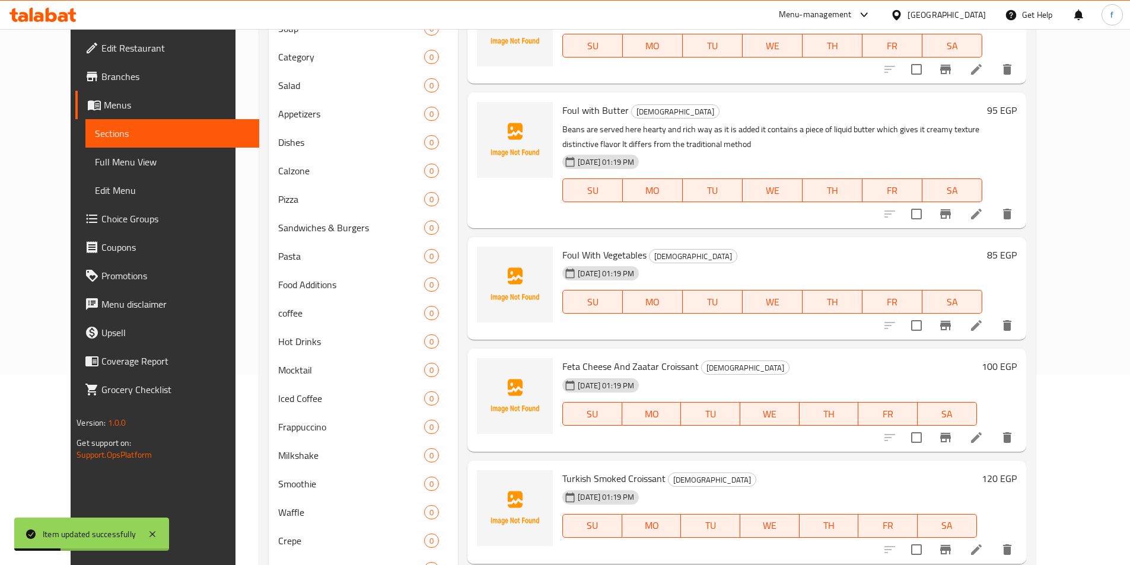
scroll to position [297, 0]
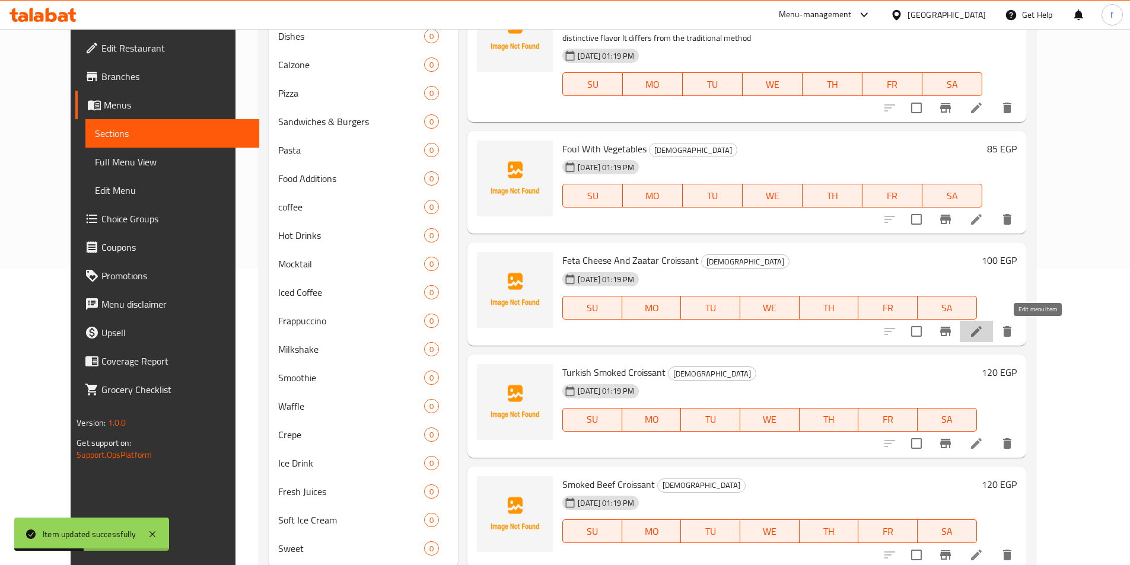
click at [984, 326] on icon at bounding box center [976, 332] width 14 height 14
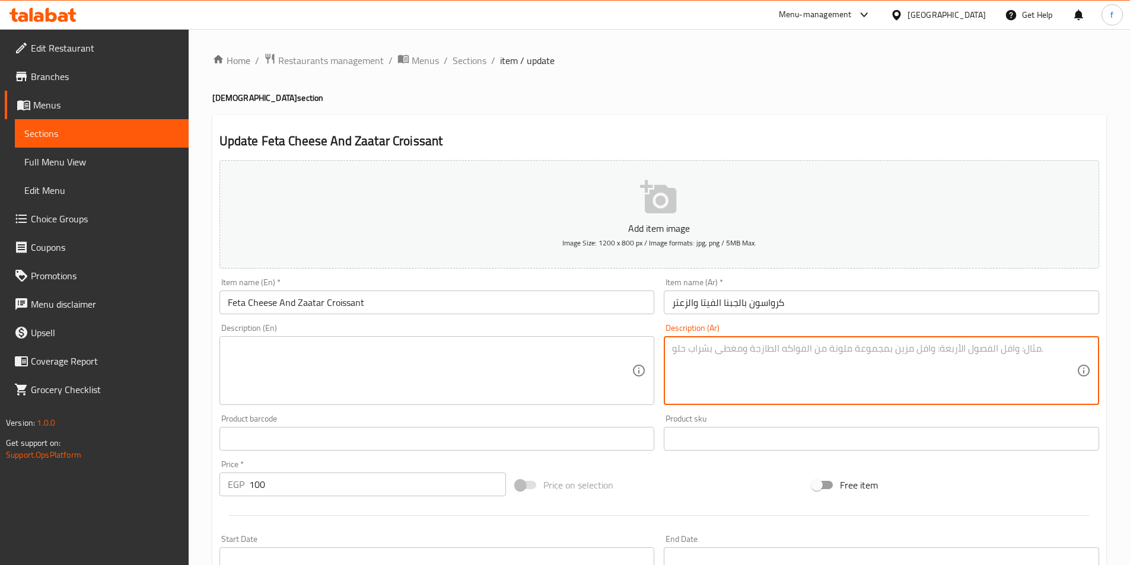
click at [720, 386] on textarea at bounding box center [874, 371] width 405 height 56
paste textarea "قطعة كرواسون هشة وطرية محشوة بمزيج من الجبنة الفيتا المالحة والزعتر البري، مما …"
click at [981, 367] on textarea "قطعة كرواسون هشة وطرية محشوة بمزيج من الجبنة الفيتا المالحة والزعتر البري، مما …" at bounding box center [874, 371] width 405 height 56
click at [1048, 365] on textarea "قطعة كرواسون هشة وطرية محشوة بمزيج من الجبنة الفيتا المالحة والزعتر البري، مما …" at bounding box center [874, 371] width 405 height 56
click at [1052, 355] on textarea "قطعة كرواسون هشة وطرية محشوة بمزيج من الجبنة الفيتا المالحة والزعتر البري، مما …" at bounding box center [874, 371] width 405 height 56
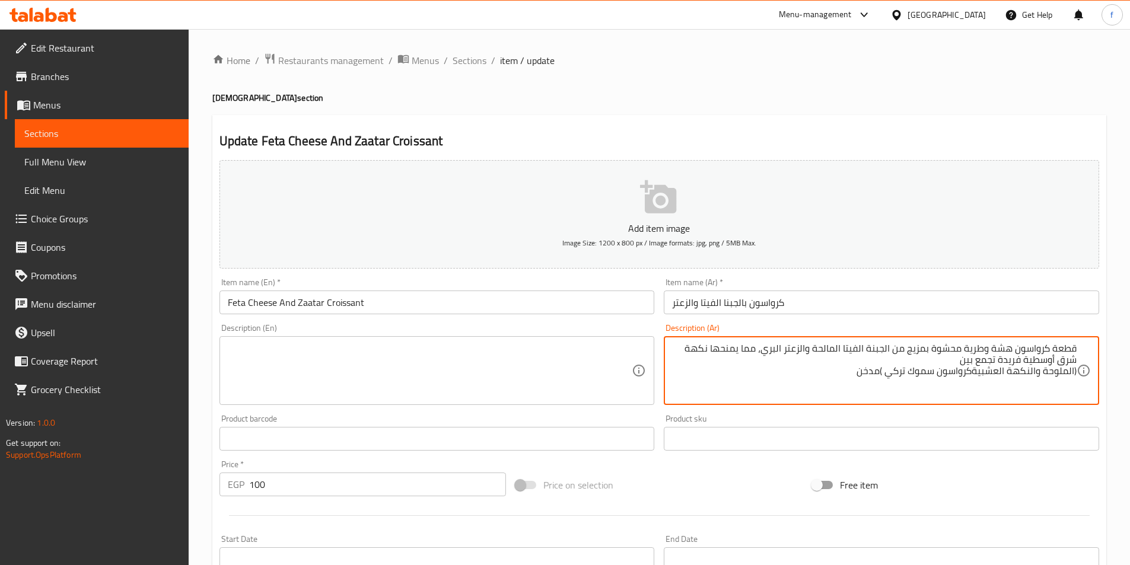
click at [1055, 365] on textarea "قطعة كرواسون هشة وطرية محشوة بمزيج من الجبنة الفيتا المالحة والزعتر البري، مما …" at bounding box center [874, 371] width 405 height 56
click at [1058, 358] on textarea "قطعة كرواسون هشة وطرية محشوة بمزيج من الجبنة الفيتا المالحة والزعتر البري، مما …" at bounding box center [874, 371] width 405 height 56
click at [1073, 371] on textarea "قطعة كرواسون هشة وطرية محشوة بمزيج من الجبنة الفيتا المالحة والزعتر البري، مما …" at bounding box center [874, 371] width 405 height 56
type textarea "قطعة كرواسون هشة وطرية محشوة بمزيج من الجبنة الفيتا المالحة والزعتر البري، مما …"
